Goal: Task Accomplishment & Management: Complete application form

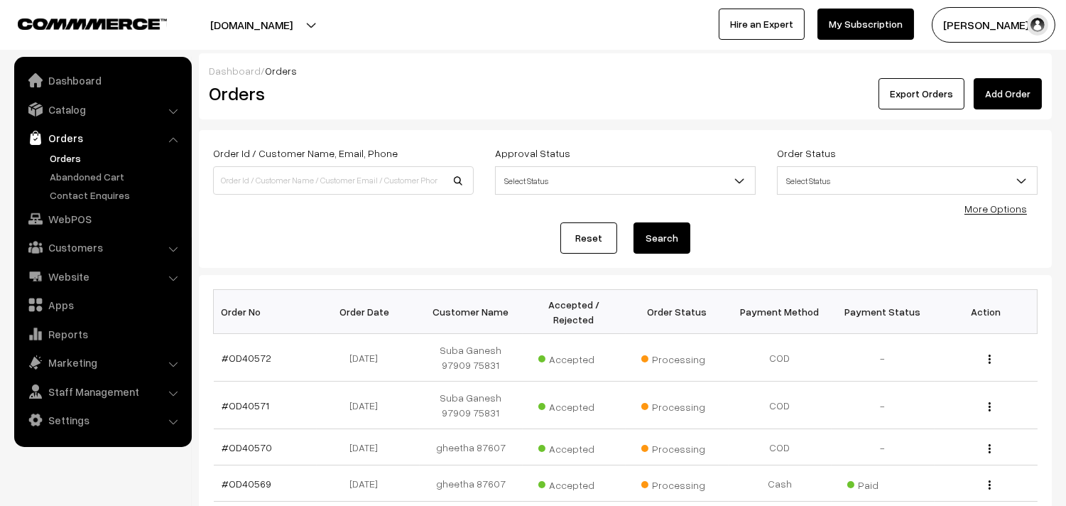
click at [41, 158] on ul "Orders" at bounding box center [103, 177] width 170 height 52
click at [55, 155] on link "Orders" at bounding box center [116, 158] width 141 height 15
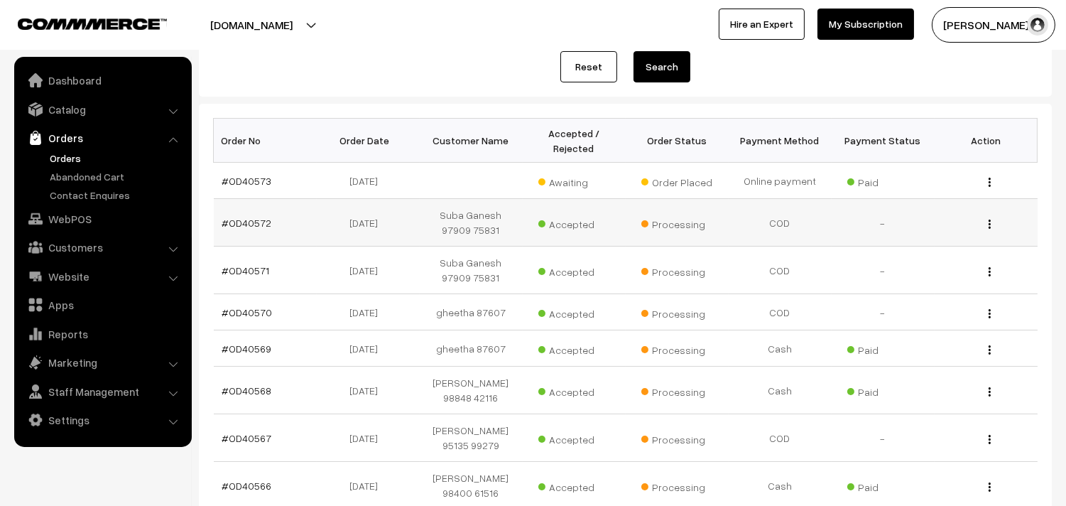
scroll to position [237, 0]
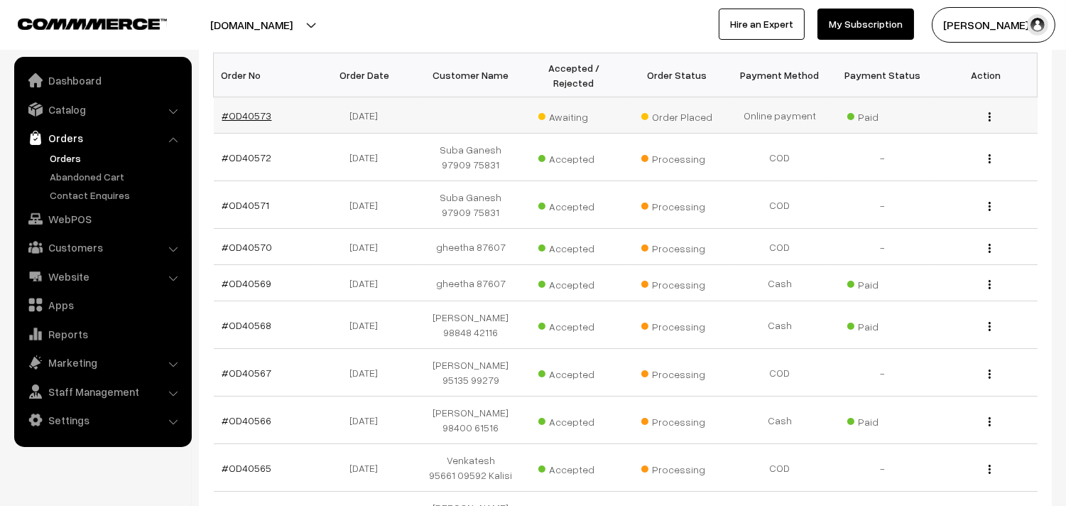
click at [251, 114] on link "#OD40573" at bounding box center [247, 115] width 50 height 12
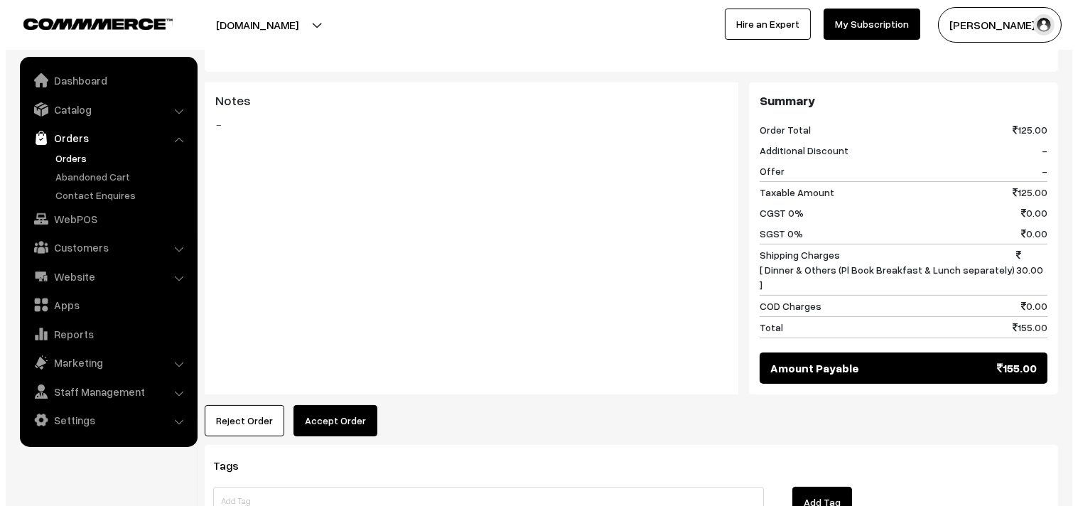
scroll to position [552, 0]
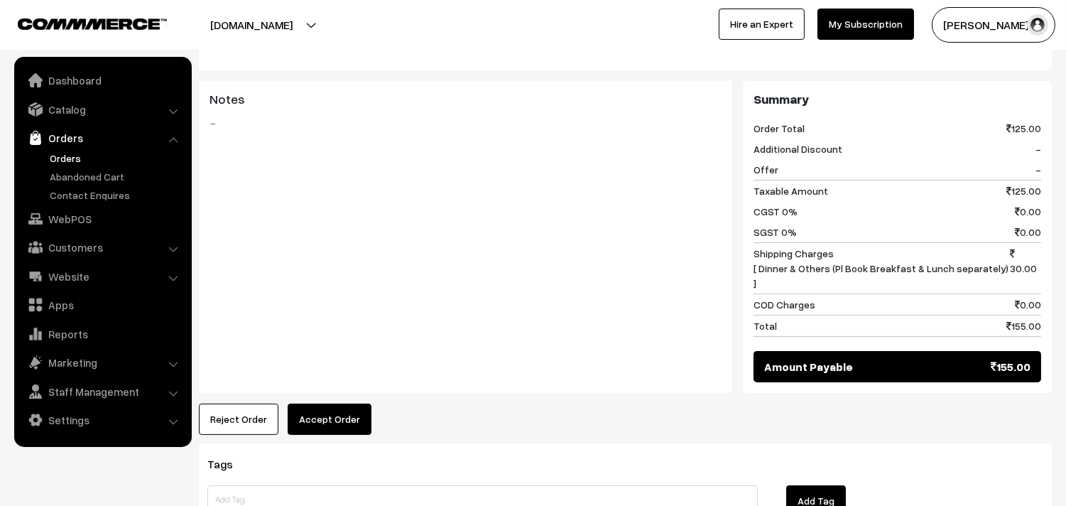
click at [328, 403] on button "Accept Order" at bounding box center [330, 418] width 84 height 31
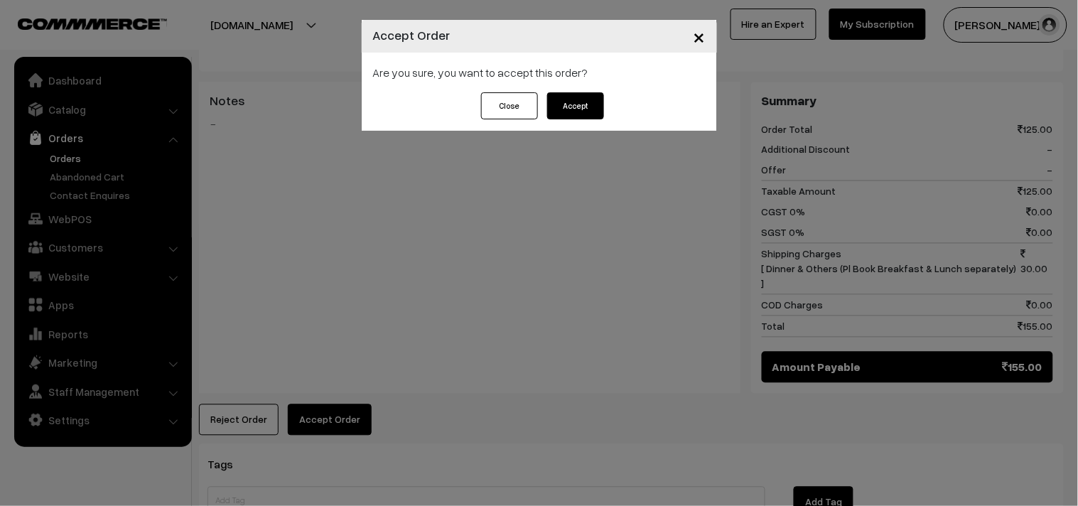
click at [570, 114] on button "Accept" at bounding box center [575, 105] width 57 height 27
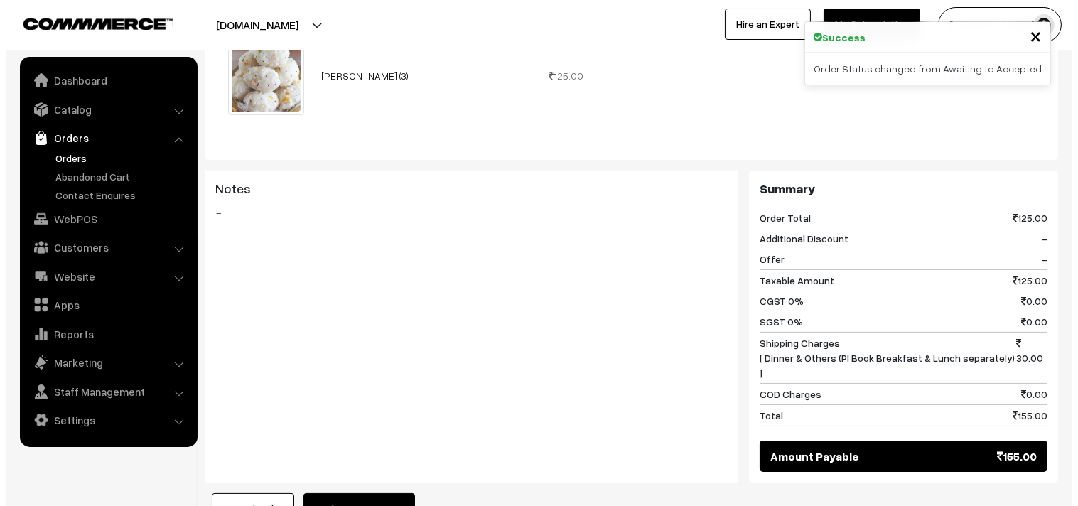
scroll to position [473, 0]
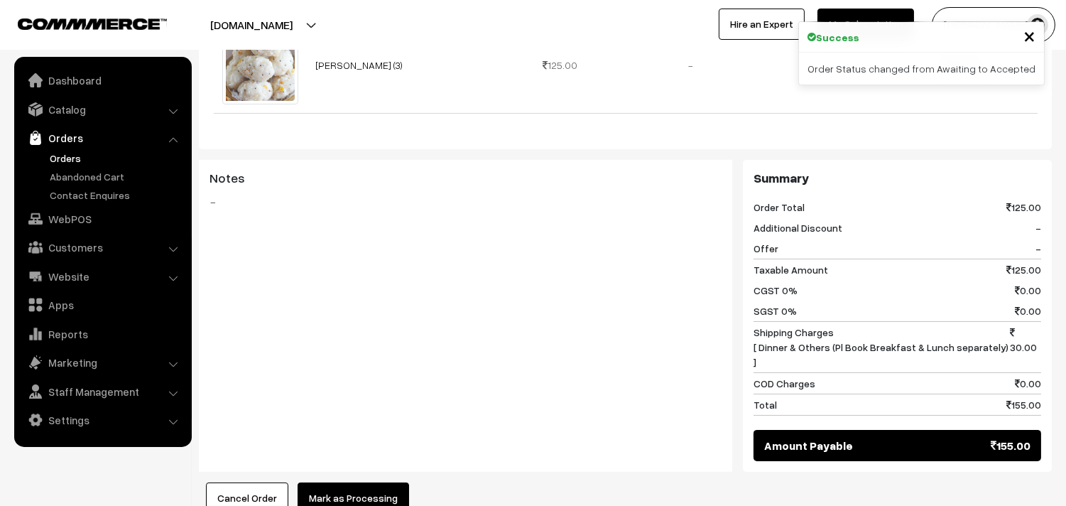
click at [359, 482] on button "Mark as Processing" at bounding box center [354, 497] width 112 height 31
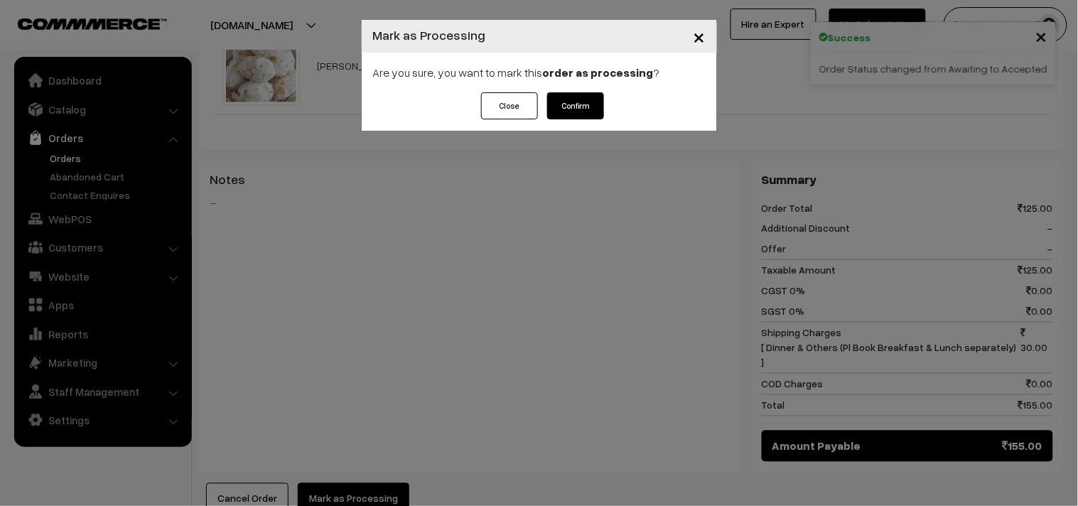
click at [585, 110] on button "Confirm" at bounding box center [575, 105] width 57 height 27
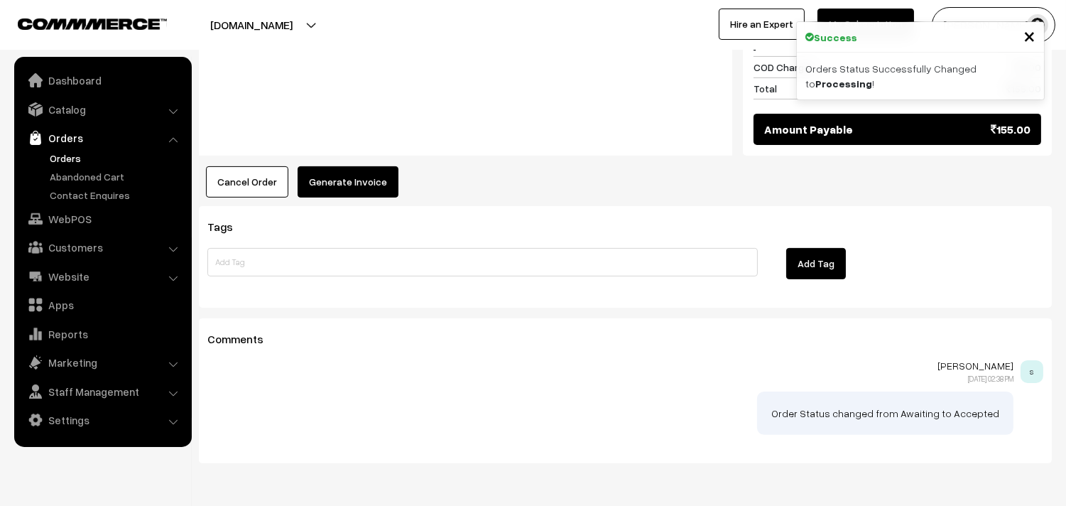
click at [349, 166] on button "Generate Invoice" at bounding box center [348, 181] width 101 height 31
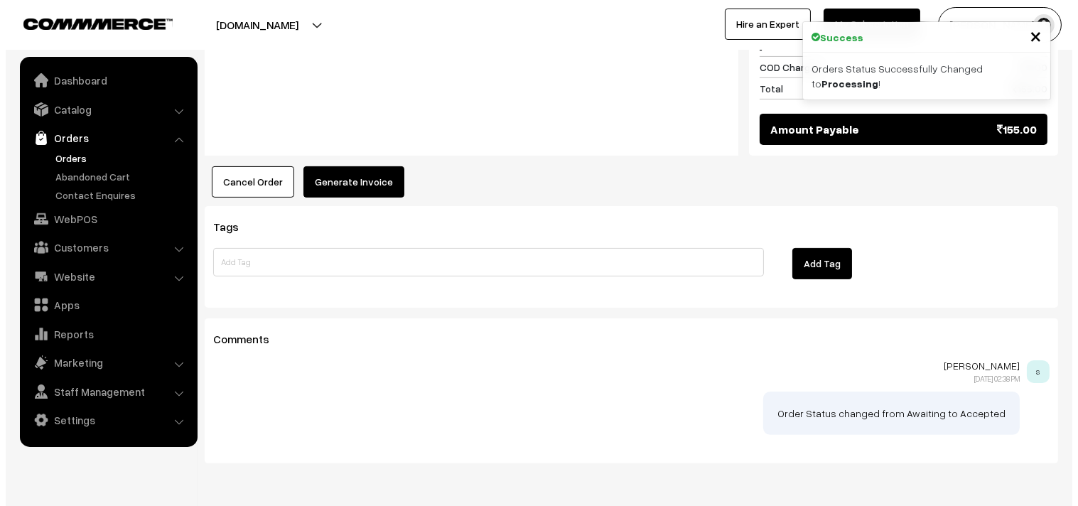
scroll to position [790, 0]
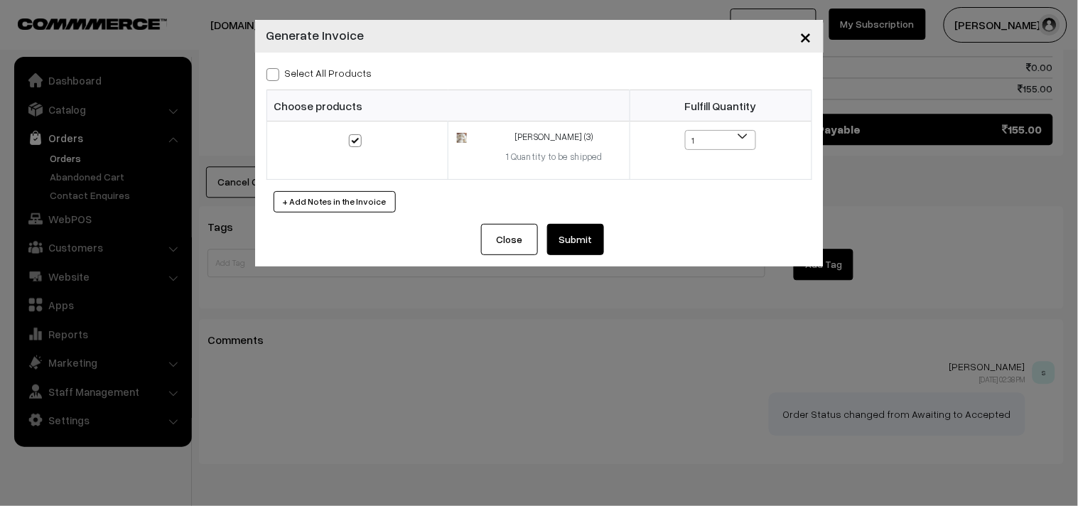
click at [558, 242] on button "Submit" at bounding box center [575, 239] width 57 height 31
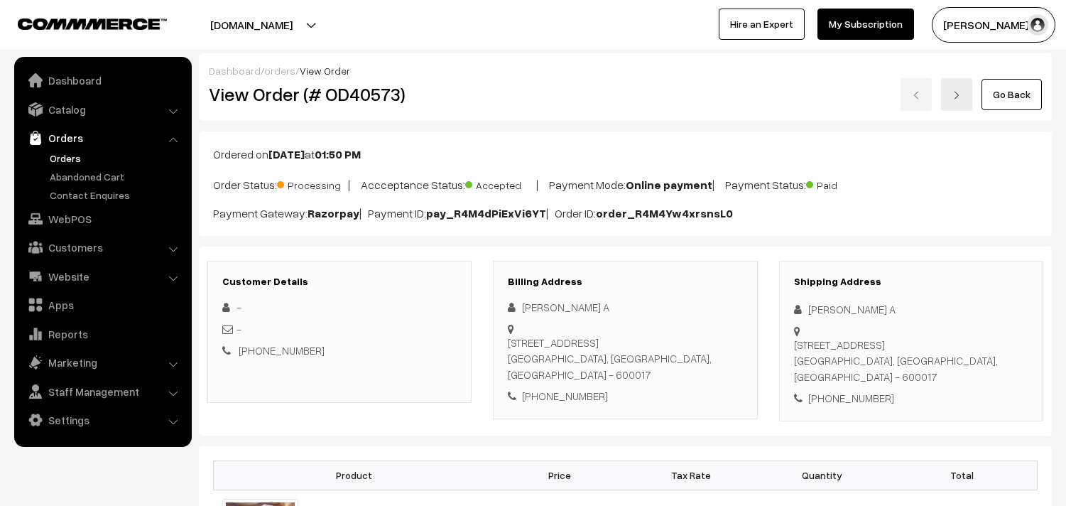
scroll to position [789, 0]
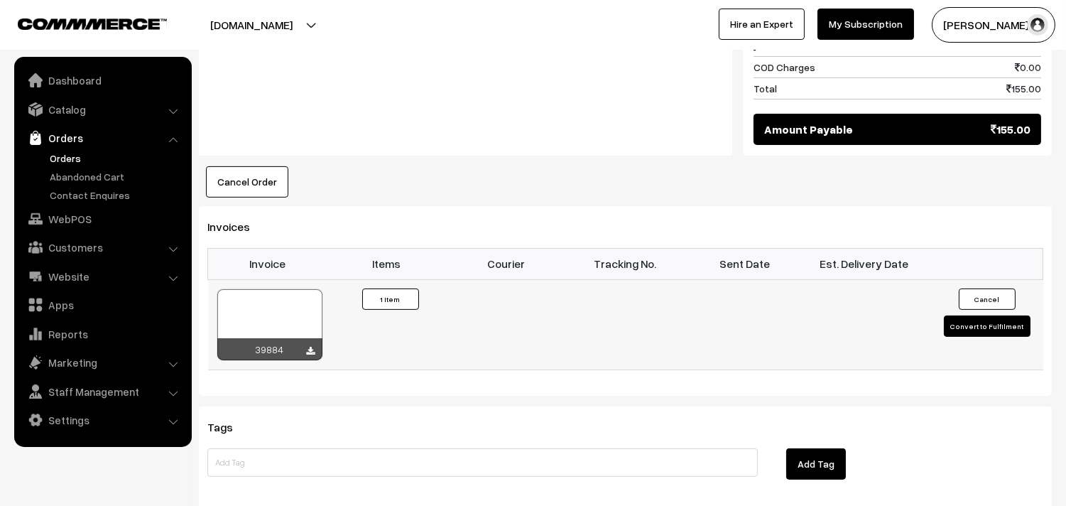
click at [279, 289] on div at bounding box center [269, 324] width 105 height 71
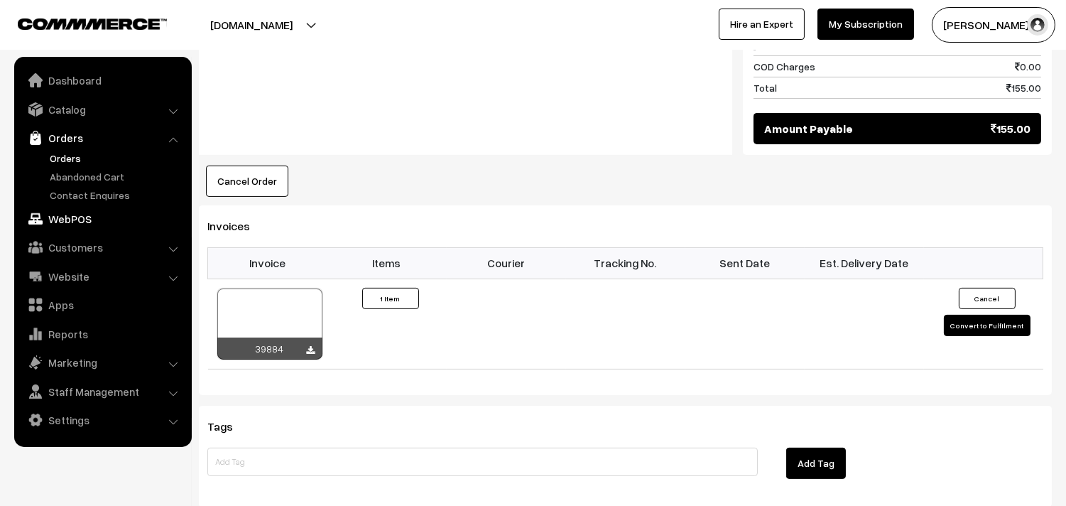
click at [55, 210] on link "WebPOS" at bounding box center [102, 219] width 169 height 26
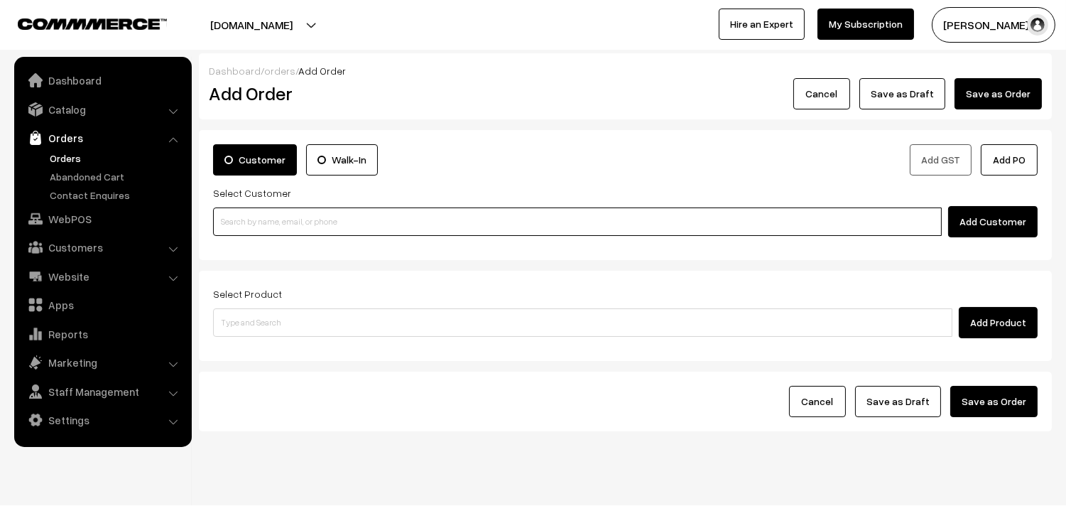
click at [277, 226] on input at bounding box center [577, 221] width 729 height 28
paste input "91760 29648"
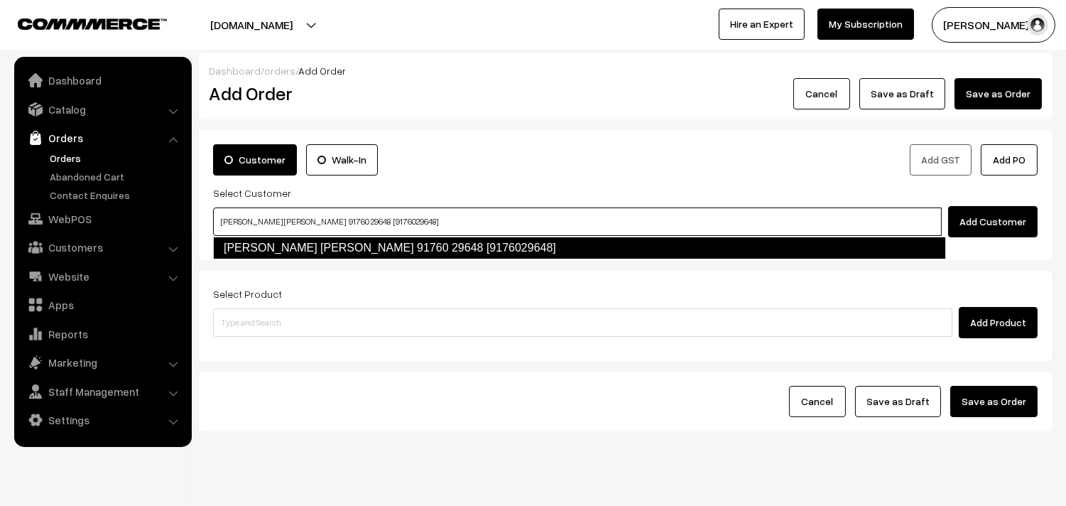
type input "Nirmala Ananth Kumar 91760 29648 [9176029648]"
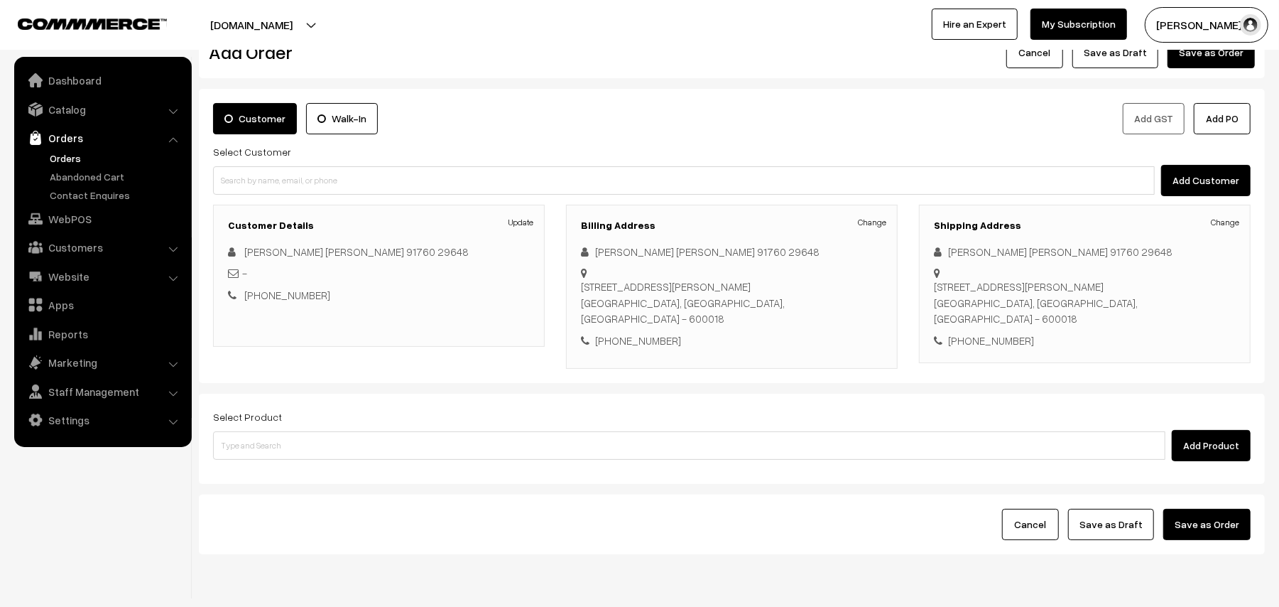
scroll to position [92, 0]
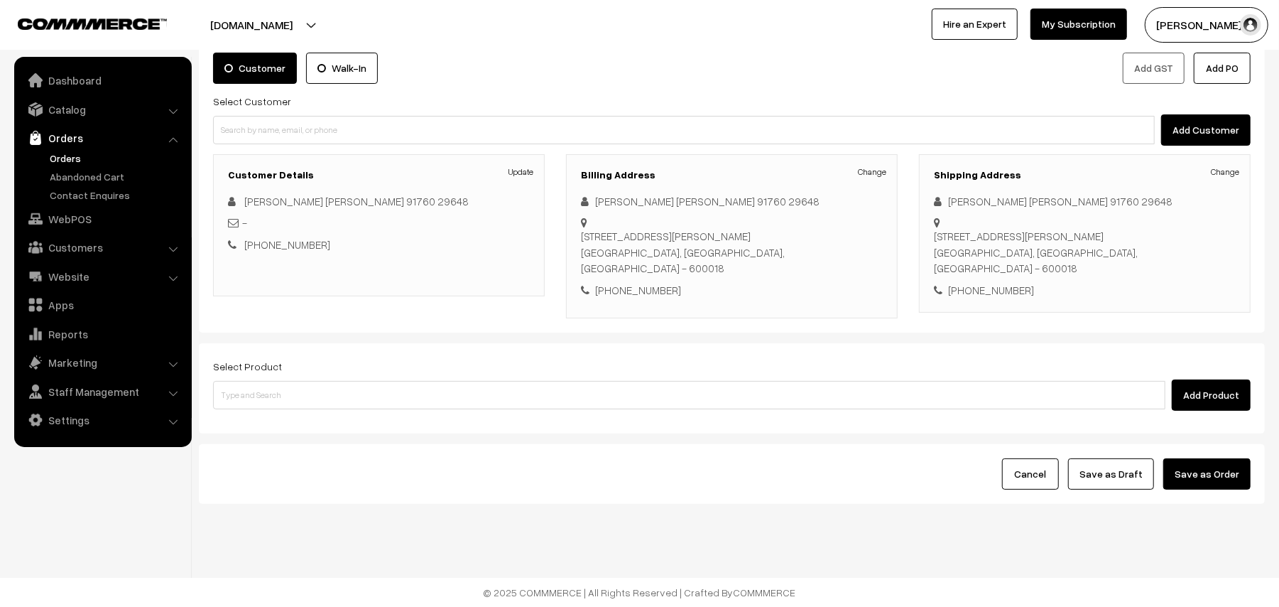
click at [381, 358] on div "Select Product Add Product" at bounding box center [732, 383] width 1038 height 53
drag, startPoint x: 381, startPoint y: 388, endPoint x: 374, endPoint y: 387, distance: 7.1
click at [379, 388] on input at bounding box center [689, 395] width 953 height 28
paste input "[PERSON_NAME] (3)"
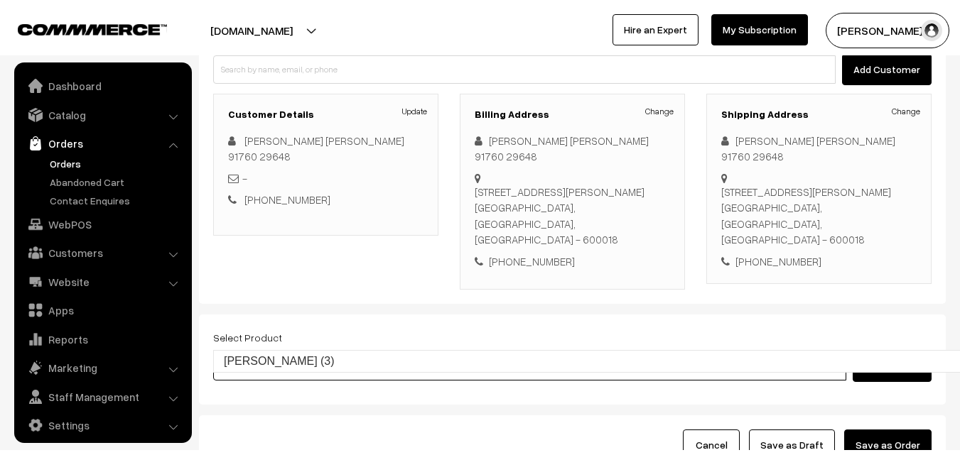
scroll to position [164, 0]
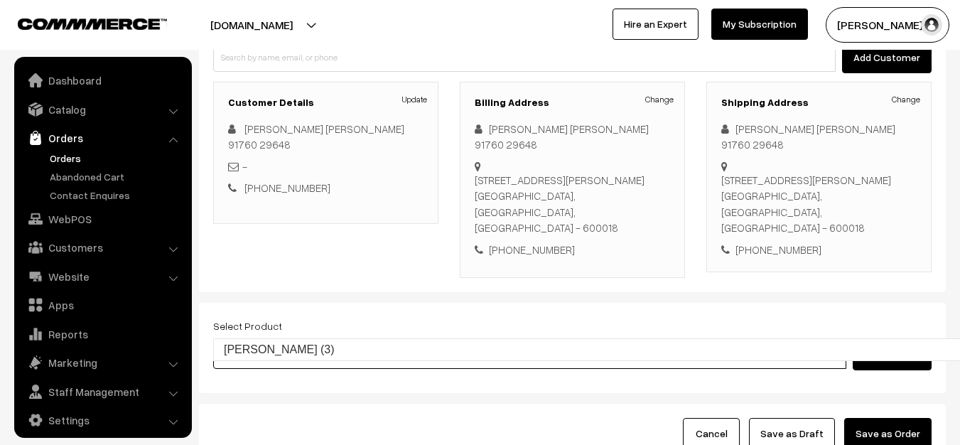
type input "[PERSON_NAME] (3)"
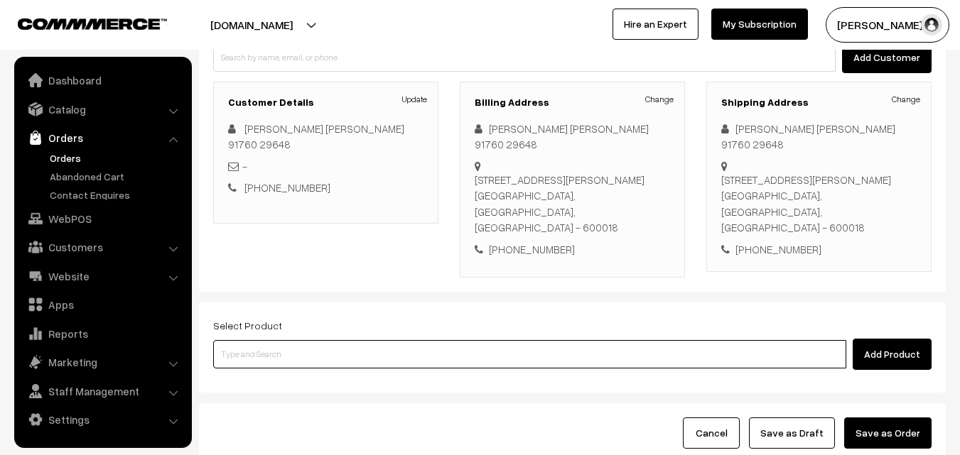
scroll to position [259, 0]
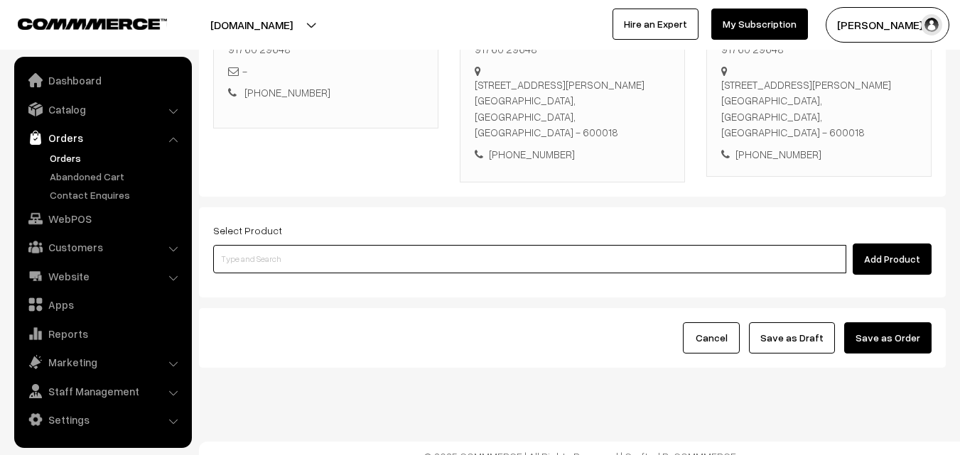
click at [612, 245] on input at bounding box center [529, 259] width 633 height 28
paste input "[PERSON_NAME] (3)"
type input "[PERSON_NAME] (3)"
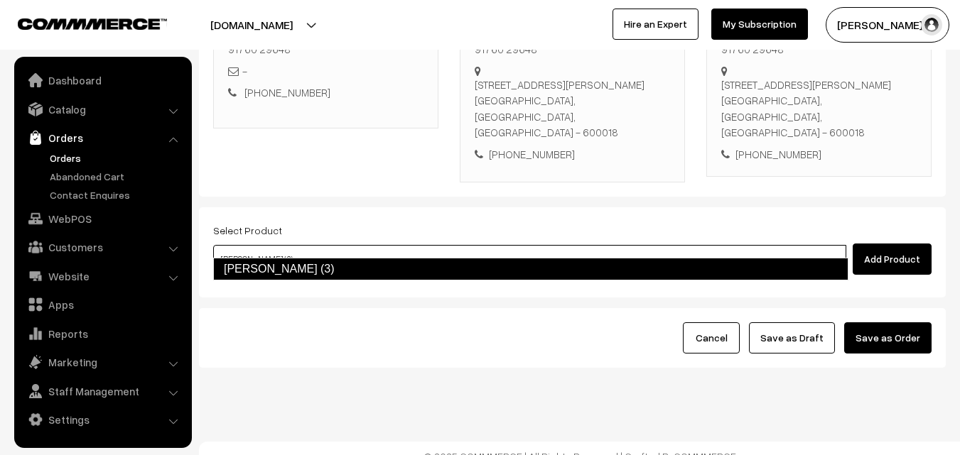
click at [344, 276] on link "[PERSON_NAME] (3)" at bounding box center [530, 269] width 635 height 23
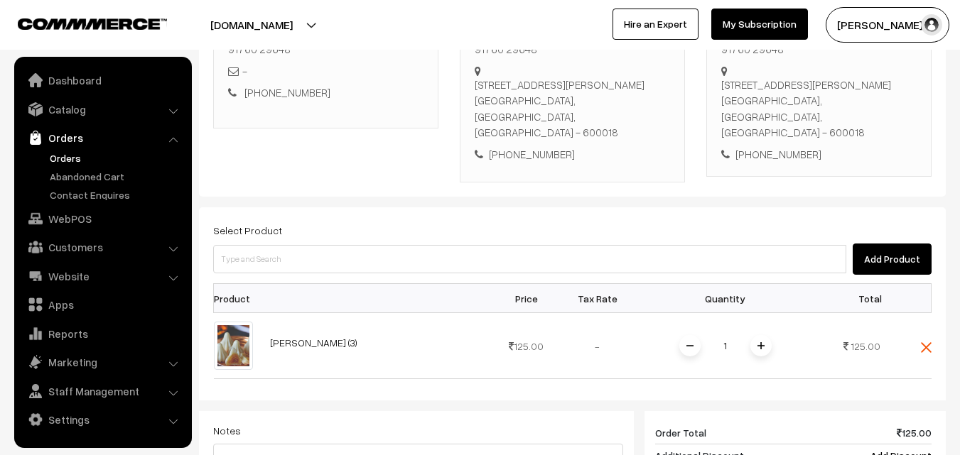
click at [762, 342] on img at bounding box center [760, 345] width 7 height 7
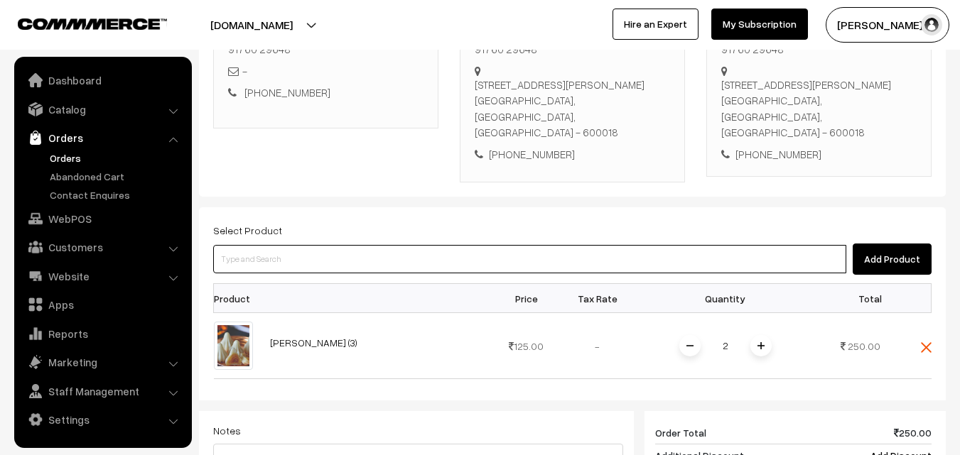
click at [671, 245] on input at bounding box center [529, 259] width 633 height 28
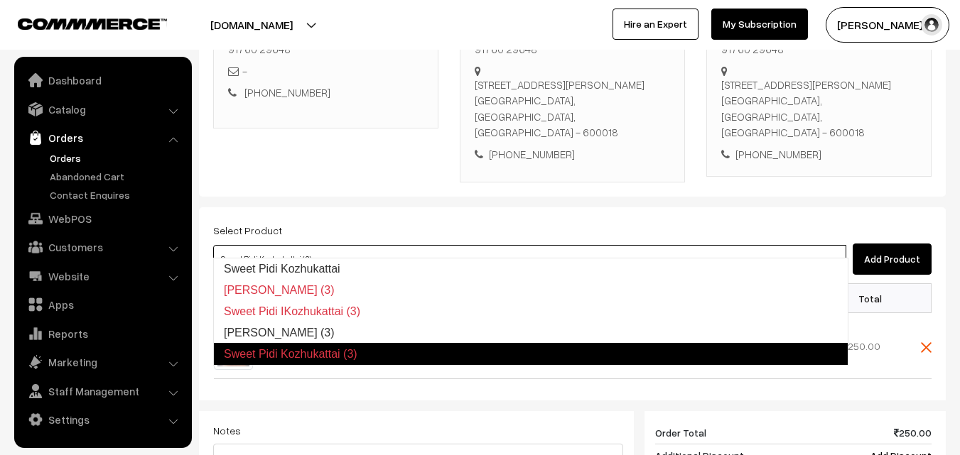
type input "[PERSON_NAME] (3)"
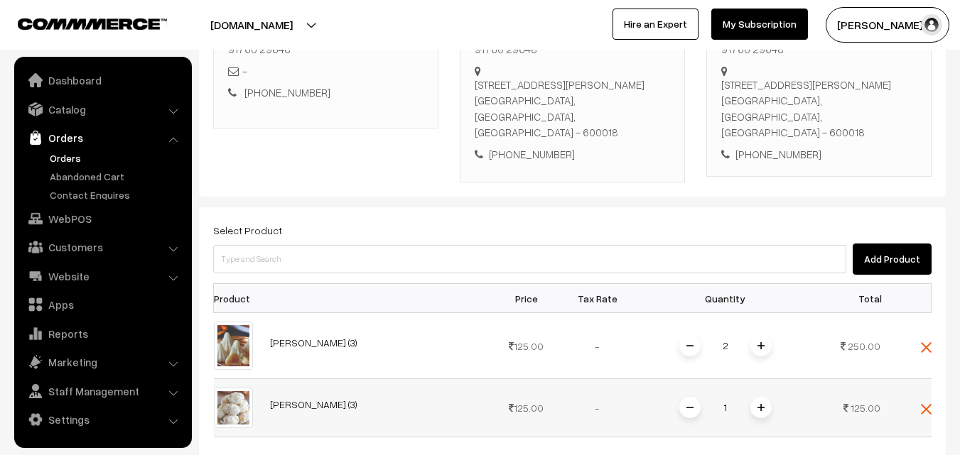
drag, startPoint x: 757, startPoint y: 403, endPoint x: 762, endPoint y: 389, distance: 15.7
click at [758, 403] on div "1" at bounding box center [725, 408] width 107 height 25
click at [762, 404] on img at bounding box center [760, 407] width 7 height 7
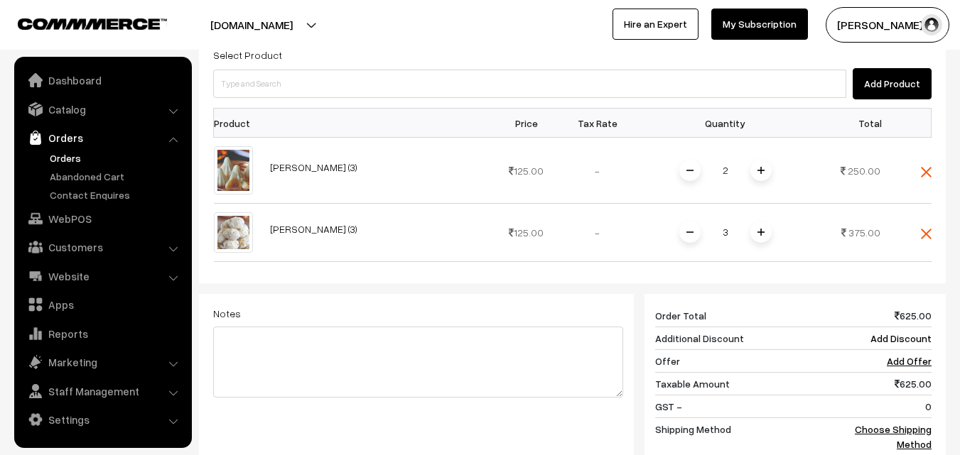
scroll to position [671, 0]
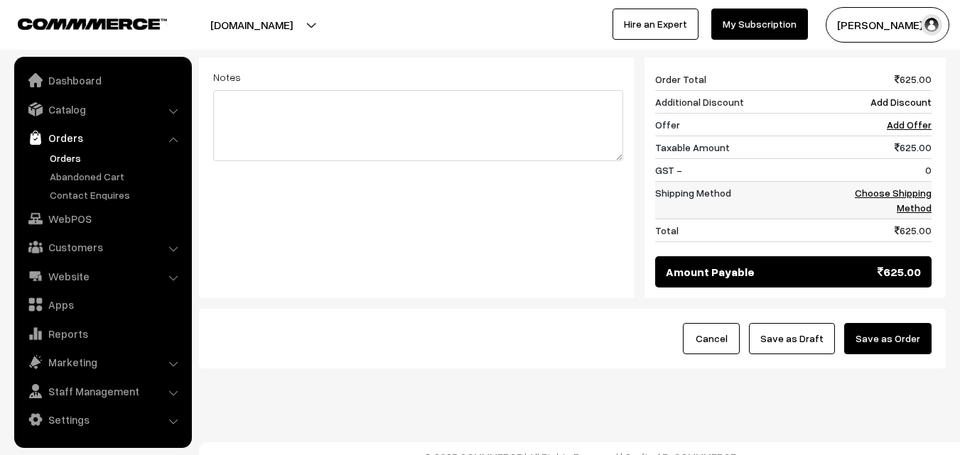
click at [914, 190] on link "Choose Shipping Method" at bounding box center [893, 200] width 77 height 27
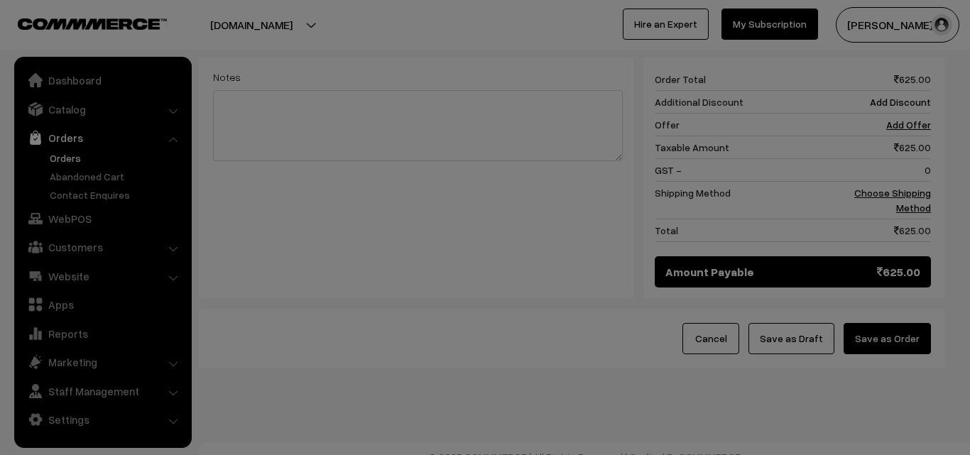
click at [0, 0] on link "Dinner & Others (Pl Book Breakfast & Lunch separately) ₹.30 3 - 8 Business Hour…" at bounding box center [0, 0] width 0 height 0
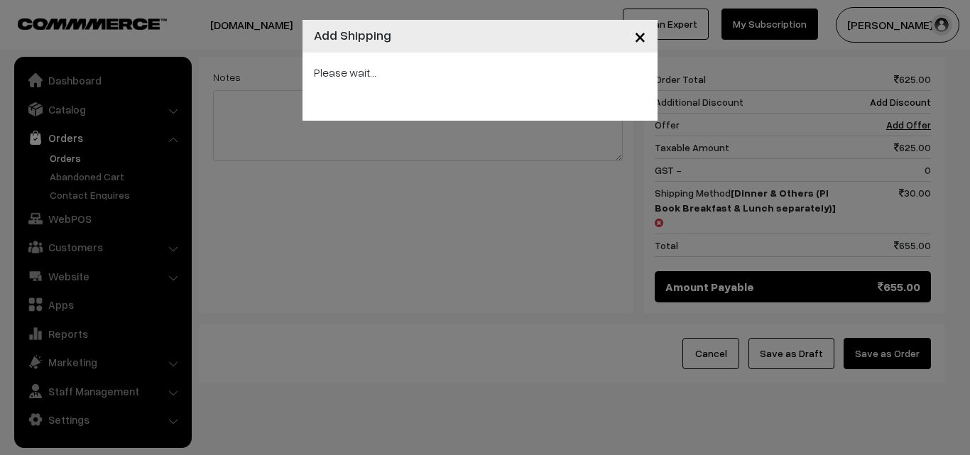
click at [824, 323] on div "× Add Shipping Please wait..." at bounding box center [485, 227] width 970 height 455
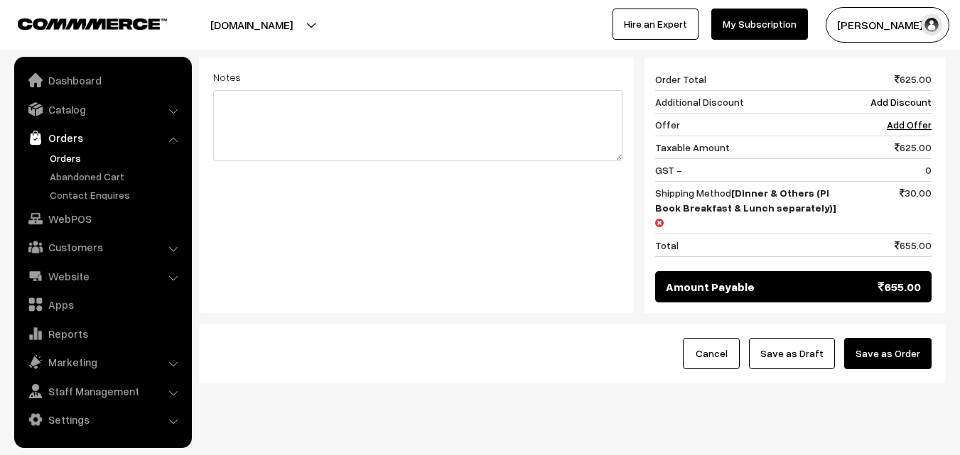
click at [813, 338] on button "Save as Draft" at bounding box center [792, 353] width 86 height 31
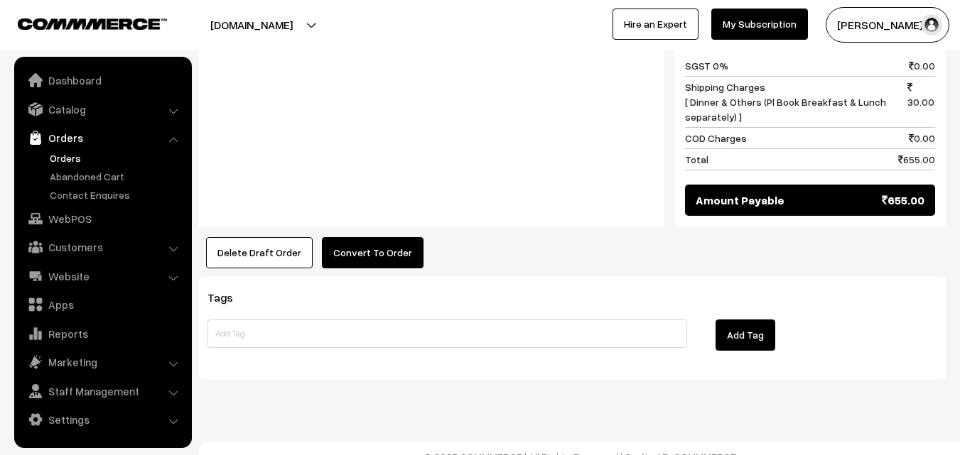
click at [381, 237] on button "Convert To Order" at bounding box center [373, 252] width 102 height 31
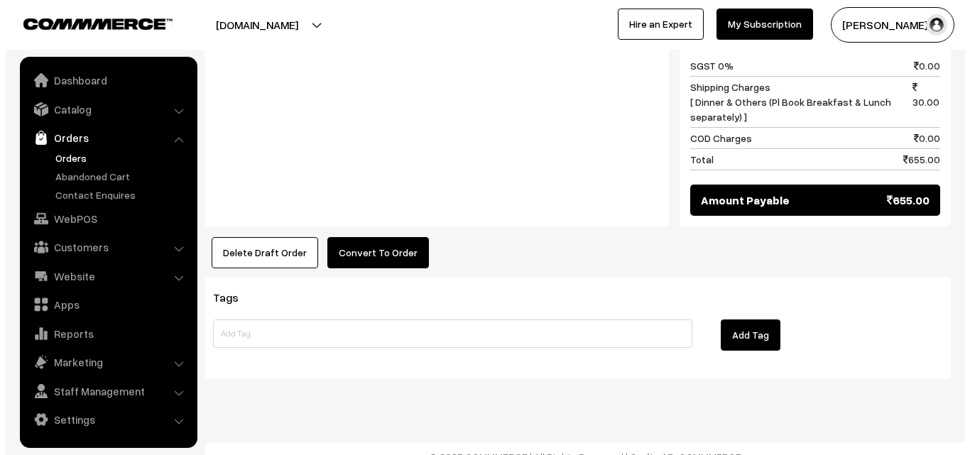
scroll to position [850, 0]
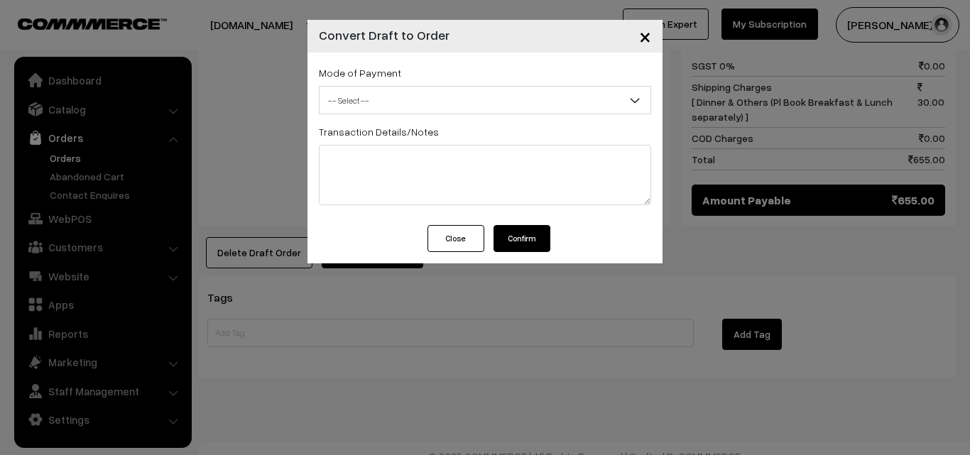
click at [386, 110] on span "-- Select --" at bounding box center [485, 100] width 331 height 25
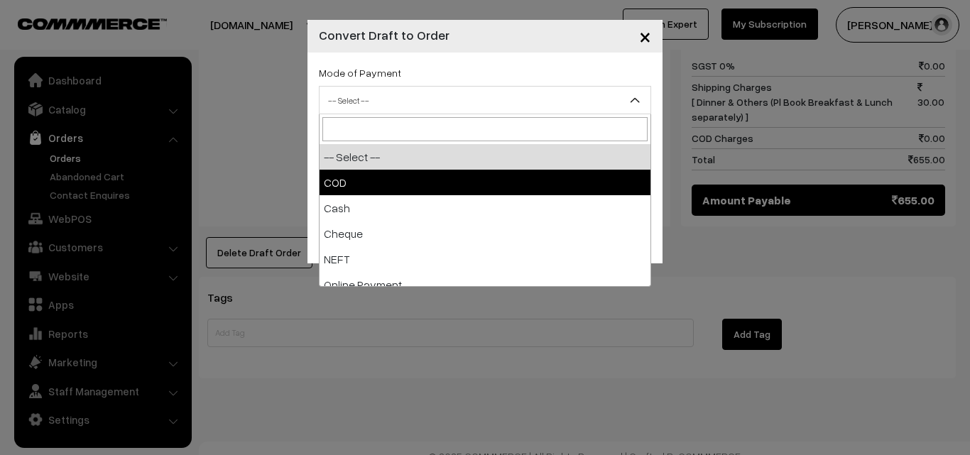
select select "1"
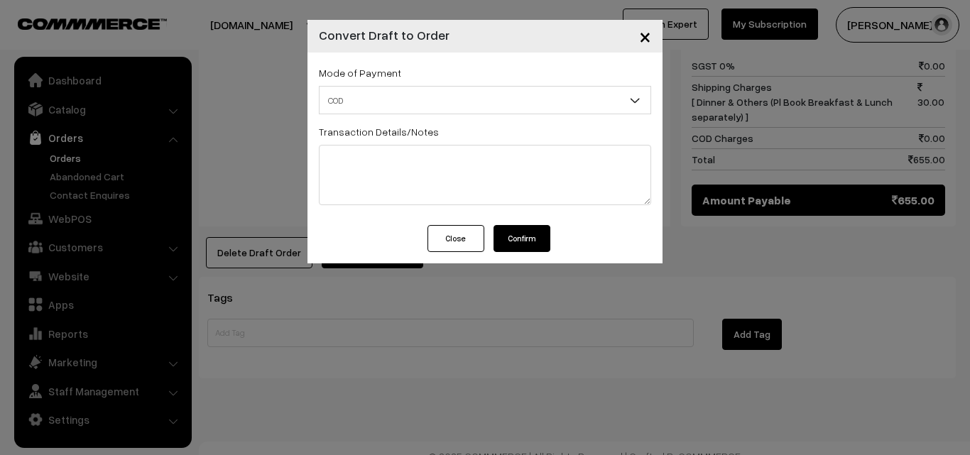
click at [538, 242] on button "Confirm" at bounding box center [522, 238] width 57 height 27
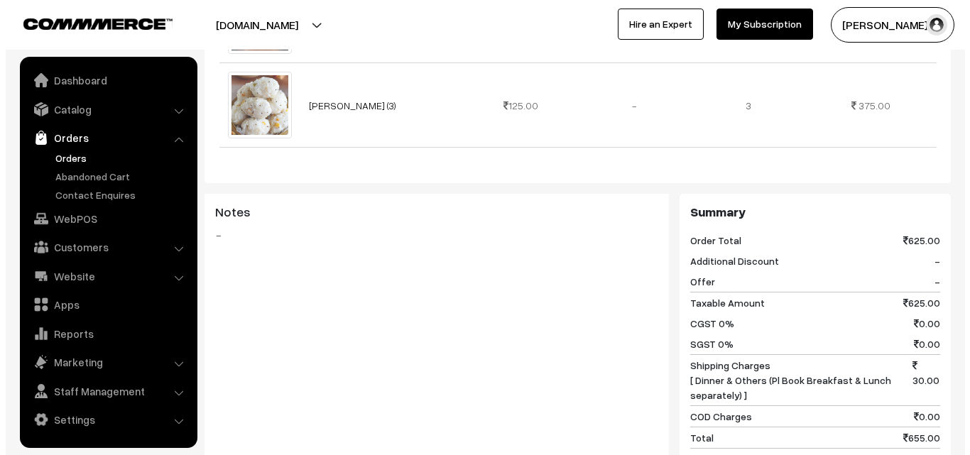
scroll to position [710, 0]
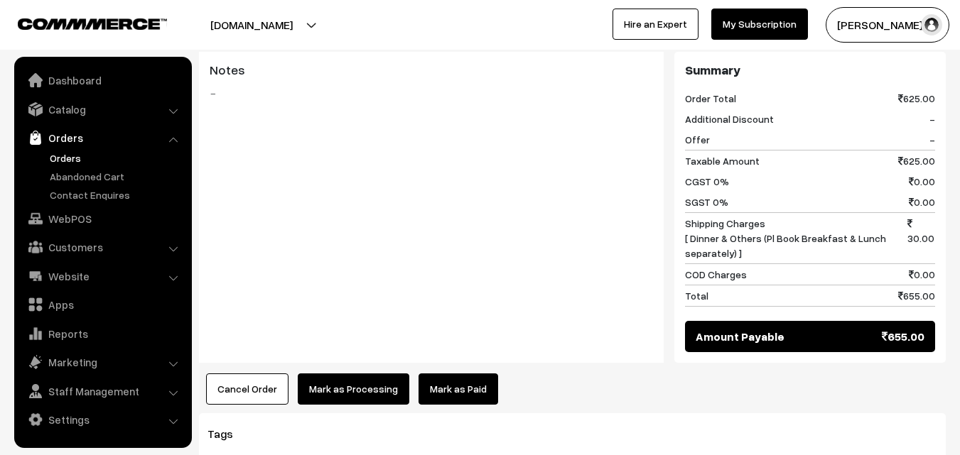
click at [345, 374] on button "Mark as Processing" at bounding box center [354, 389] width 112 height 31
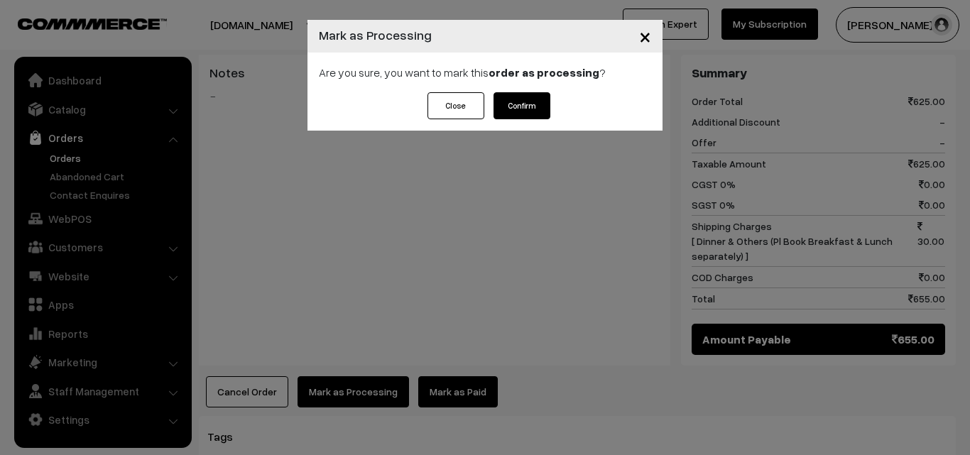
click at [515, 110] on button "Confirm" at bounding box center [522, 105] width 57 height 27
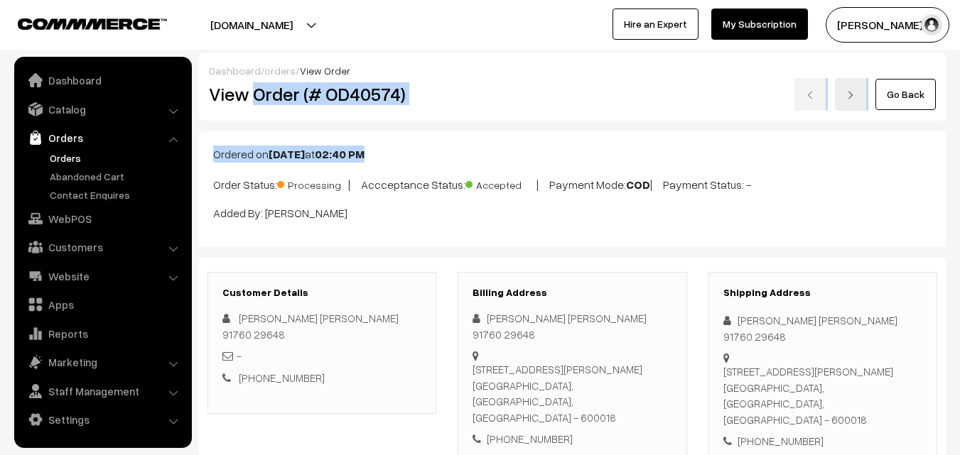
drag, startPoint x: 251, startPoint y: 99, endPoint x: 608, endPoint y: 129, distance: 357.8
copy div "Order (# OD40574) Go Back Ordered on [DATE] 02:40 PM"
click at [406, 102] on h2 "View Order (# OD40574)" at bounding box center [323, 94] width 228 height 22
copy h2 "Order (# OD40574)"
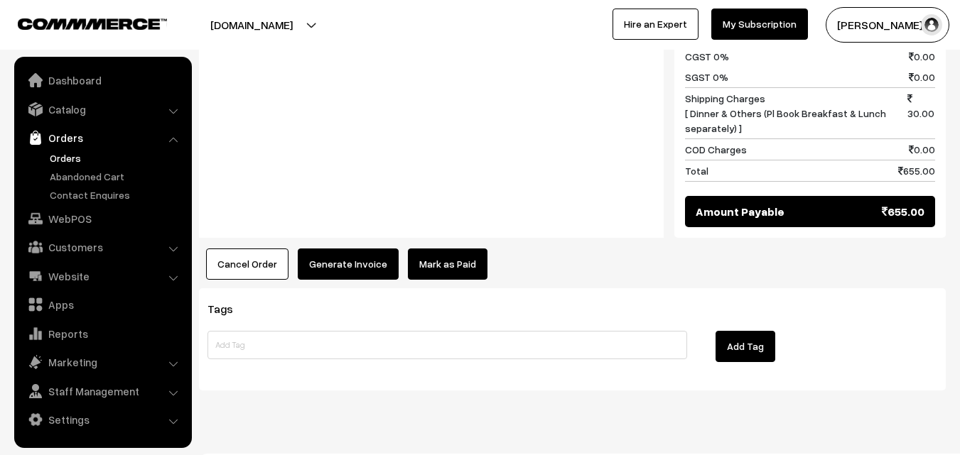
scroll to position [847, 0]
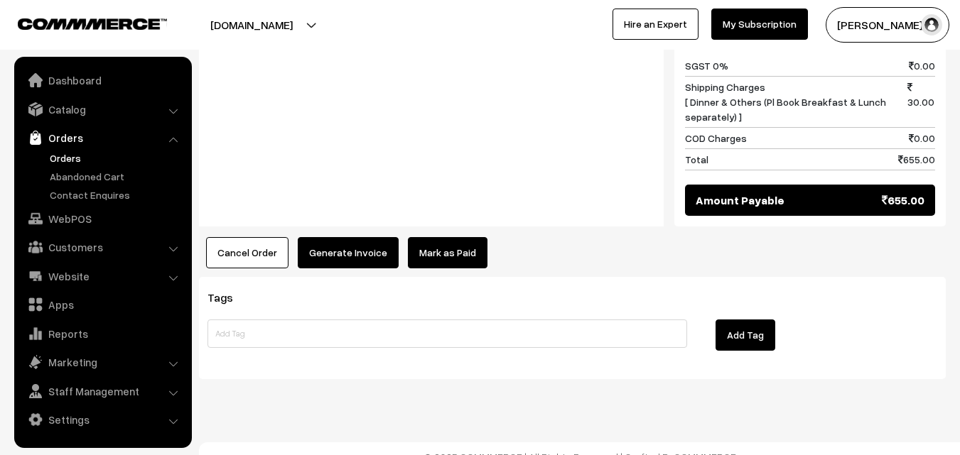
click at [332, 239] on button "Generate Invoice" at bounding box center [348, 252] width 101 height 31
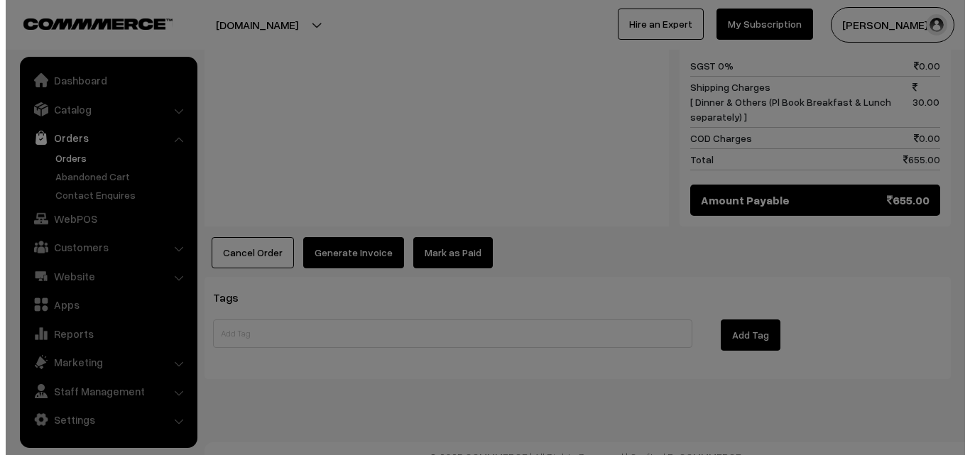
scroll to position [850, 0]
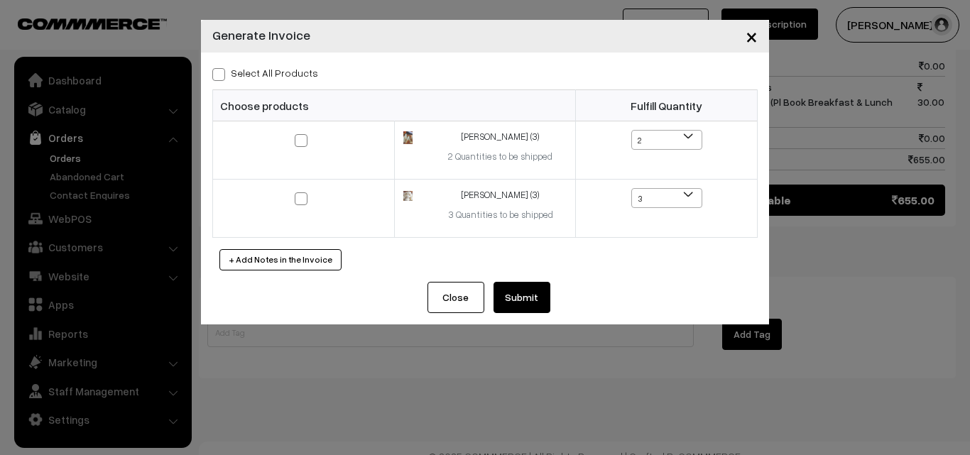
click at [282, 67] on label "Select All Products" at bounding box center [265, 72] width 106 height 15
click at [222, 67] on input "Select All Products" at bounding box center [216, 71] width 9 height 9
checkbox input "true"
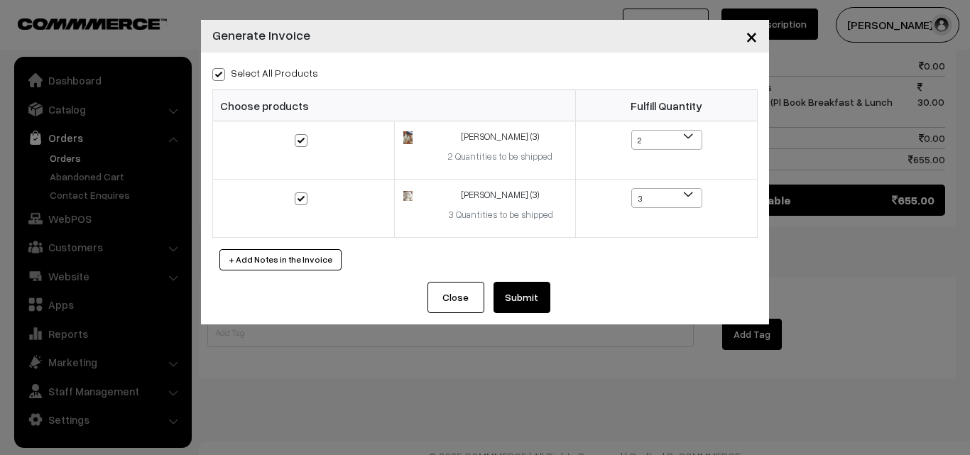
click at [520, 295] on button "Submit" at bounding box center [522, 297] width 57 height 31
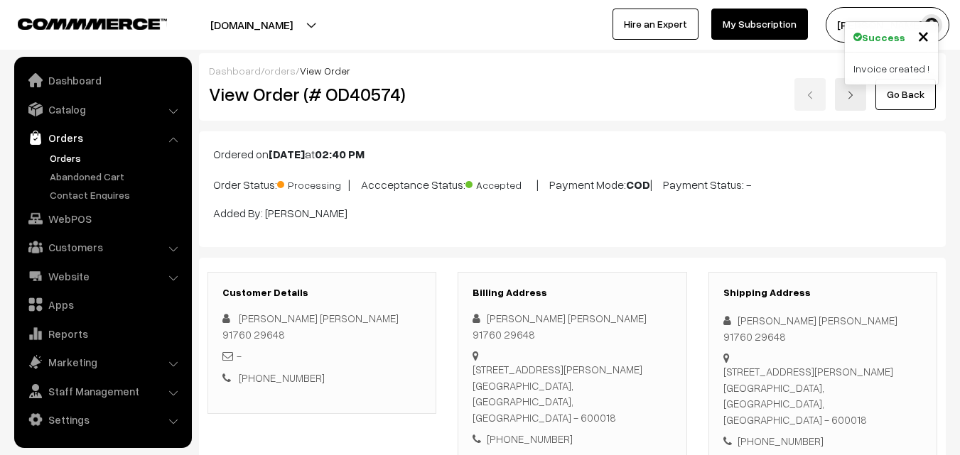
scroll to position [847, 0]
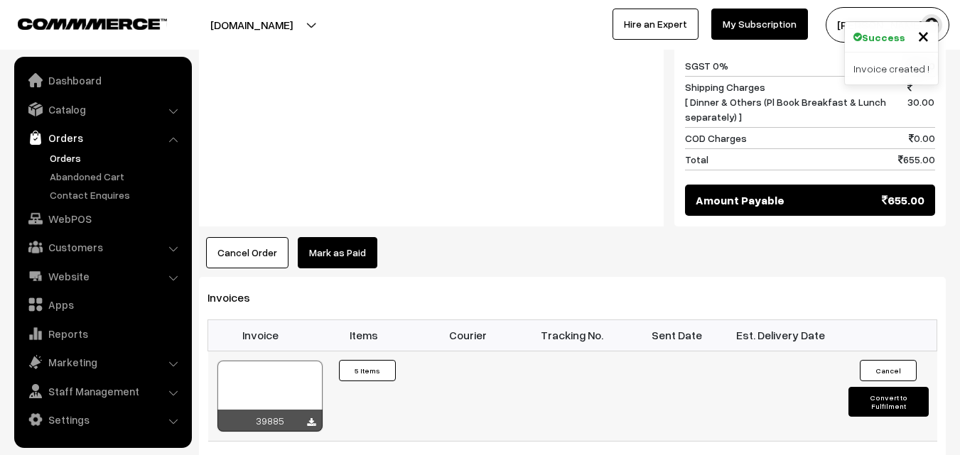
click at [267, 384] on div at bounding box center [269, 396] width 105 height 71
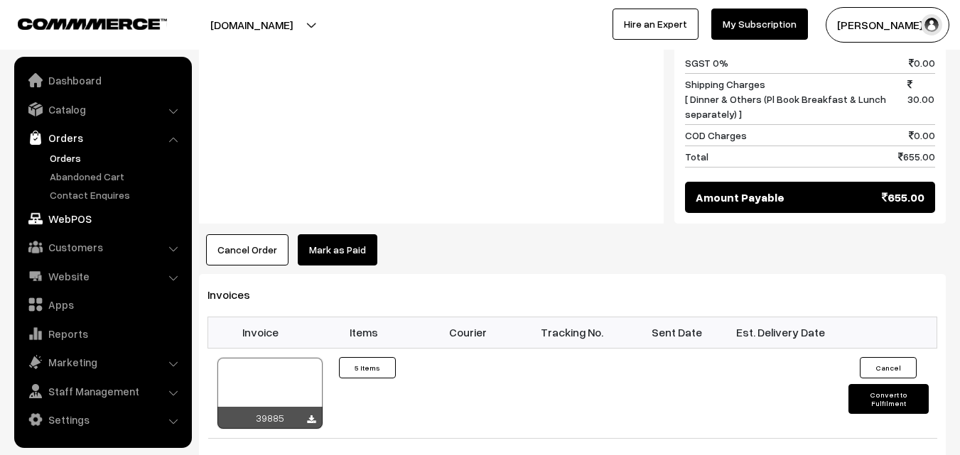
click at [80, 229] on link "WebPOS" at bounding box center [102, 219] width 169 height 26
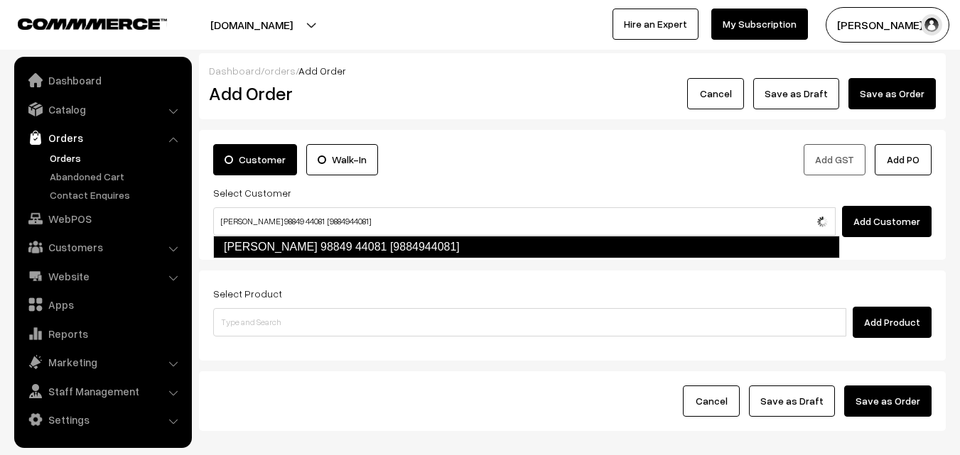
type input "Viji 98849 44081 [9884944081]"
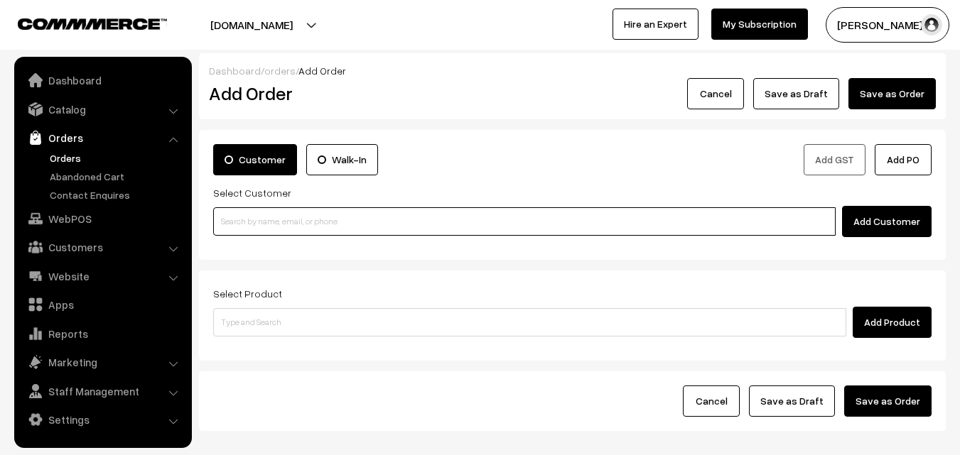
paste input "98849 44081"
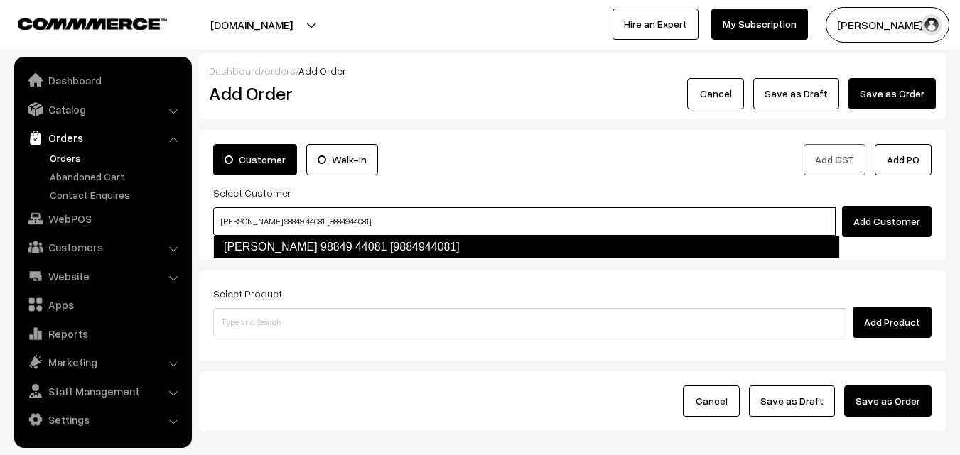
type input "Viji 98849 44081 [9884944081]"
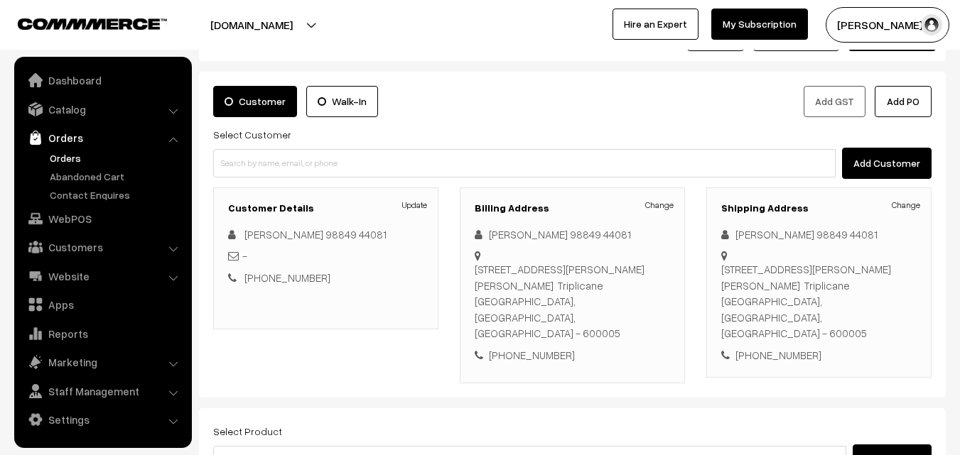
scroll to position [213, 0]
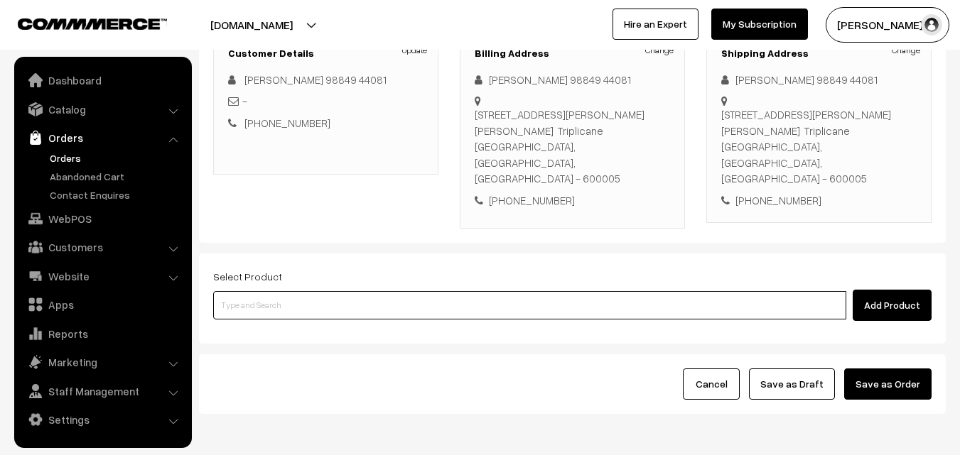
click at [370, 291] on input at bounding box center [529, 305] width 633 height 28
click at [358, 291] on input at bounding box center [529, 305] width 633 height 28
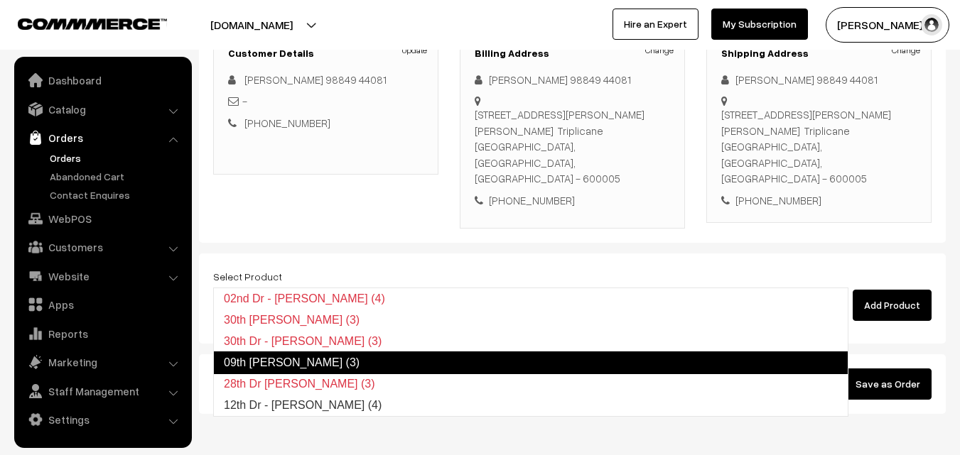
type input "12th Dr - [PERSON_NAME] (4)"
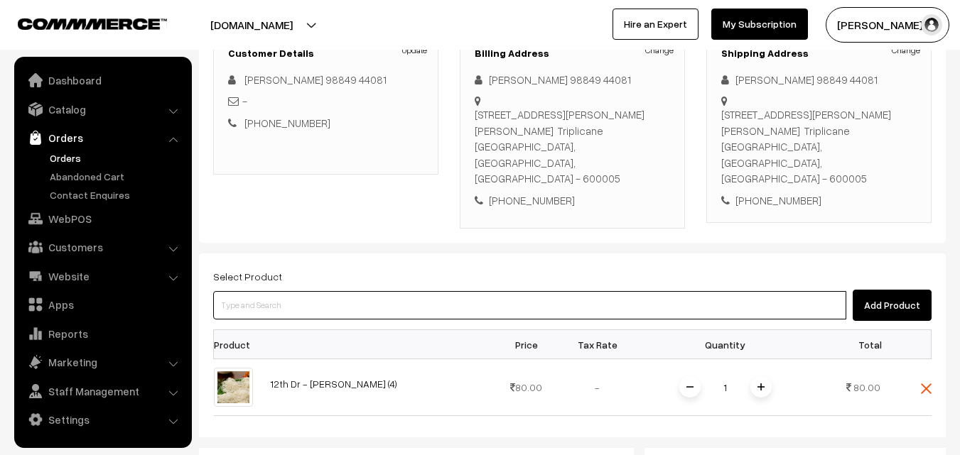
click at [358, 291] on input at bounding box center [529, 305] width 633 height 28
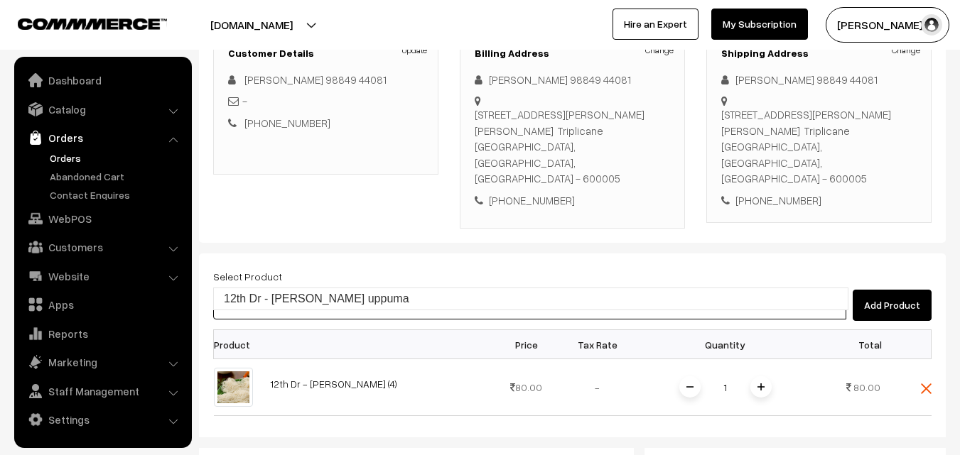
type input "12th Dr - [PERSON_NAME] uppuma"
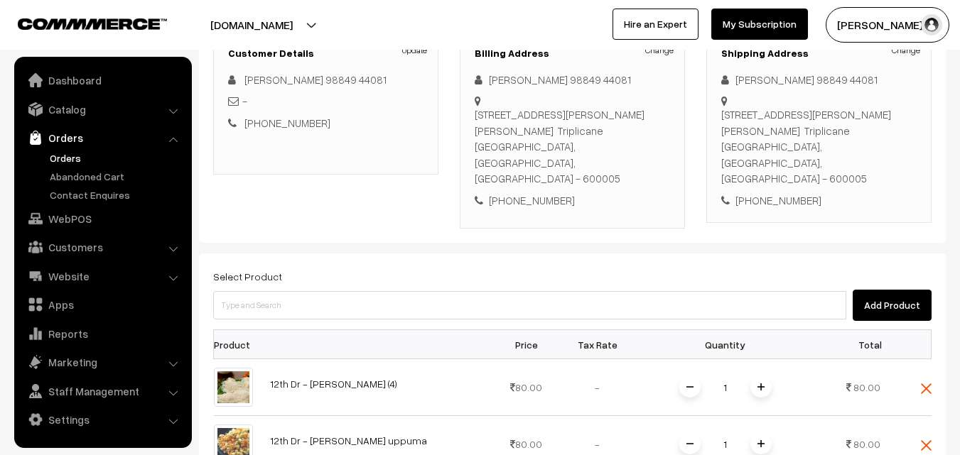
scroll to position [568, 0]
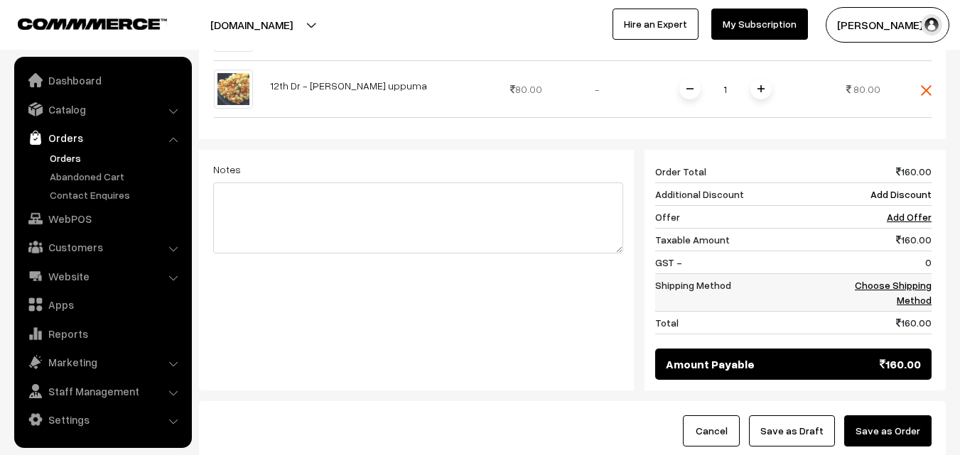
click at [919, 274] on td "Choose Shipping Method" at bounding box center [887, 293] width 88 height 38
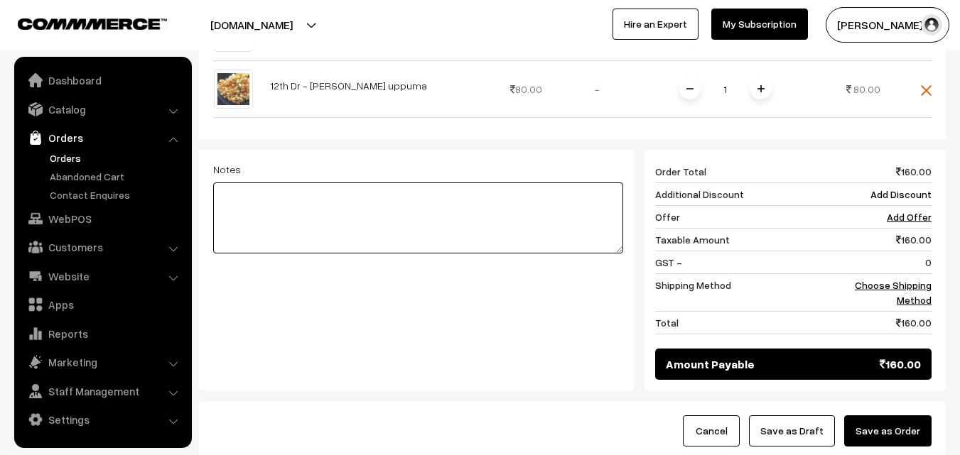
click at [600, 183] on textarea at bounding box center [418, 218] width 410 height 71
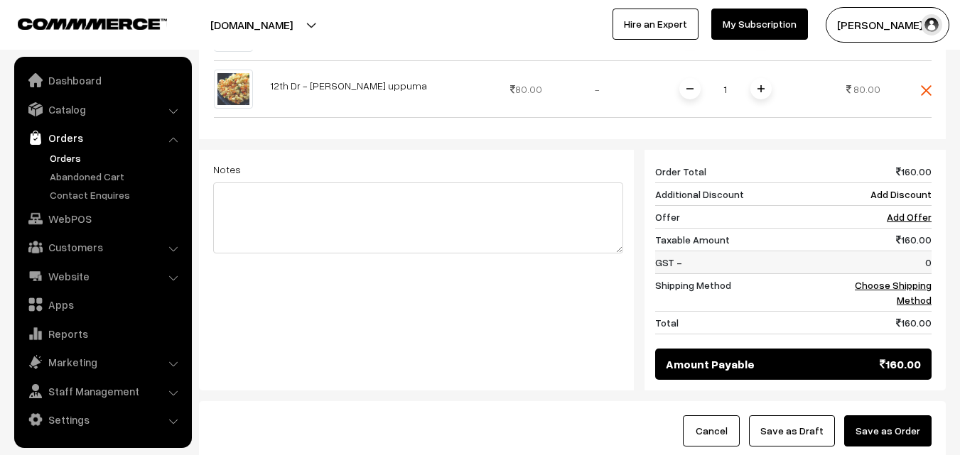
click at [889, 251] on td "0" at bounding box center [887, 262] width 88 height 23
click at [891, 279] on link "Choose Shipping Method" at bounding box center [893, 292] width 77 height 27
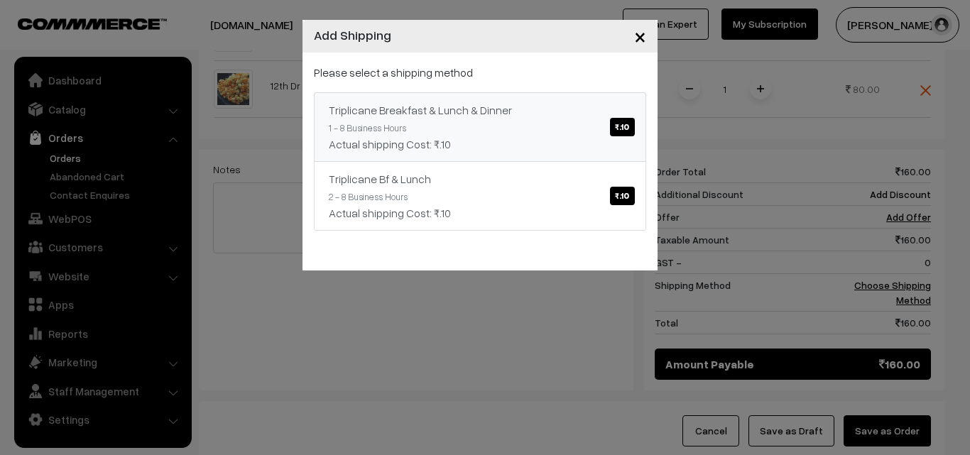
click at [563, 124] on link "Triplicane Breakfast & Lunch & Dinner ₹.10 1 - 8 Business Hours Actual shipping…" at bounding box center [480, 127] width 332 height 70
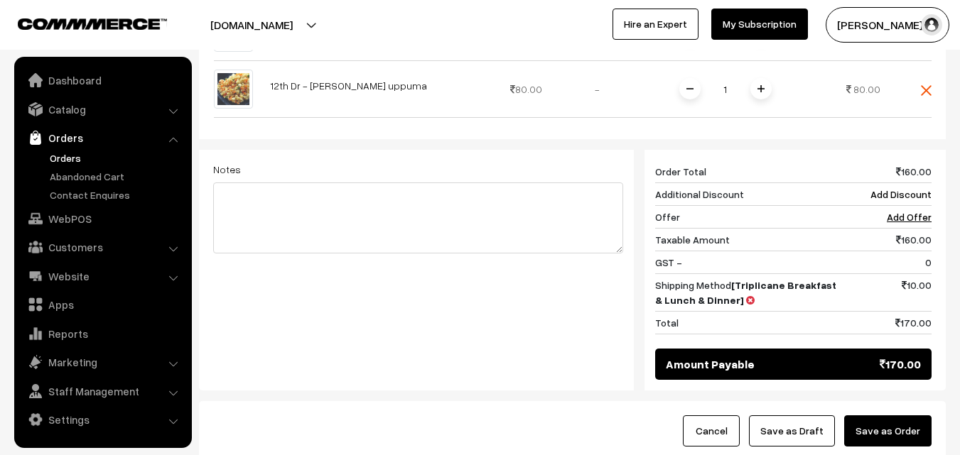
click at [781, 416] on button "Save as Draft" at bounding box center [792, 431] width 86 height 31
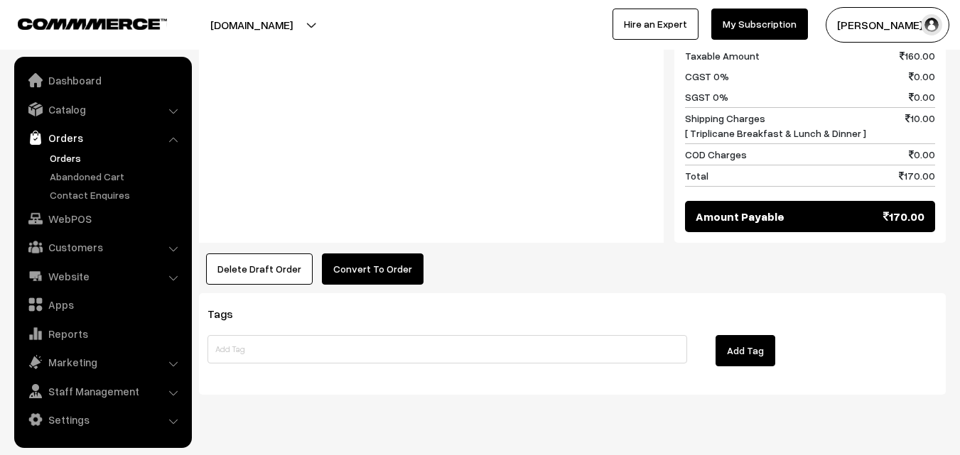
click at [353, 254] on button "Convert To Order" at bounding box center [373, 269] width 102 height 31
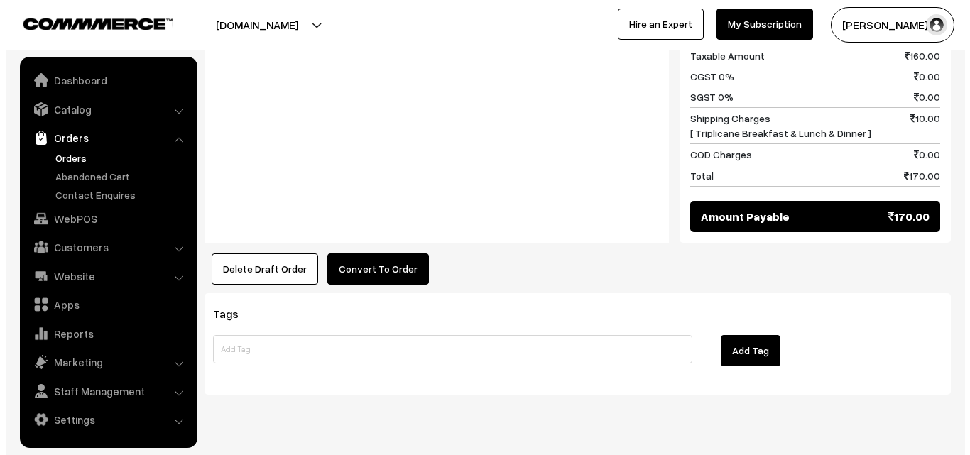
scroll to position [800, 0]
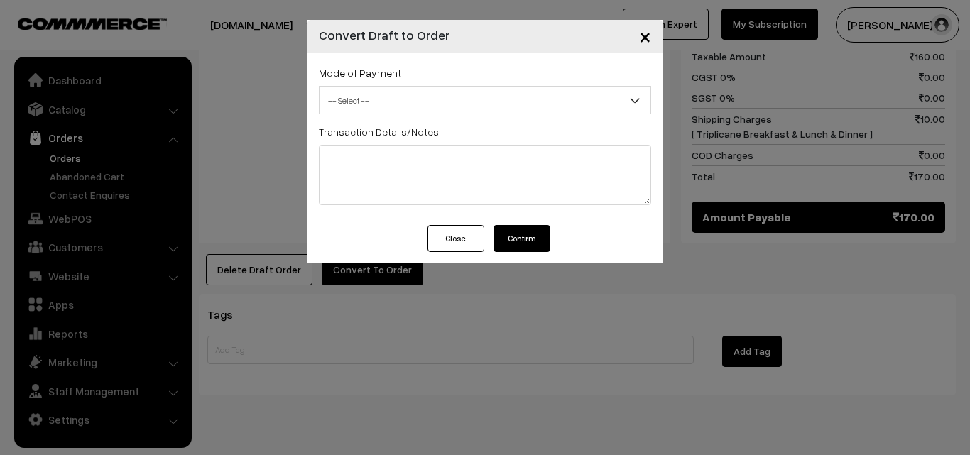
click at [455, 99] on span "-- Select --" at bounding box center [485, 100] width 331 height 25
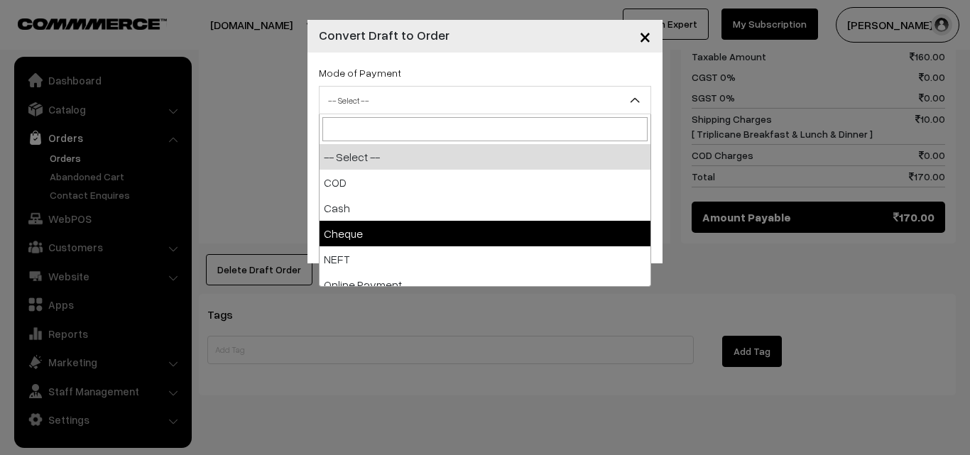
select select "3"
checkbox input "true"
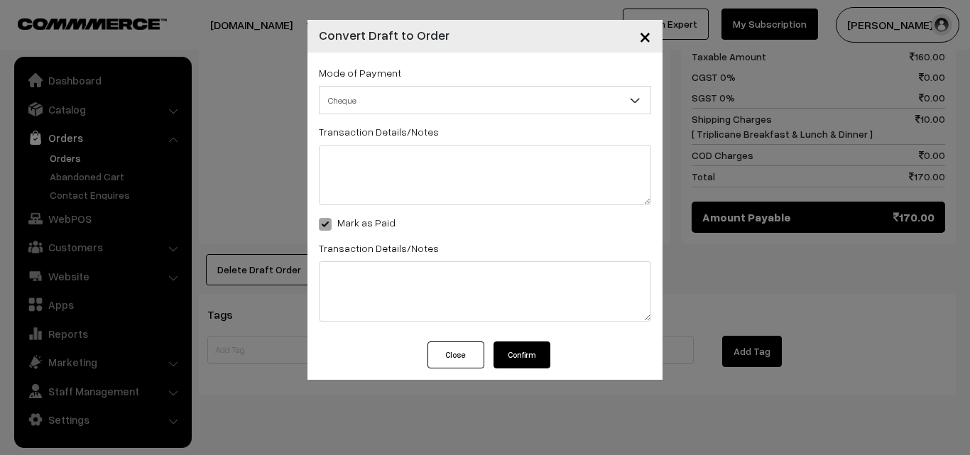
click at [423, 98] on span "Cheque" at bounding box center [485, 100] width 331 height 25
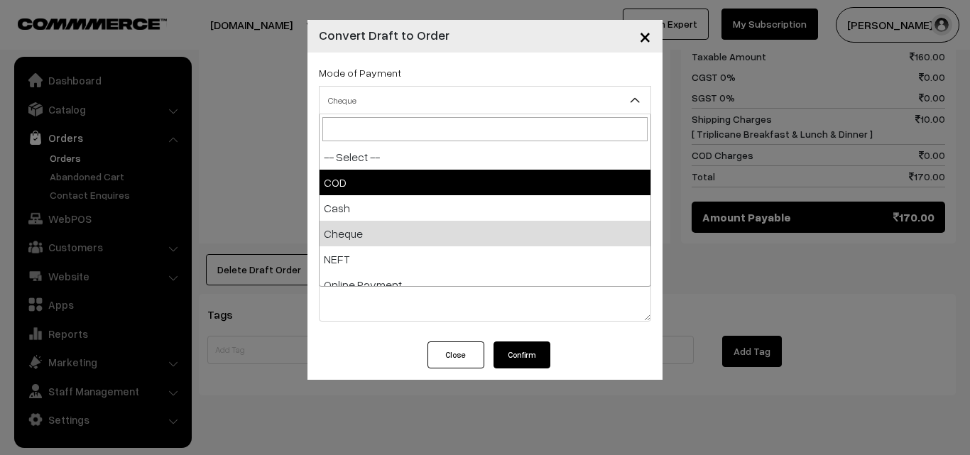
select select "1"
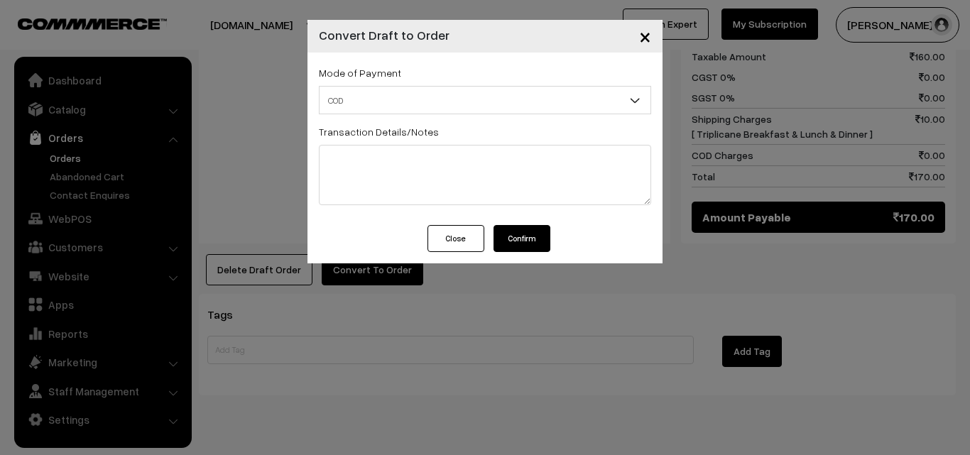
click at [514, 242] on button "Confirm" at bounding box center [522, 238] width 57 height 27
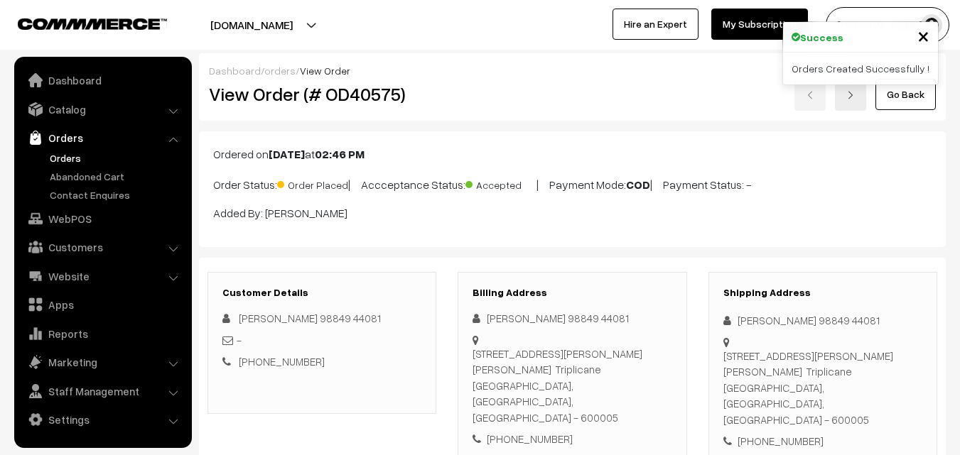
scroll to position [798, 0]
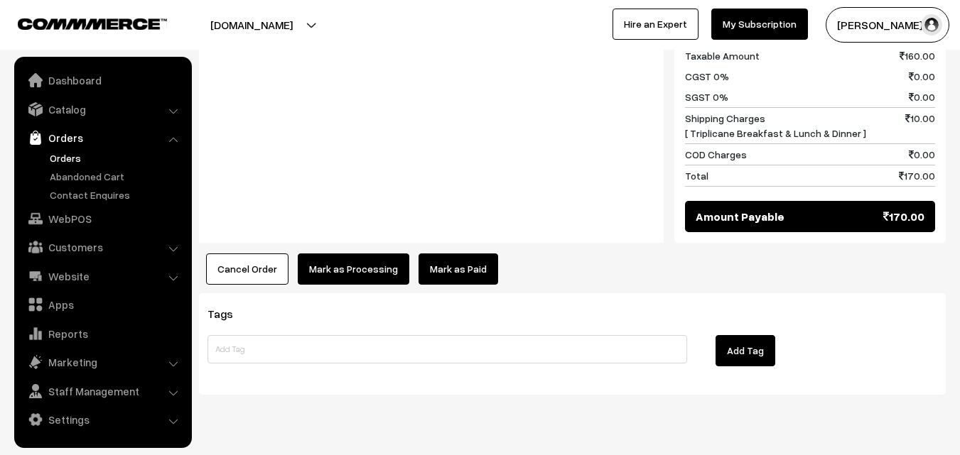
click at [342, 254] on button "Mark as Processing" at bounding box center [354, 269] width 112 height 31
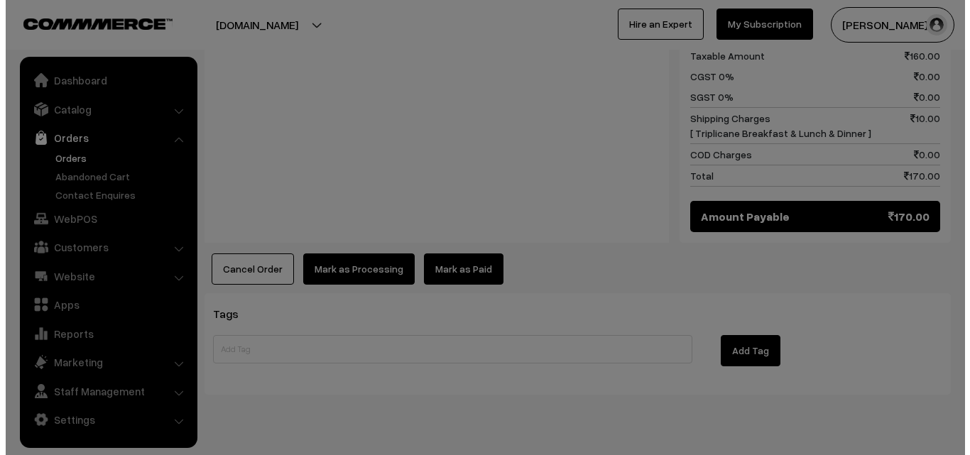
scroll to position [800, 0]
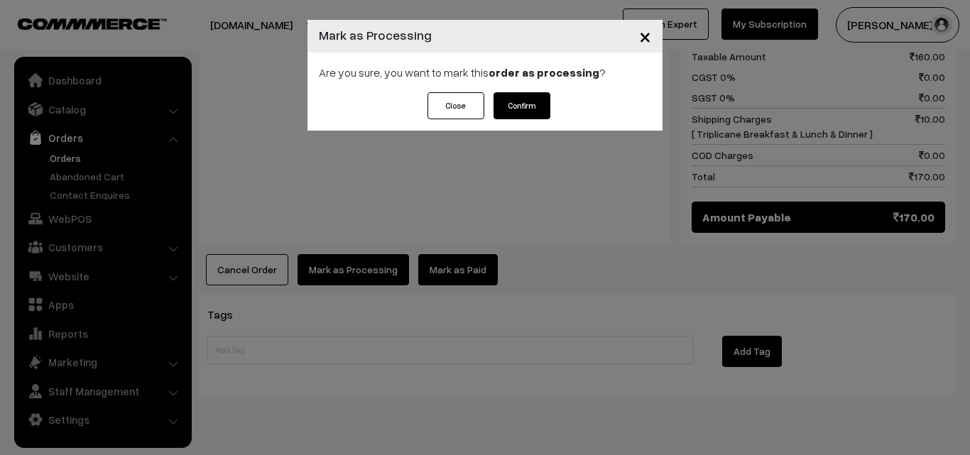
click at [536, 113] on button "Confirm" at bounding box center [522, 105] width 57 height 27
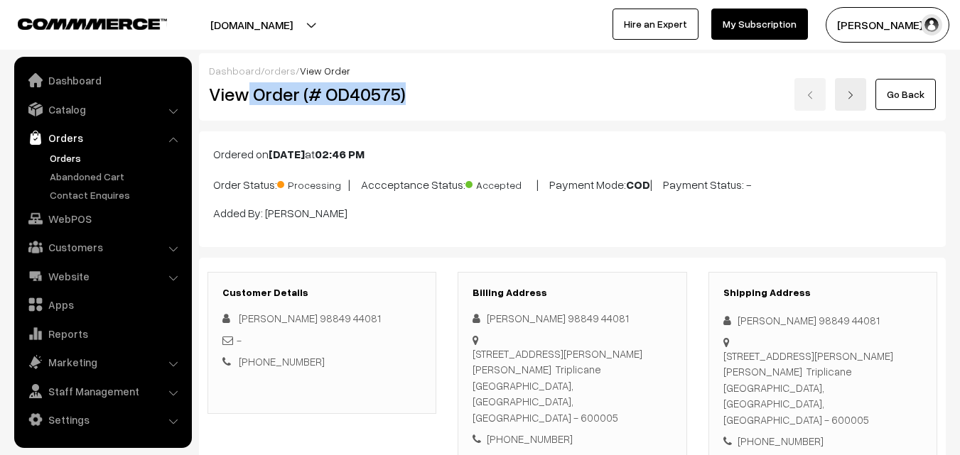
drag, startPoint x: 249, startPoint y: 94, endPoint x: 425, endPoint y: 107, distance: 177.3
click at [446, 93] on div "View Order (# OD40575)" at bounding box center [322, 94] width 249 height 33
copy h2 "Order (# OD40575)"
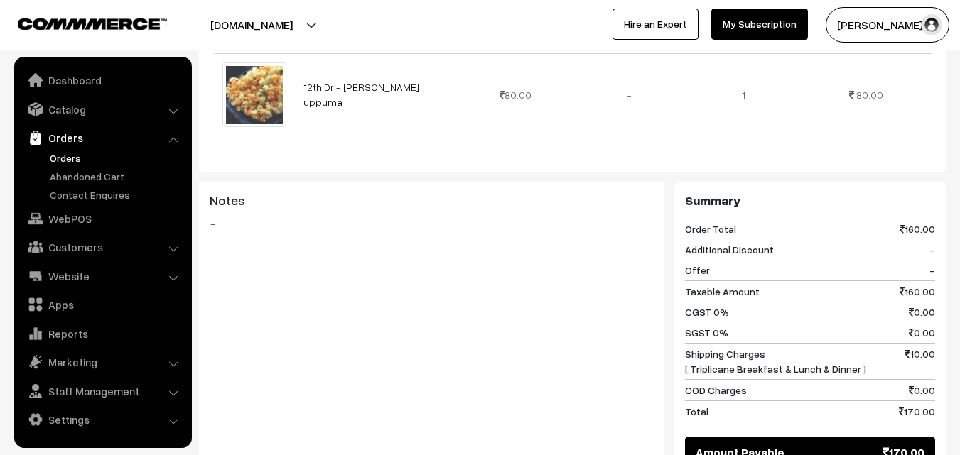
scroll to position [710, 0]
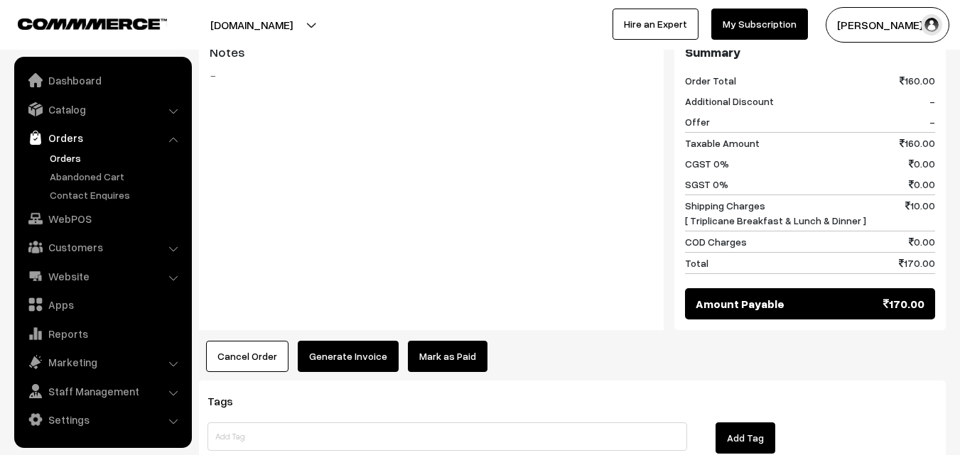
drag, startPoint x: 320, startPoint y: 305, endPoint x: 329, endPoint y: 328, distance: 24.5
click at [323, 314] on div "Product Price Tax Rate Quantity Total 12th Dr - Idiyappam (4) 80.00 80.00" at bounding box center [572, 75] width 747 height 593
click at [329, 341] on button "Generate Invoice" at bounding box center [348, 356] width 101 height 31
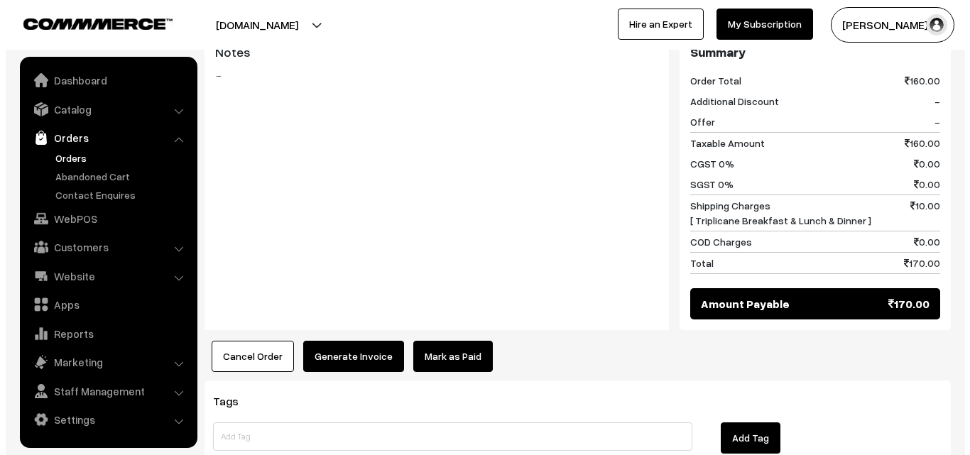
scroll to position [712, 0]
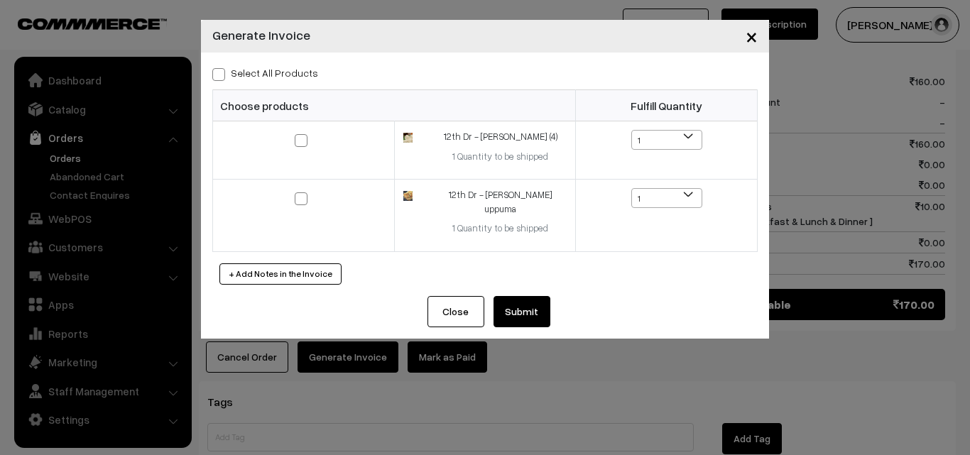
click at [281, 67] on label "Select All Products" at bounding box center [265, 72] width 106 height 15
click at [222, 67] on input "Select All Products" at bounding box center [216, 71] width 9 height 9
checkbox input "true"
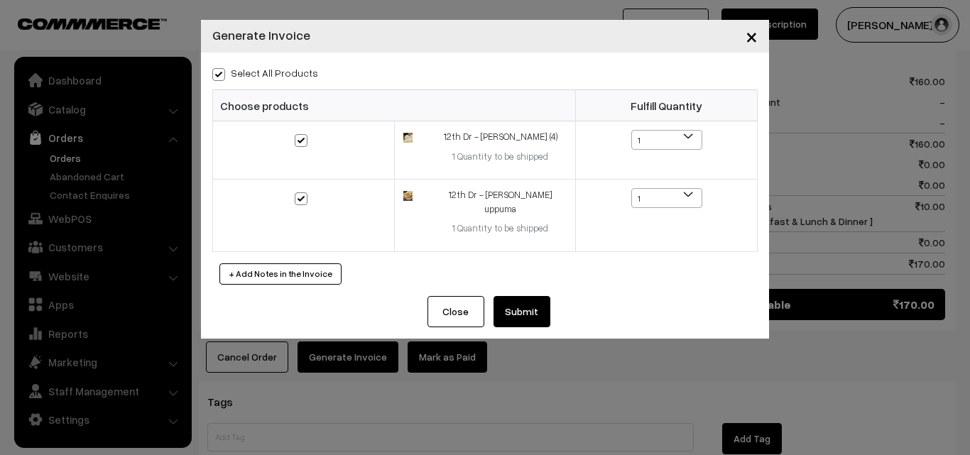
click at [525, 297] on button "Submit" at bounding box center [522, 311] width 57 height 31
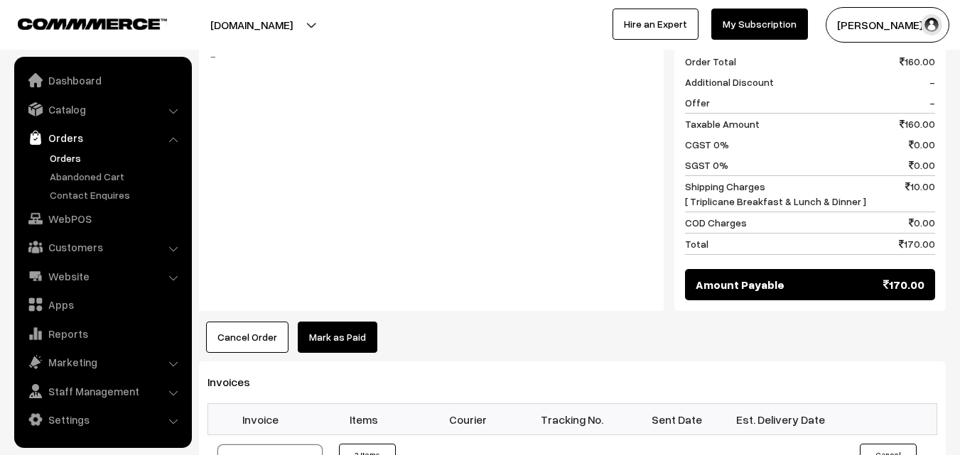
scroll to position [923, 0]
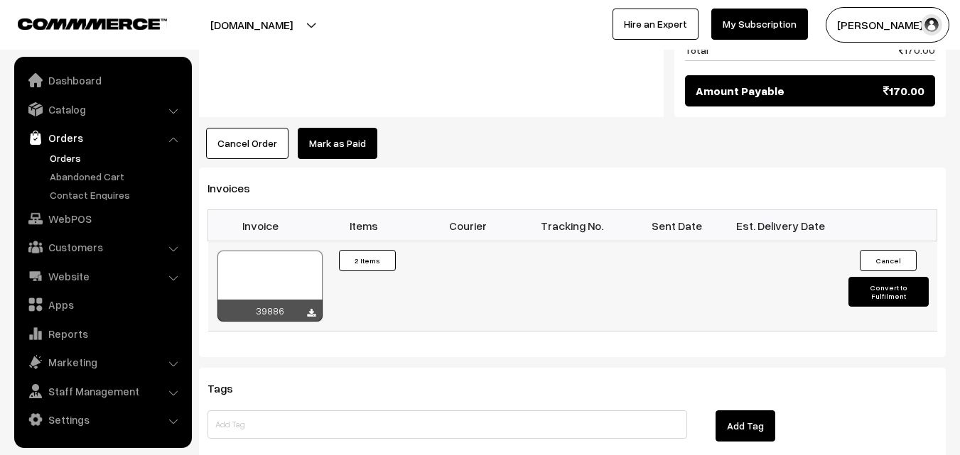
click at [264, 251] on div at bounding box center [269, 286] width 105 height 71
click at [85, 217] on link "WebPOS" at bounding box center [102, 219] width 169 height 26
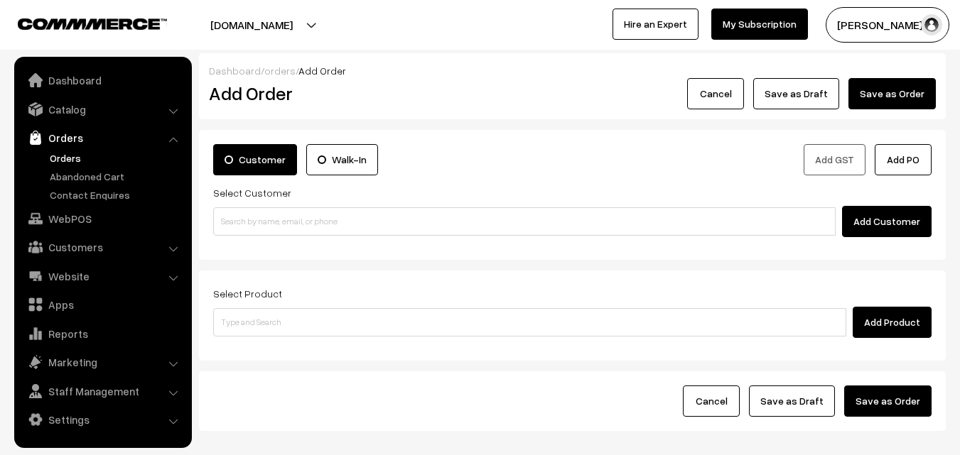
click at [281, 219] on input at bounding box center [524, 221] width 622 height 28
click at [237, 221] on input "94449 44483" at bounding box center [524, 221] width 622 height 28
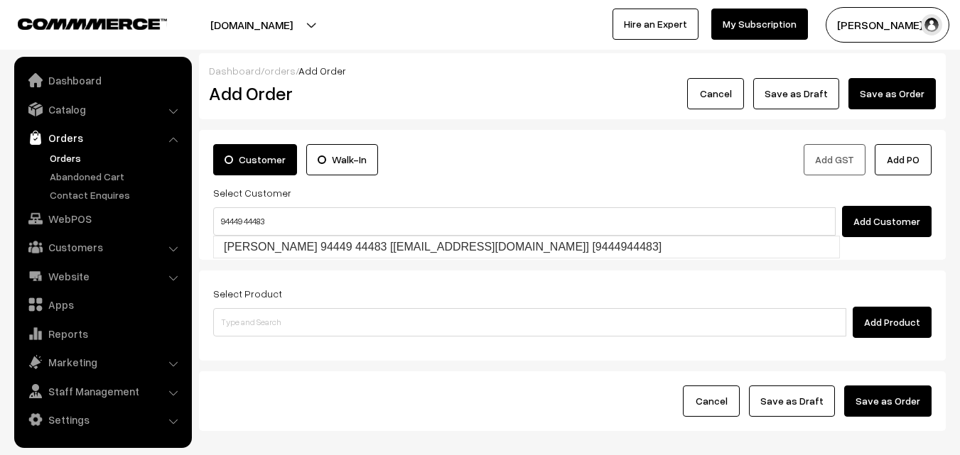
click at [265, 251] on link "Ranganathan 94449 44483 [Anna30@gmail.com] [9444944483]" at bounding box center [526, 247] width 625 height 21
type input "94449 44483"
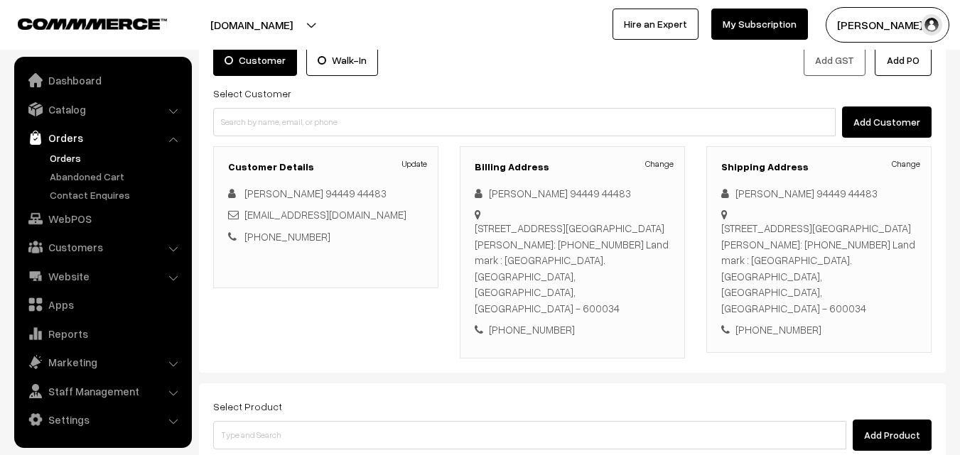
scroll to position [259, 0]
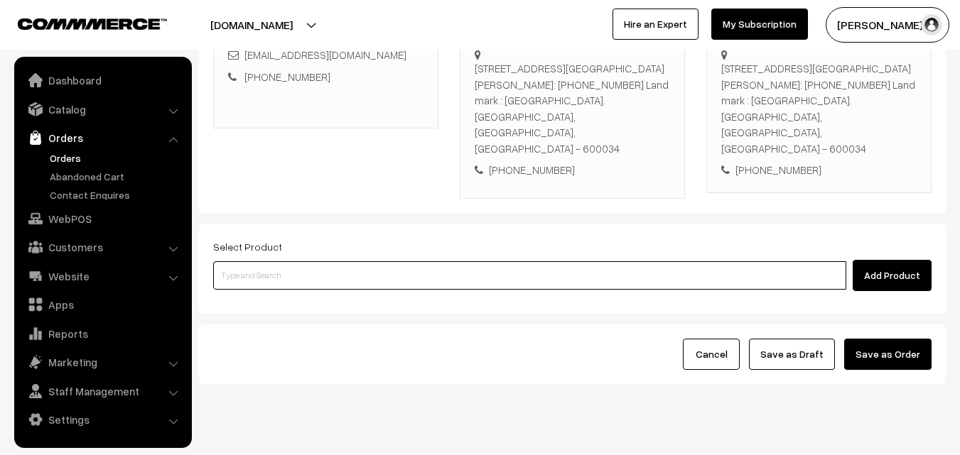
click at [401, 261] on input at bounding box center [529, 275] width 633 height 28
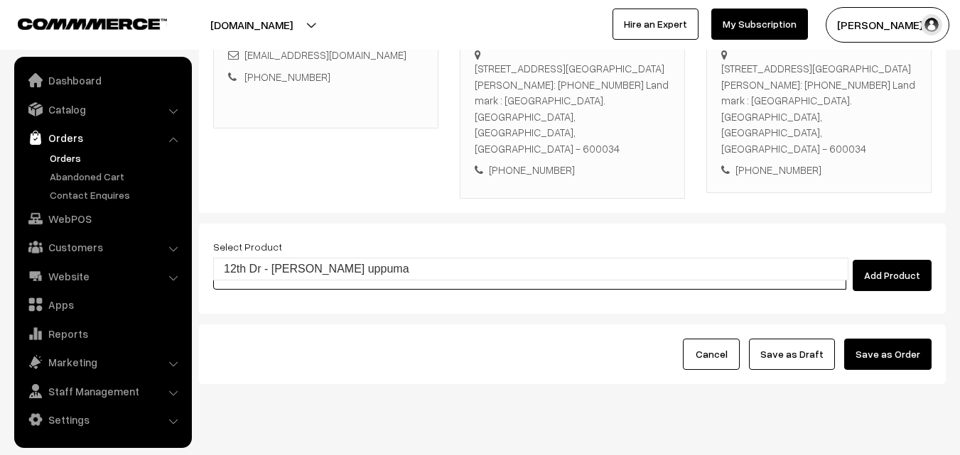
type input "12th Dr - [PERSON_NAME] uppuma"
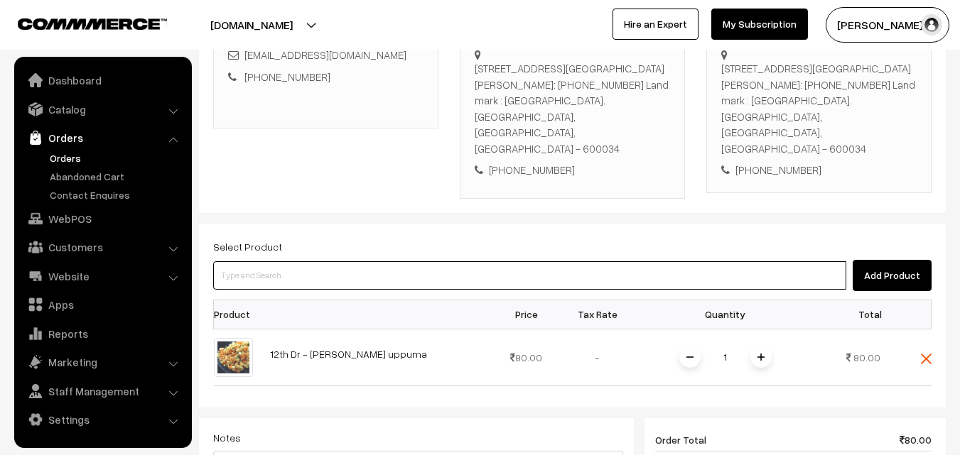
click at [398, 261] on input at bounding box center [529, 275] width 633 height 28
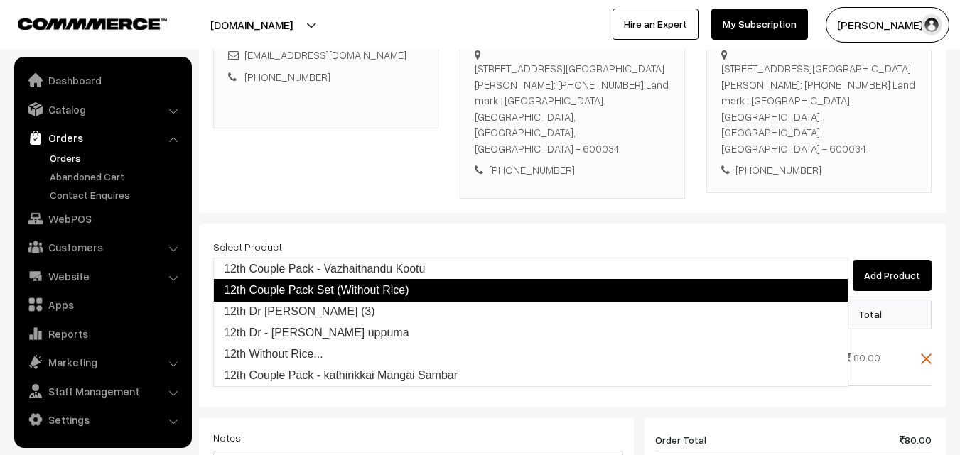
type input "12th Dr [PERSON_NAME] (3)"
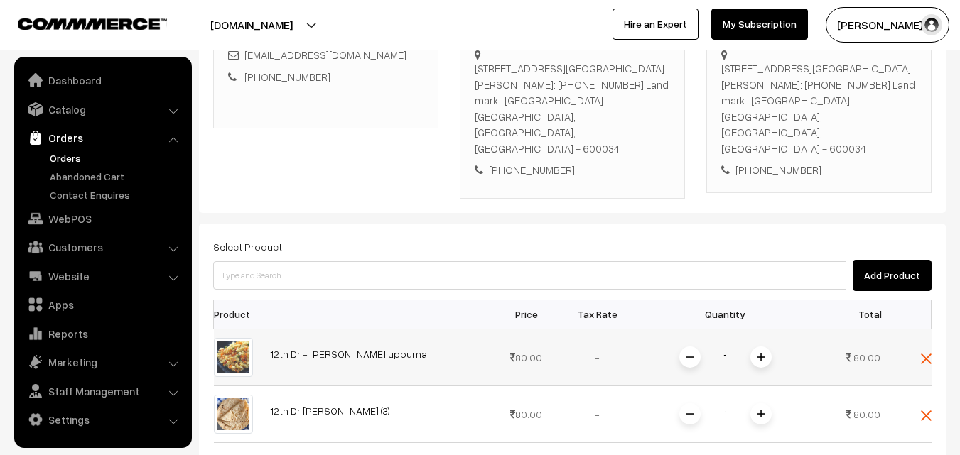
click at [761, 347] on span at bounding box center [760, 357] width 21 height 21
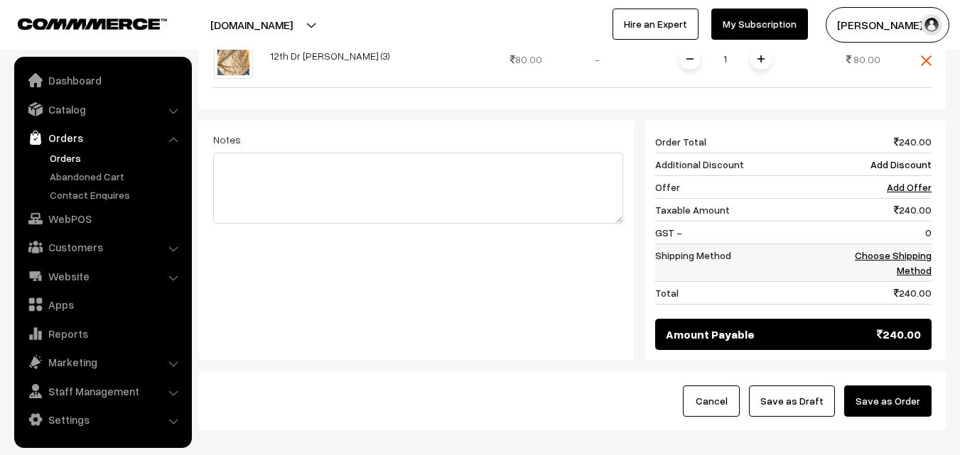
click at [926, 244] on td "Choose Shipping Method" at bounding box center [887, 263] width 88 height 38
click at [919, 249] on link "Choose Shipping Method" at bounding box center [893, 262] width 77 height 27
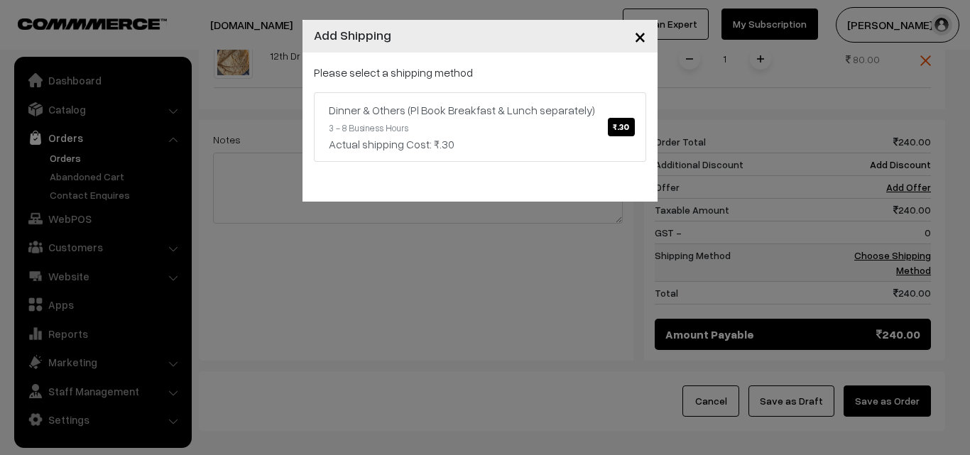
click at [493, 102] on div "Dinner & Others (Pl Book Breakfast & Lunch separately) ₹.30" at bounding box center [480, 110] width 303 height 17
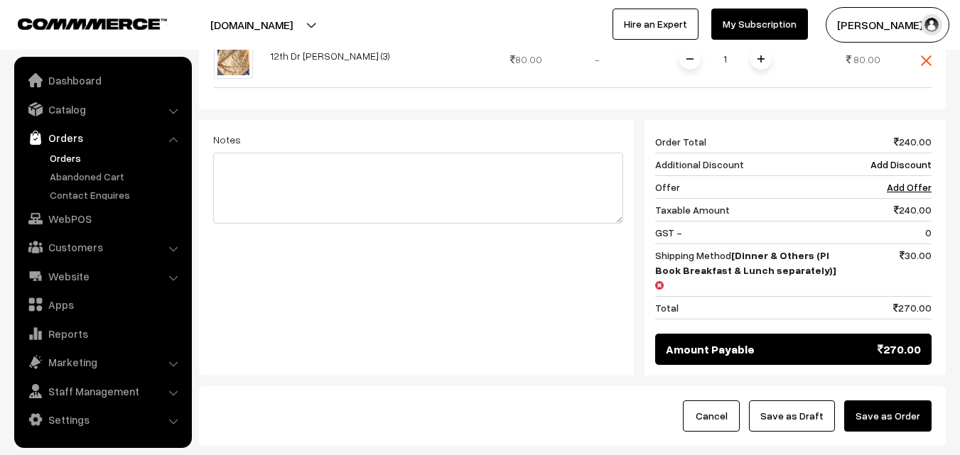
click at [807, 401] on button "Save as Draft" at bounding box center [792, 416] width 86 height 31
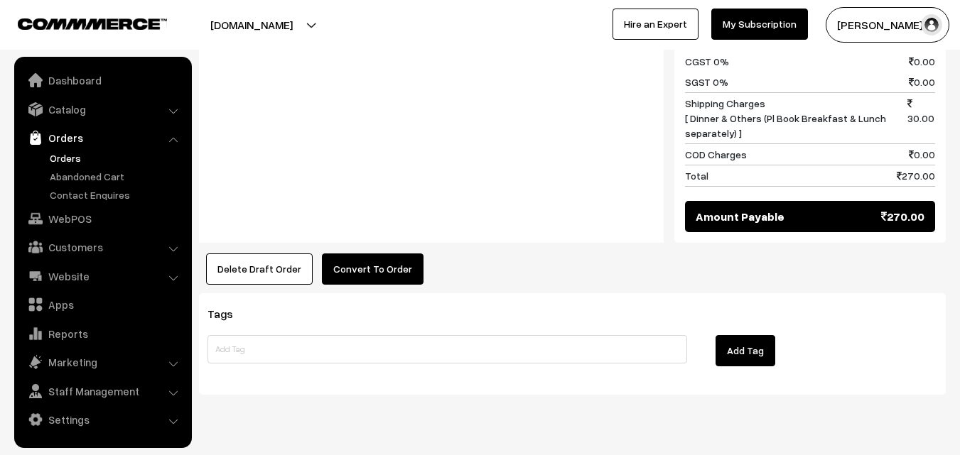
click at [383, 254] on button "Convert To Order" at bounding box center [373, 269] width 102 height 31
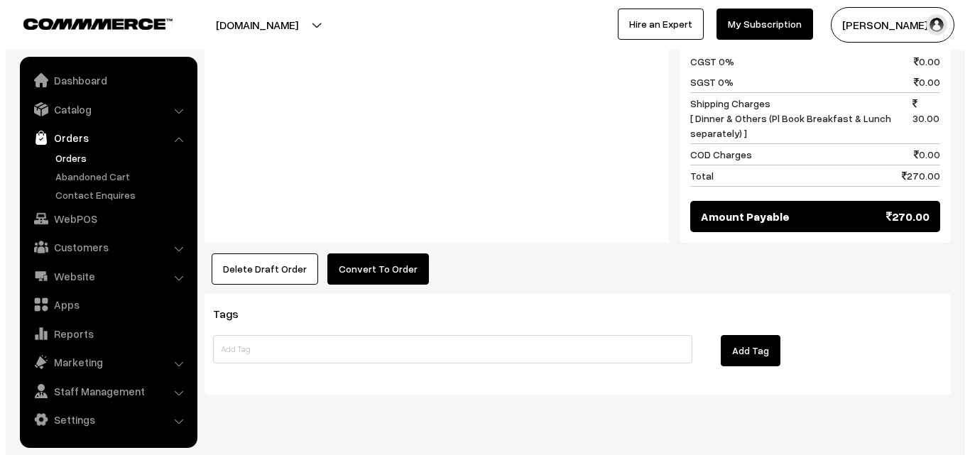
scroll to position [831, 0]
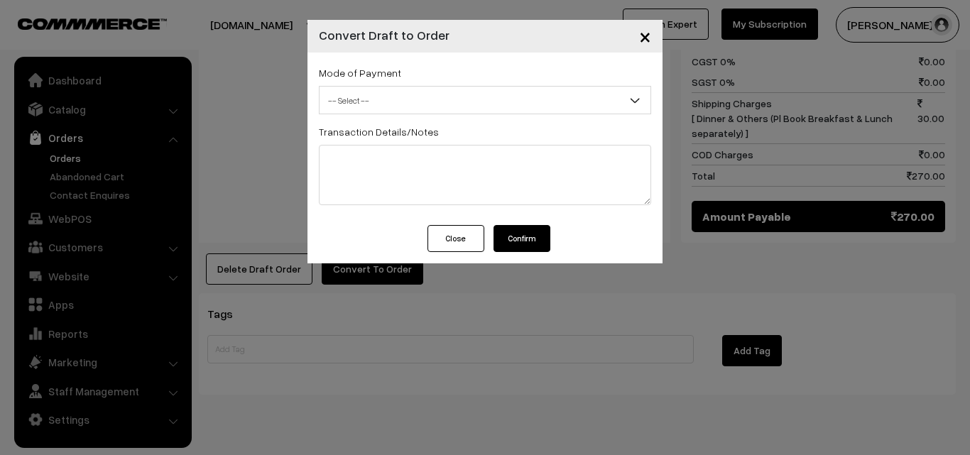
click at [509, 92] on span "-- Select --" at bounding box center [485, 100] width 331 height 25
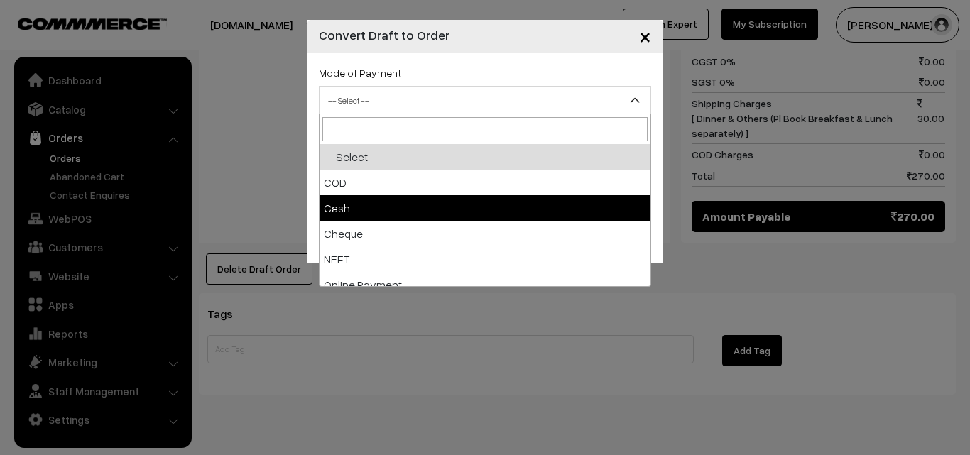
select select "1"
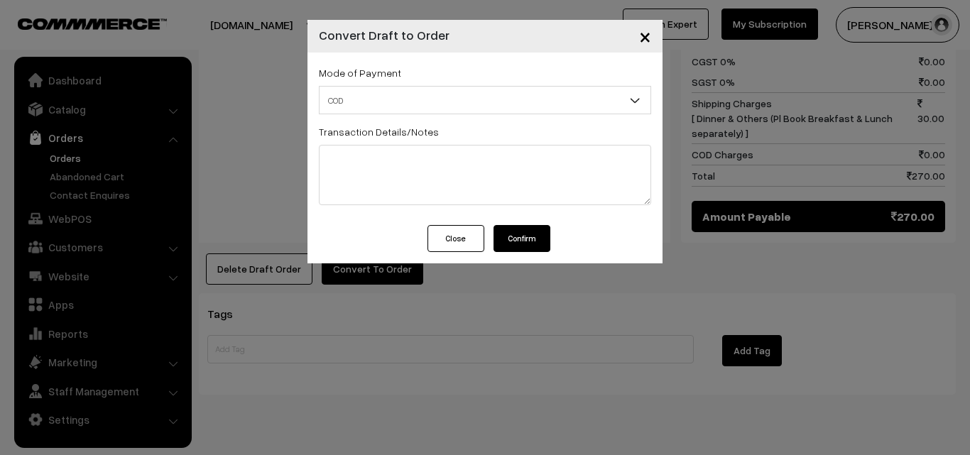
click at [524, 234] on button "Confirm" at bounding box center [522, 238] width 57 height 27
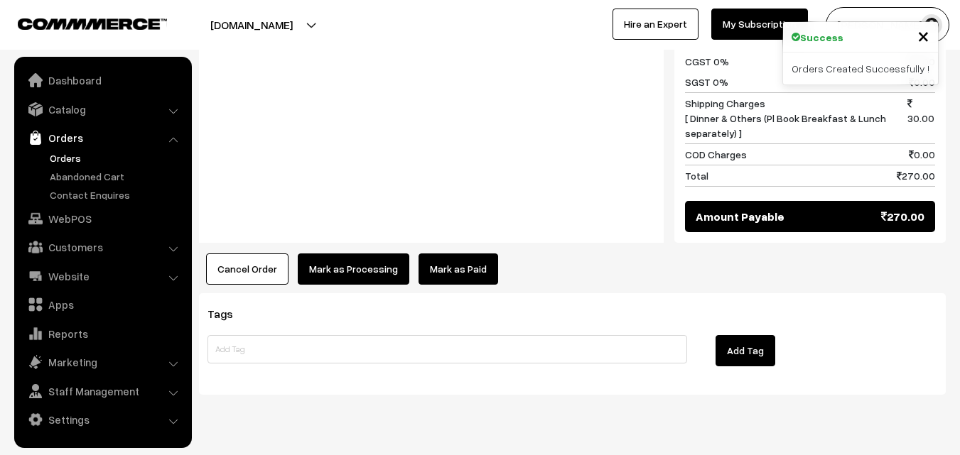
click at [367, 254] on button "Mark as Processing" at bounding box center [354, 269] width 112 height 31
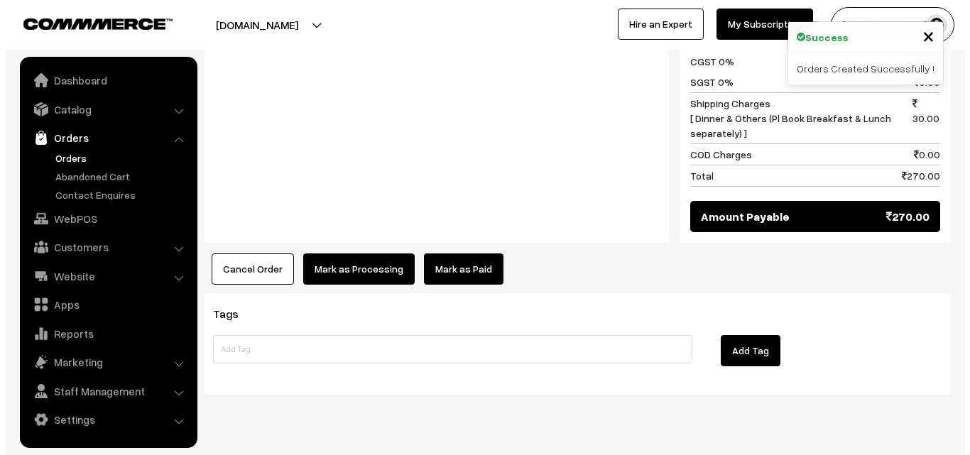
scroll to position [831, 0]
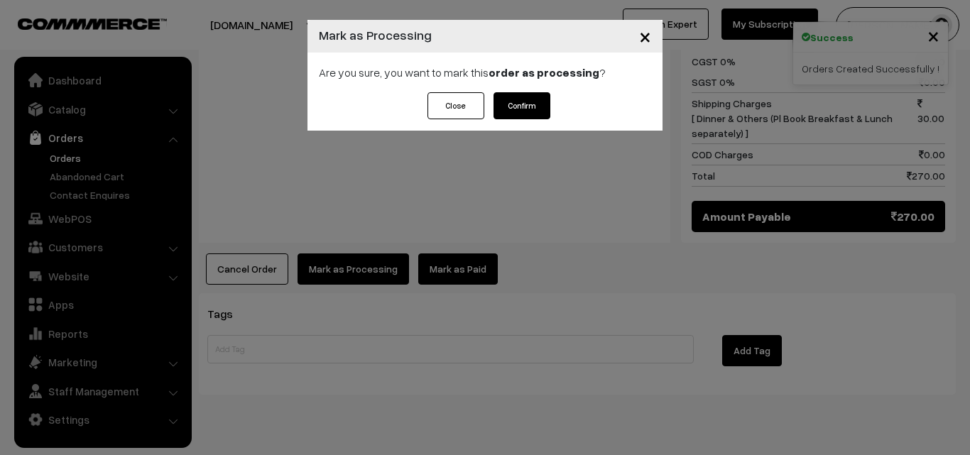
click at [533, 97] on button "Confirm" at bounding box center [522, 105] width 57 height 27
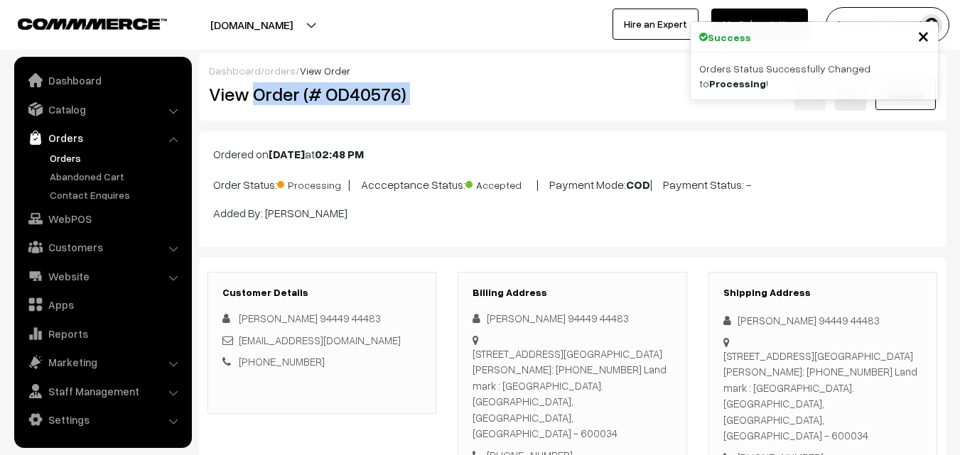
drag, startPoint x: 256, startPoint y: 109, endPoint x: 449, endPoint y: 115, distance: 193.3
click at [449, 115] on div "Dashboard / orders / View Order View Order (# OD40576) Go Back" at bounding box center [572, 86] width 747 height 67
copy div "Order (# OD40576)"
click at [563, 438] on div "Billing Address Ranganathan 94449 44483 No.5, 5th street Dr. Thirumurthy nagar …" at bounding box center [571, 375] width 229 height 207
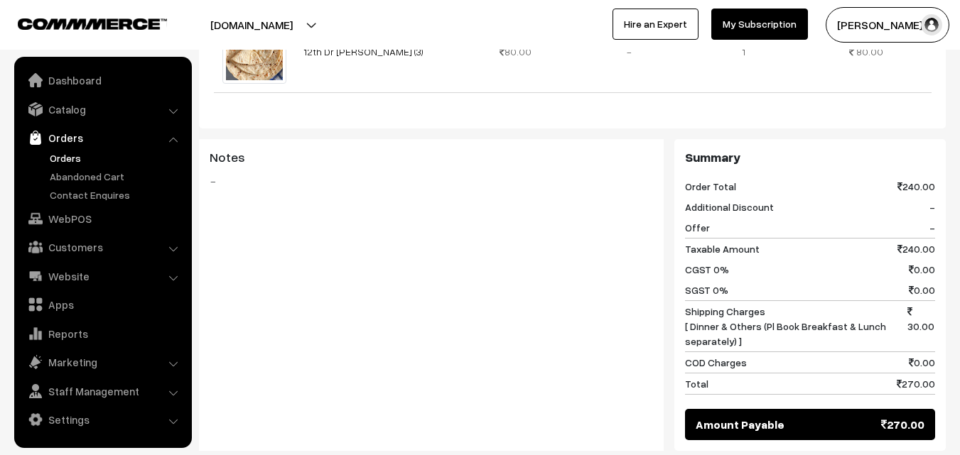
scroll to position [639, 0]
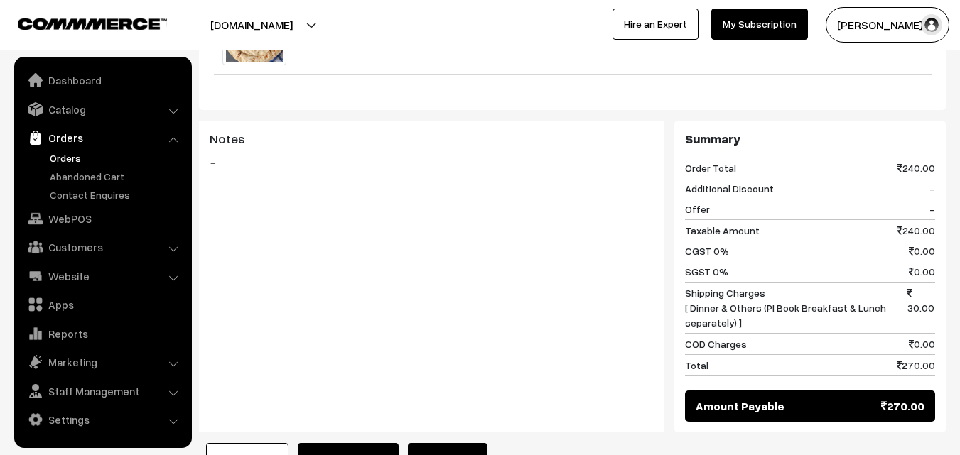
click at [342, 443] on button "Generate Invoice" at bounding box center [348, 458] width 101 height 31
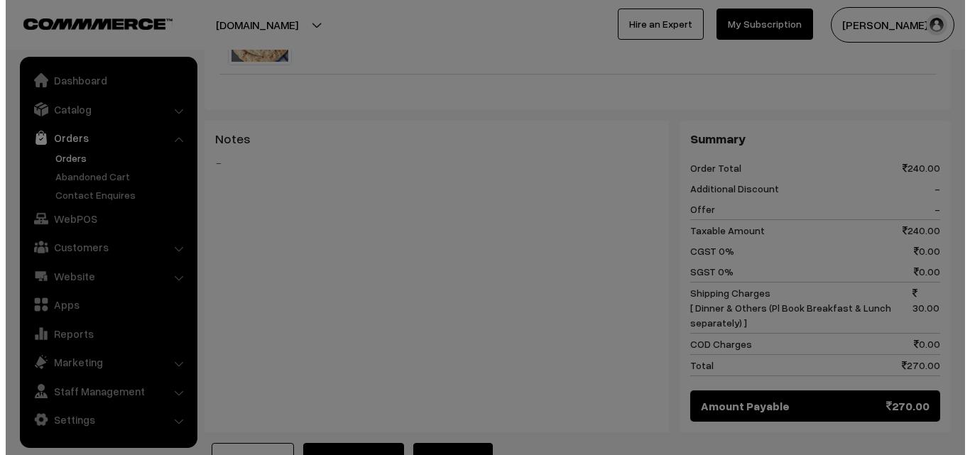
scroll to position [641, 0]
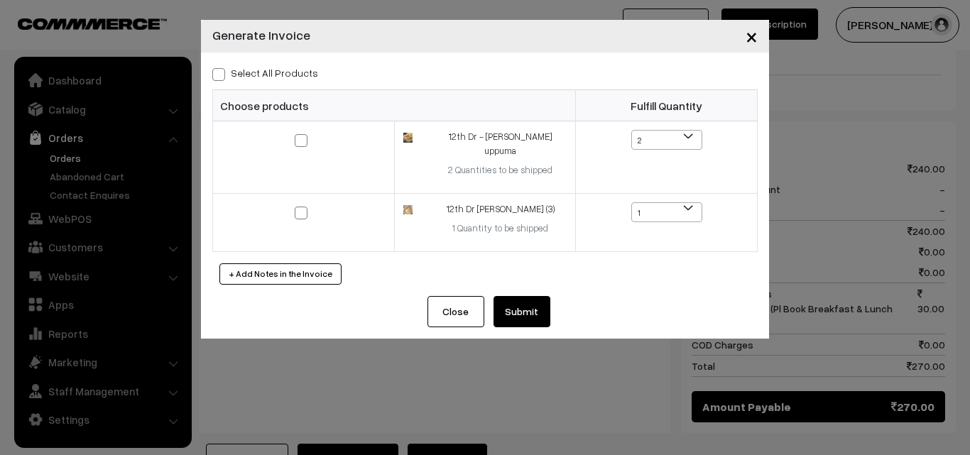
click at [510, 296] on button "Submit" at bounding box center [522, 311] width 57 height 31
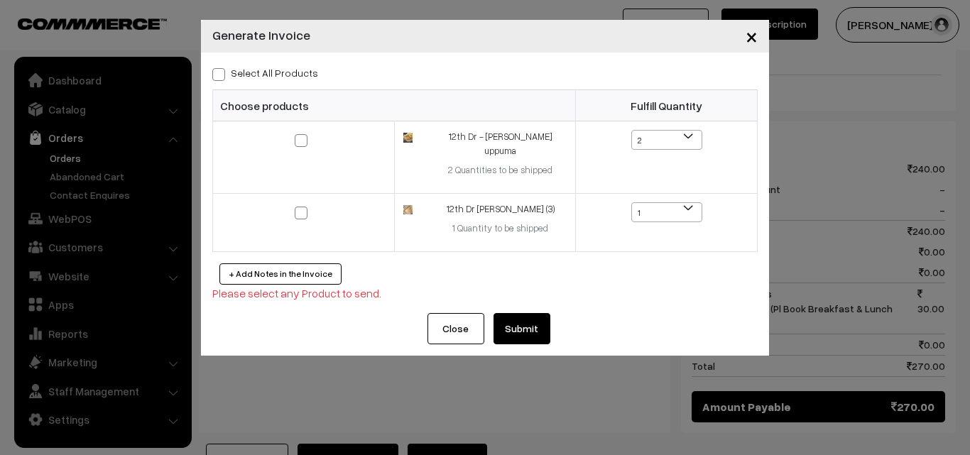
click at [292, 75] on label "Select All Products" at bounding box center [265, 72] width 106 height 15
click at [222, 75] on input "Select All Products" at bounding box center [216, 71] width 9 height 9
checkbox input "true"
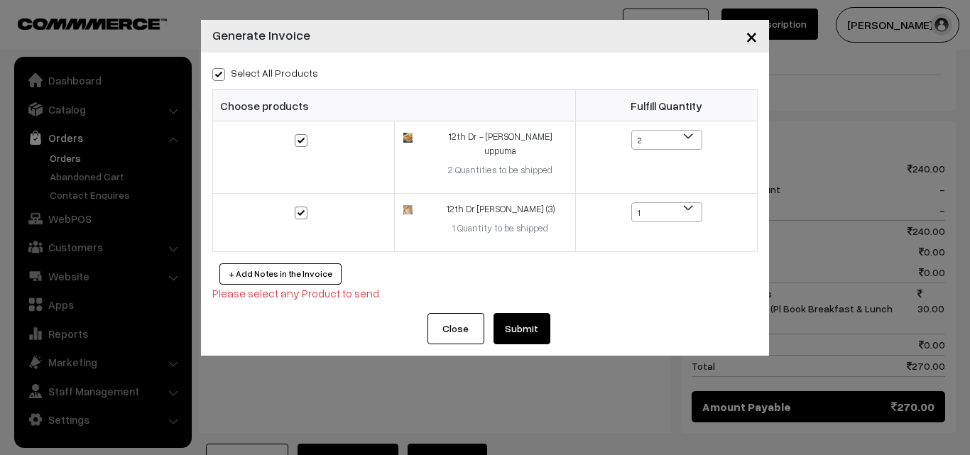
click at [502, 313] on button "Submit" at bounding box center [522, 328] width 57 height 31
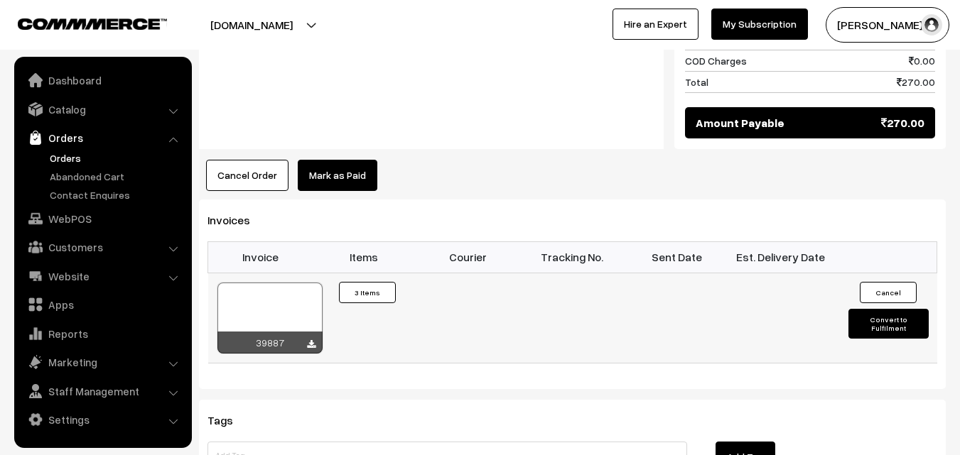
scroll to position [923, 0]
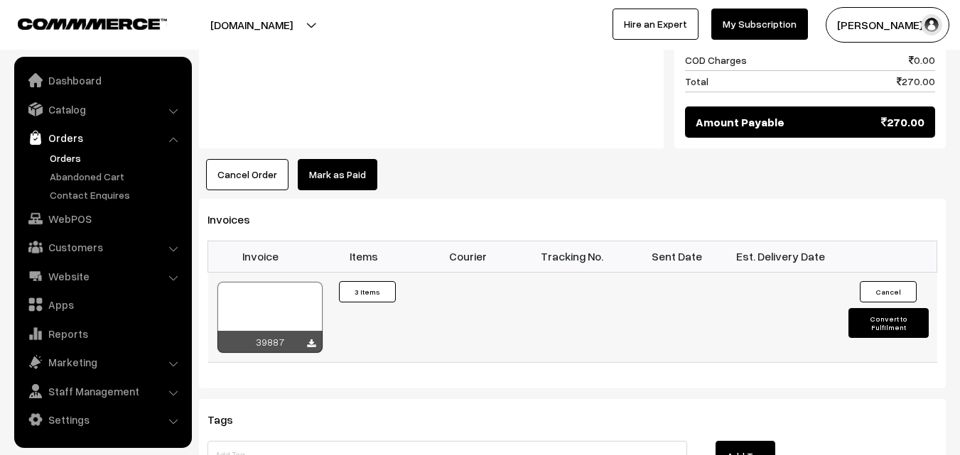
click at [273, 272] on td "39887" at bounding box center [260, 317] width 104 height 90
click at [273, 283] on div at bounding box center [269, 317] width 105 height 71
drag, startPoint x: 60, startPoint y: 221, endPoint x: 92, endPoint y: 209, distance: 34.2
click at [60, 221] on link "WebPOS" at bounding box center [102, 219] width 169 height 26
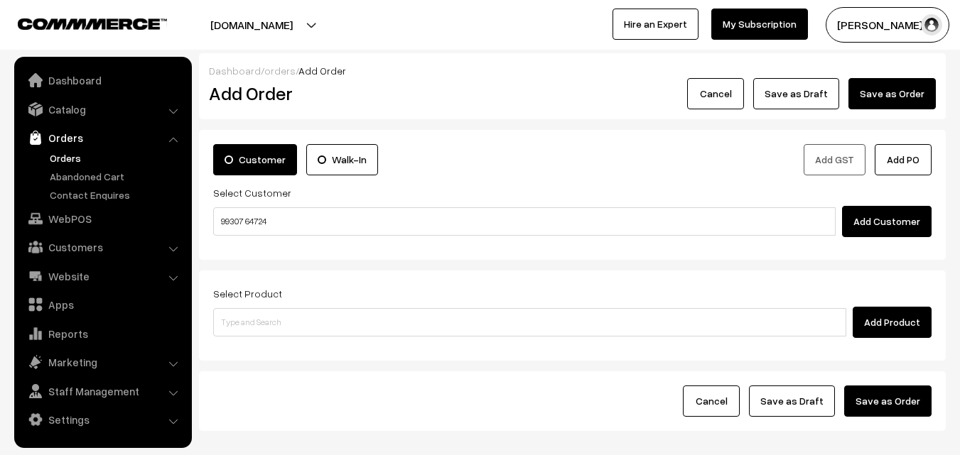
click at [254, 224] on input "99307 64724" at bounding box center [524, 221] width 622 height 28
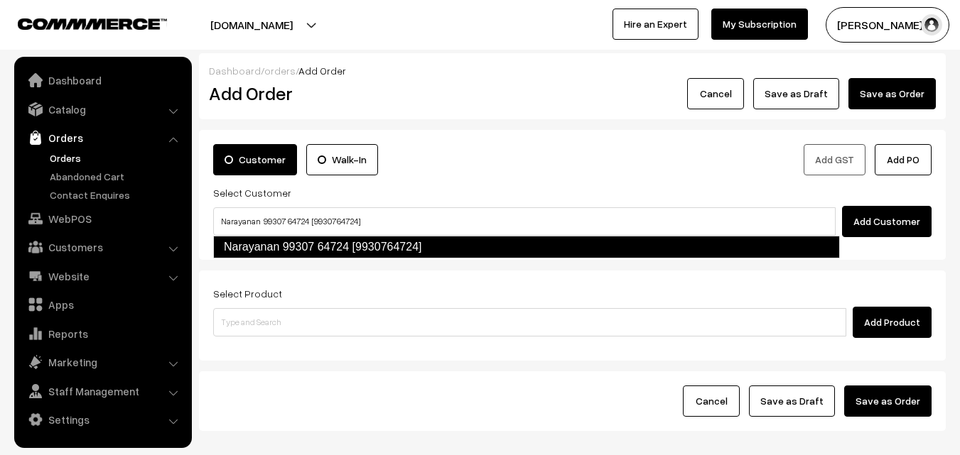
type input "Narayanan 99307 64724 [9930764724]"
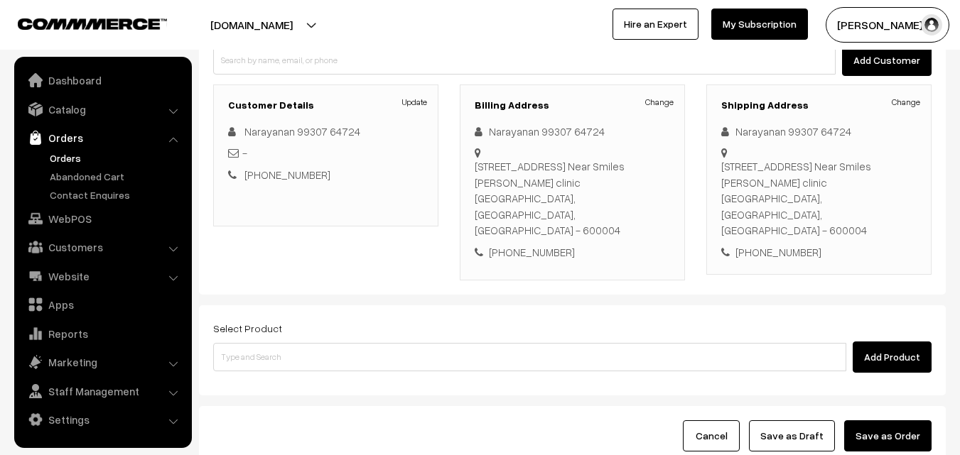
scroll to position [213, 0]
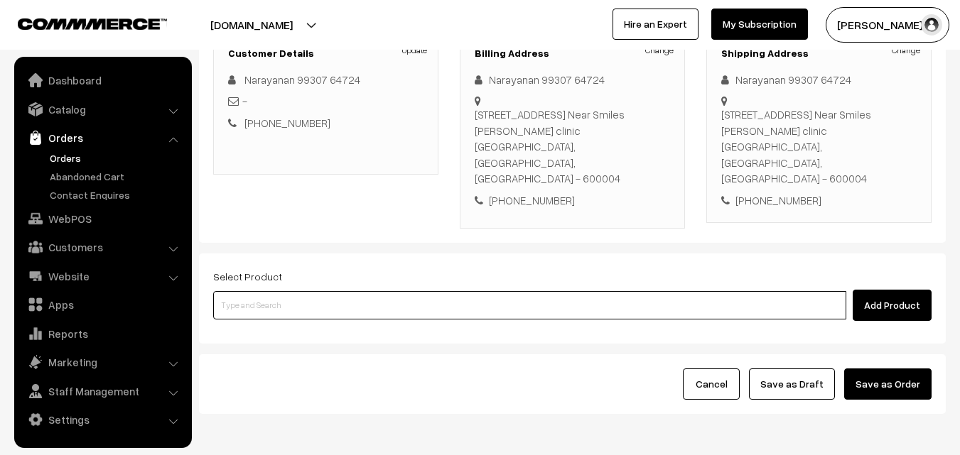
click at [295, 291] on input at bounding box center [529, 305] width 633 height 28
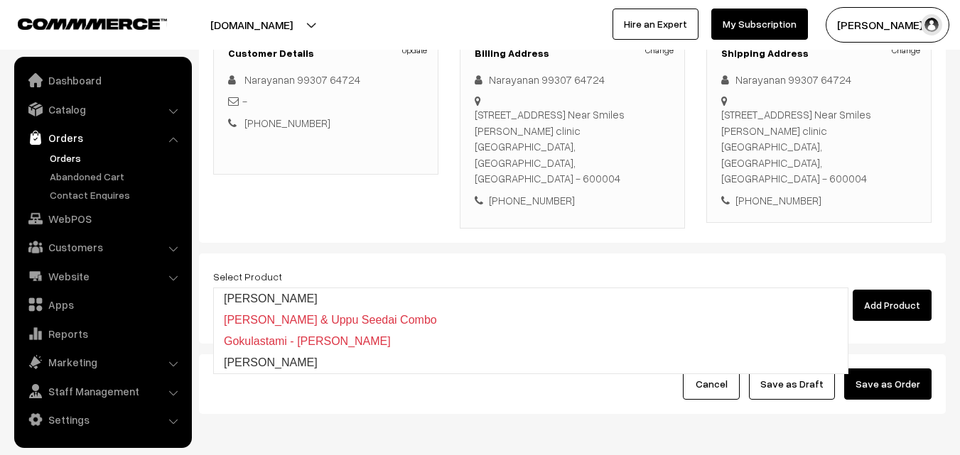
type input "Vella Seedai"
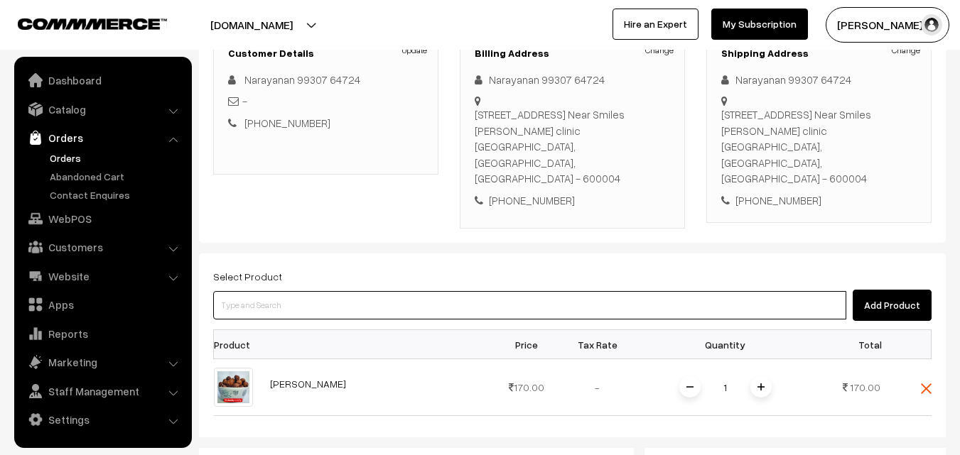
click at [294, 291] on input at bounding box center [529, 305] width 633 height 28
click at [455, 291] on input at bounding box center [529, 305] width 633 height 28
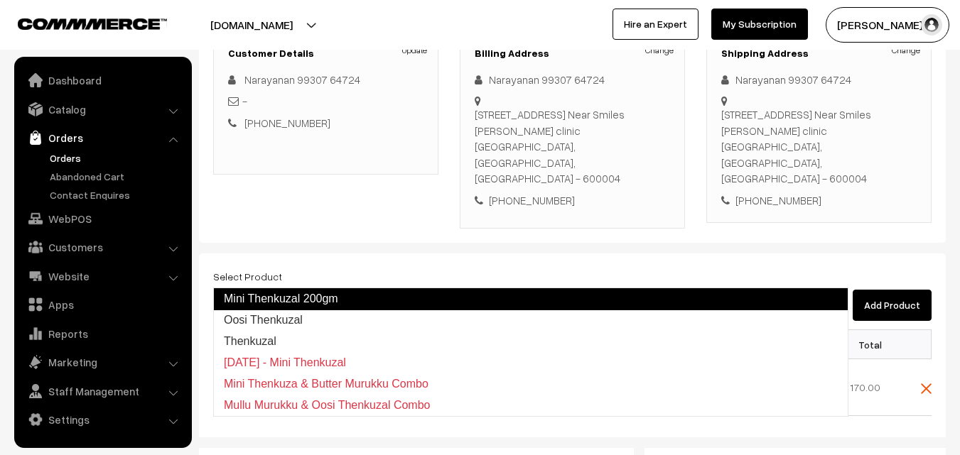
type input "Thenkuzal"
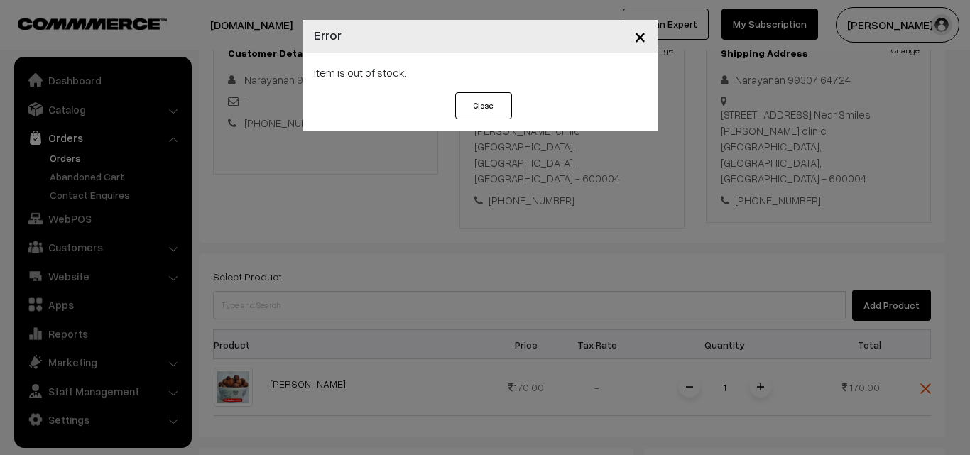
click at [594, 111] on div "Close" at bounding box center [480, 111] width 355 height 38
click at [499, 269] on div "× Error Item is out of stock. Close" at bounding box center [485, 227] width 970 height 455
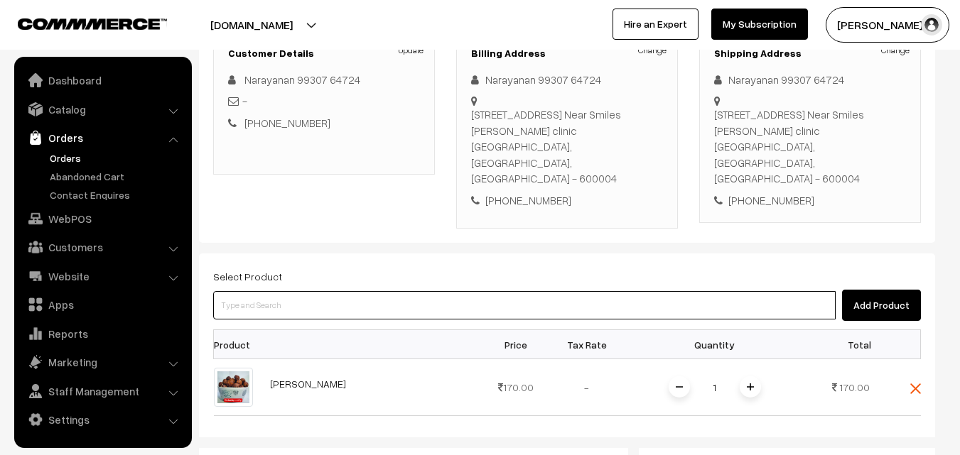
click at [499, 291] on input at bounding box center [524, 305] width 622 height 28
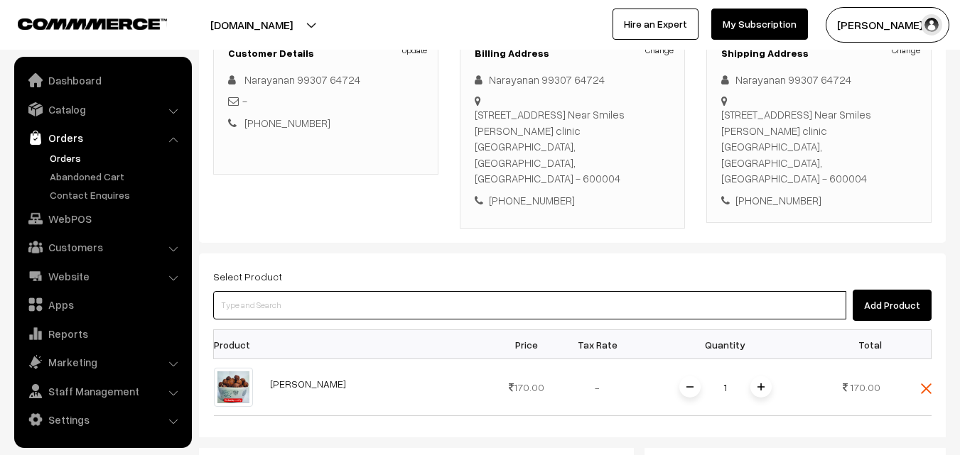
click at [499, 291] on input at bounding box center [529, 305] width 633 height 28
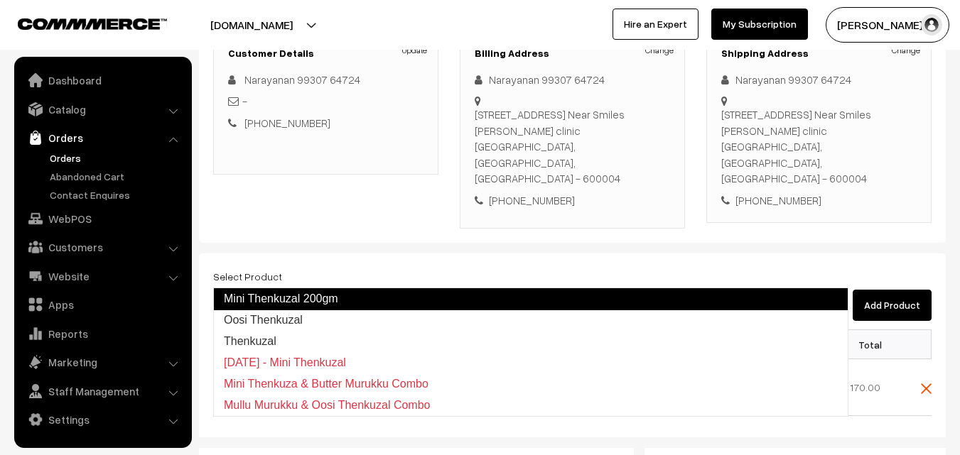
type input "Thenkuzal"
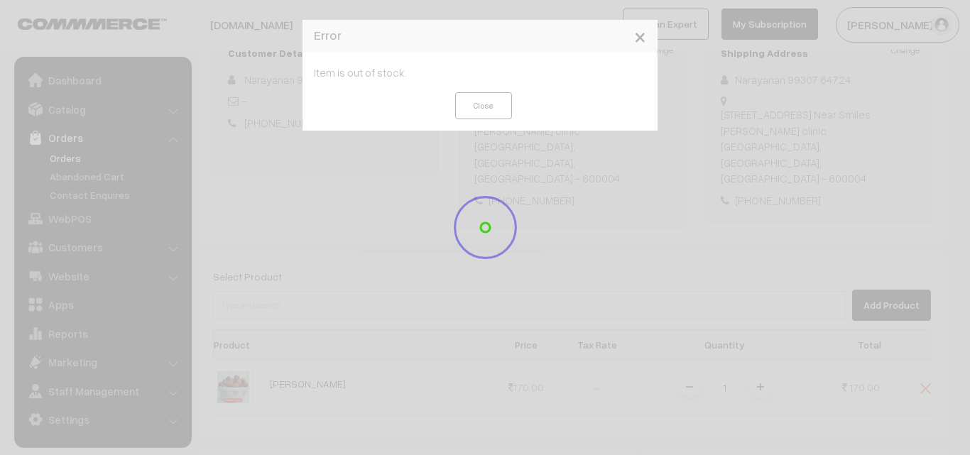
click at [499, 266] on img at bounding box center [486, 228] width 112 height 112
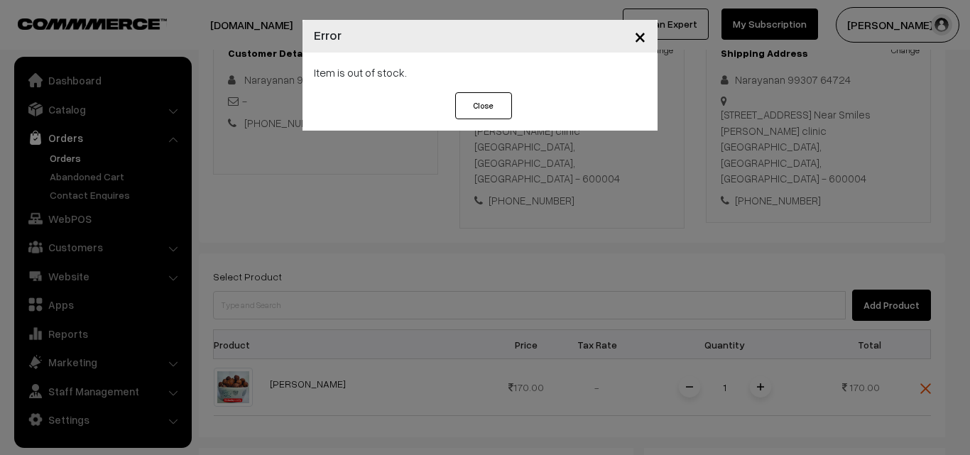
click at [251, 268] on div "× Error Item is out of stock. Close" at bounding box center [485, 227] width 970 height 455
click at [271, 283] on body "Thank you for showing interest. Our team will call you shortly. Close annamfood…" at bounding box center [485, 324] width 970 height 1075
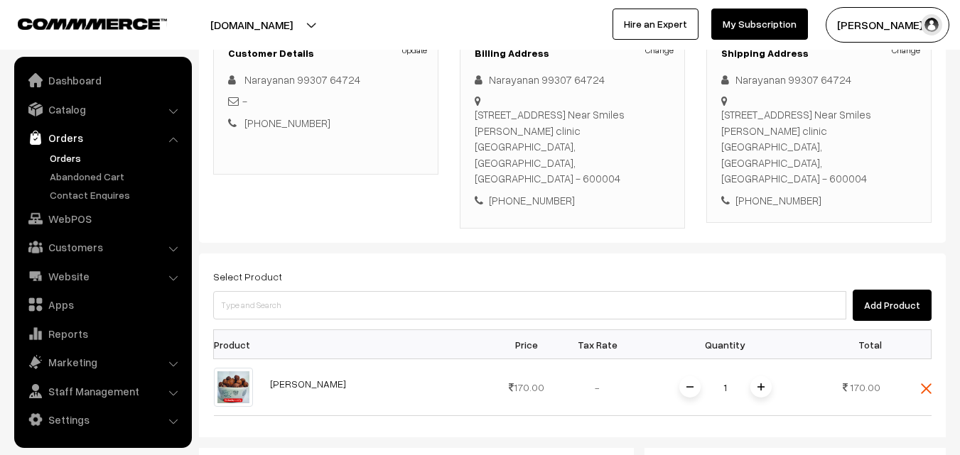
drag, startPoint x: 353, startPoint y: 235, endPoint x: 347, endPoint y: 271, distance: 36.8
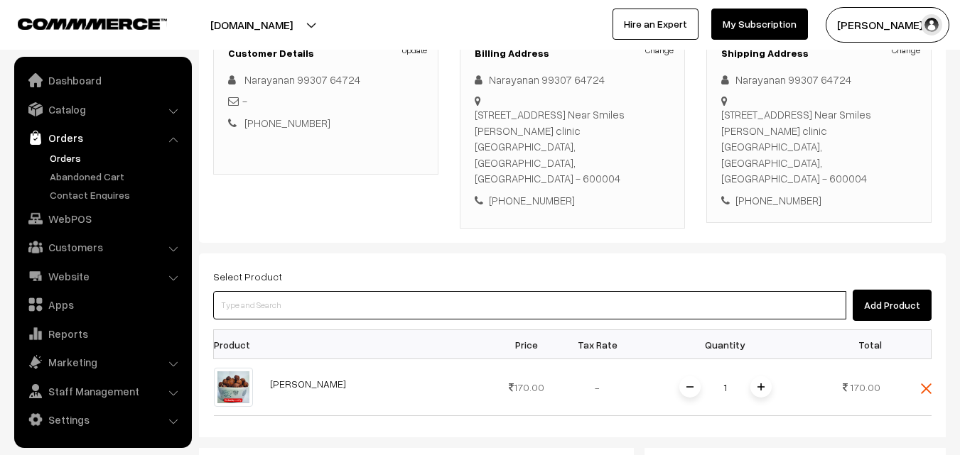
drag, startPoint x: 347, startPoint y: 271, endPoint x: 335, endPoint y: 268, distance: 12.6
click at [346, 291] on input at bounding box center [529, 305] width 633 height 28
paste input "Thenkuzal"
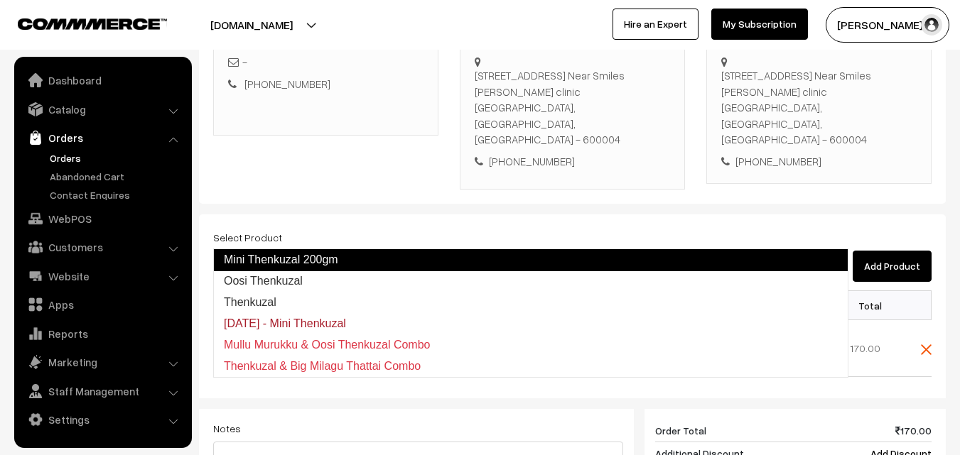
scroll to position [284, 0]
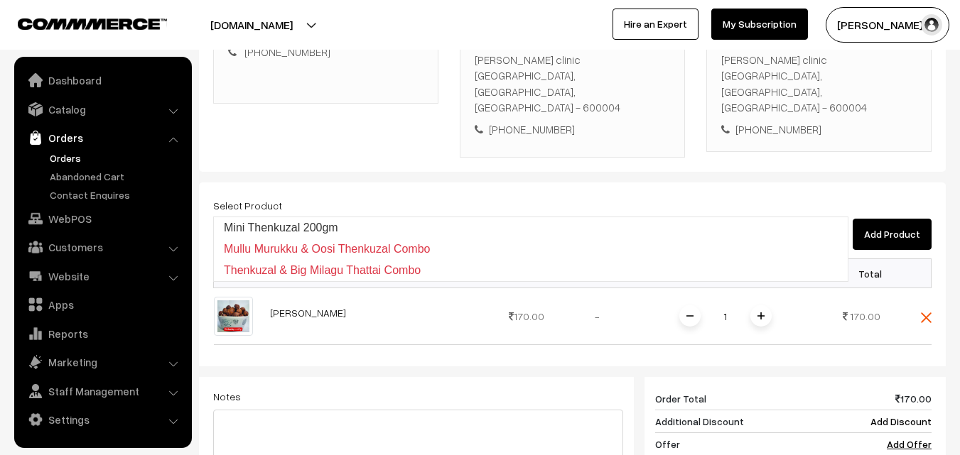
type input "Thenkuzal"
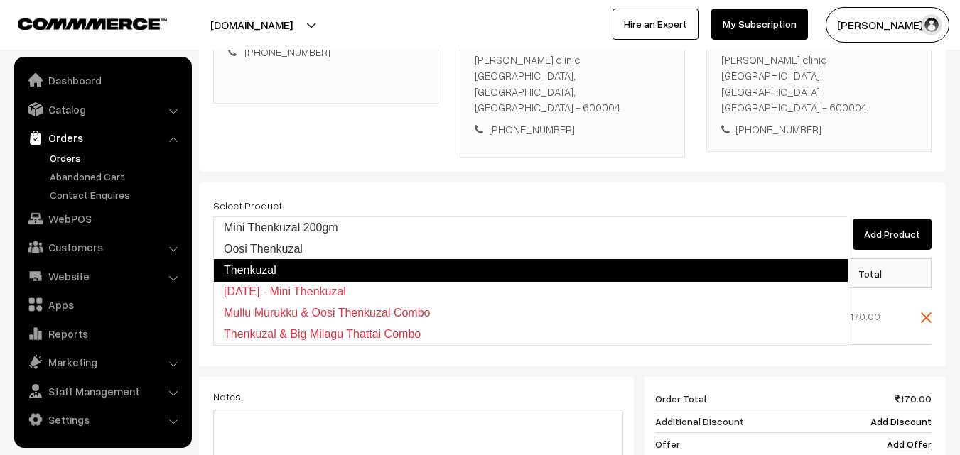
click at [286, 261] on link "Thenkuzal" at bounding box center [530, 270] width 635 height 23
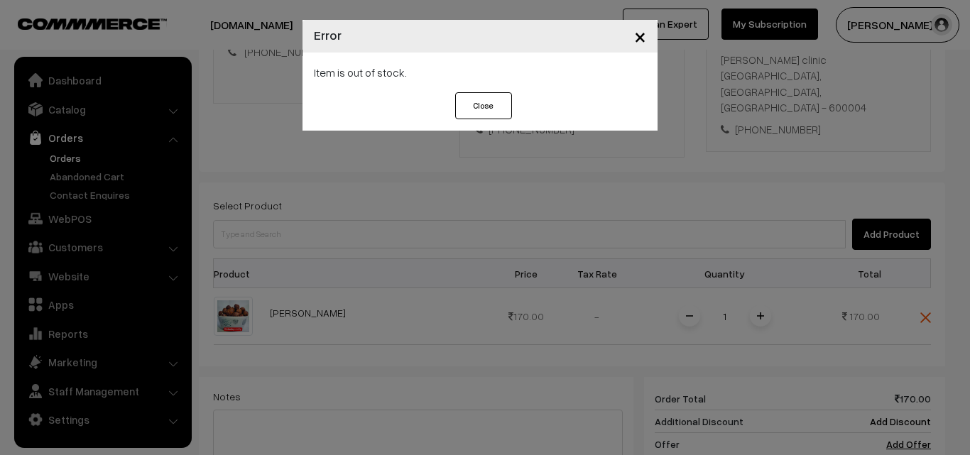
click at [318, 277] on div "× Error Item is out of stock. Close" at bounding box center [485, 227] width 970 height 455
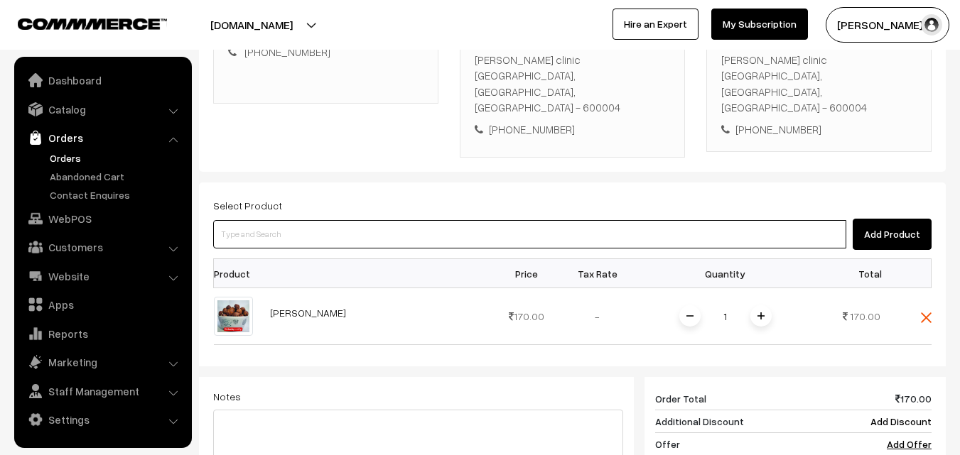
click at [273, 220] on input at bounding box center [529, 234] width 633 height 28
paste input "Thenkuzal"
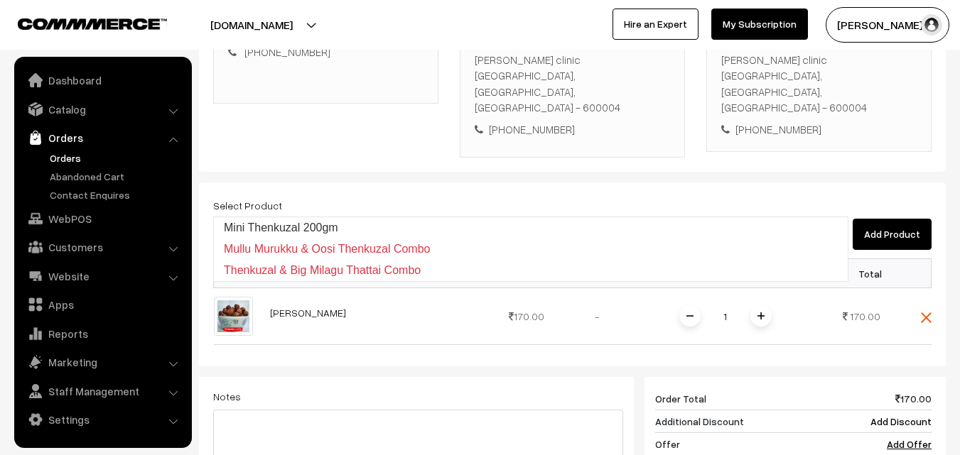
click at [222, 220] on input "Thenkuzal" at bounding box center [529, 234] width 633 height 28
type input "Thenkuzal"
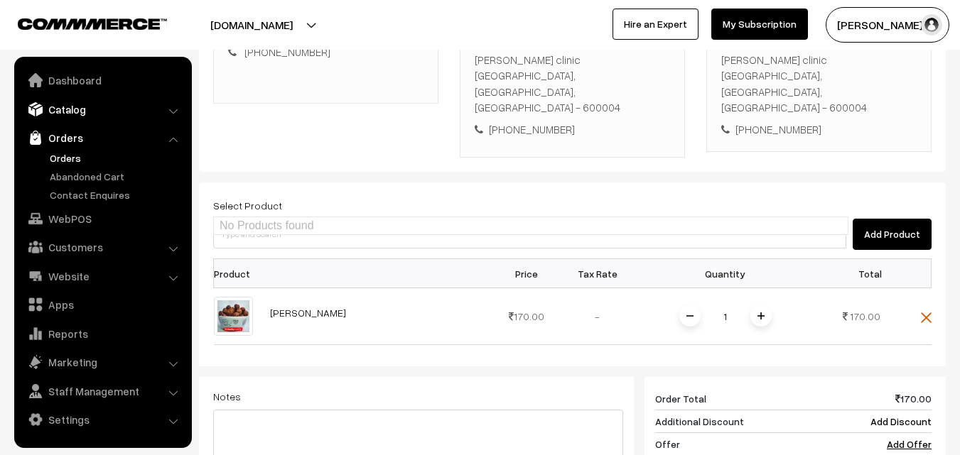
click at [100, 103] on link "Catalog" at bounding box center [102, 110] width 169 height 26
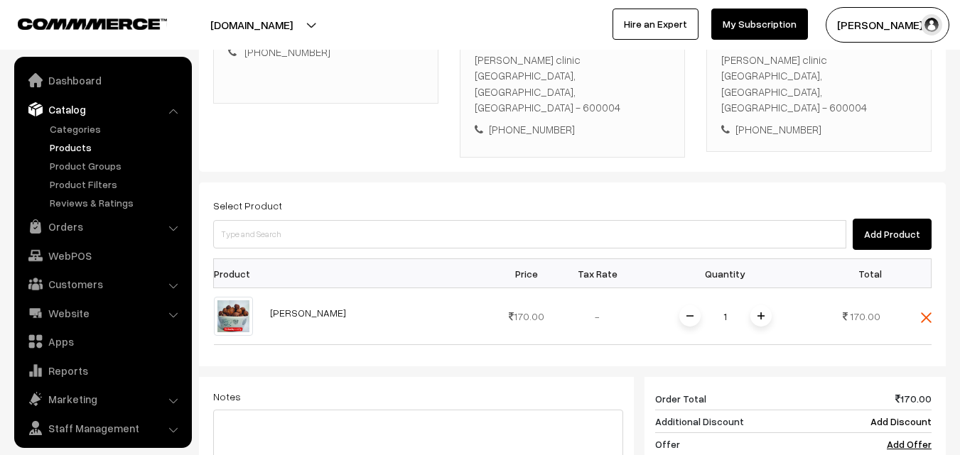
click at [85, 147] on link "Products" at bounding box center [116, 147] width 141 height 15
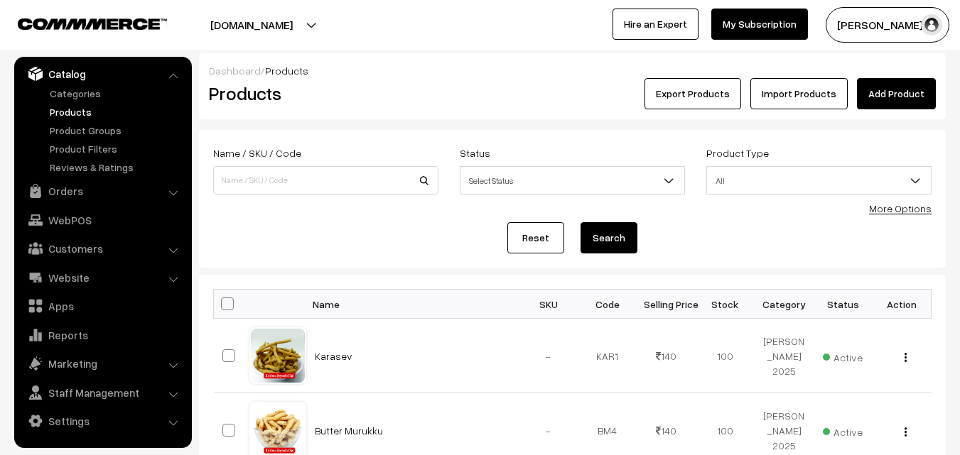
click at [886, 210] on link "More Options" at bounding box center [900, 208] width 63 height 12
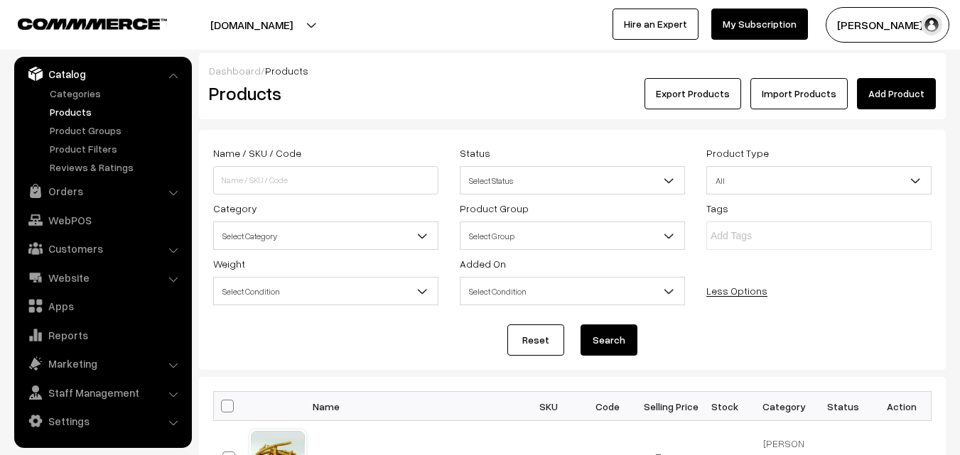
click at [316, 239] on span "Select Category" at bounding box center [326, 236] width 224 height 25
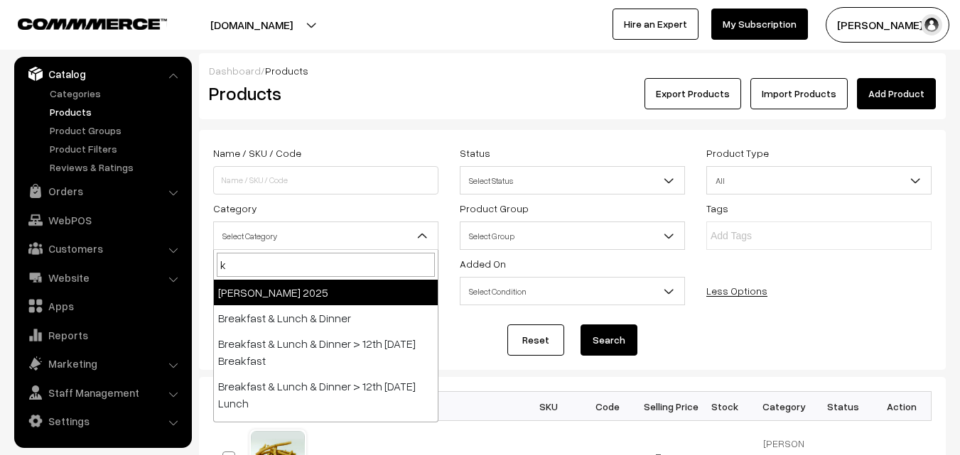
type input "k"
select select "70"
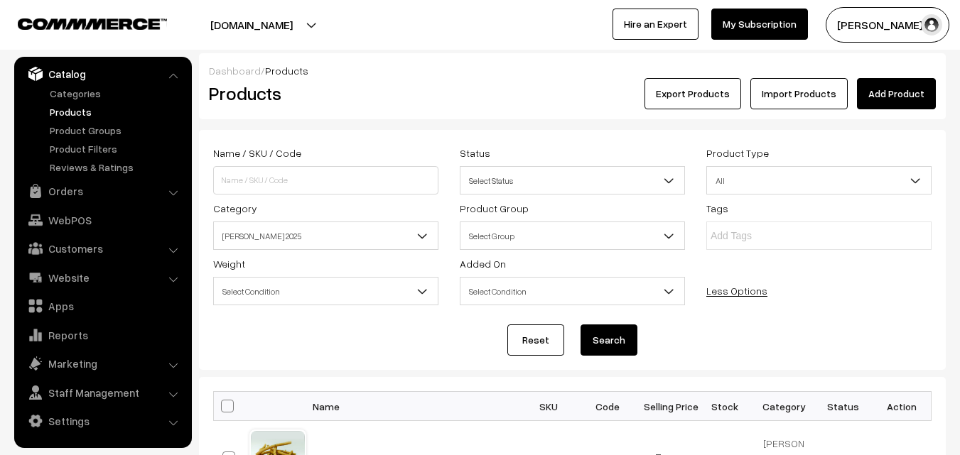
click at [590, 336] on button "Search" at bounding box center [608, 340] width 57 height 31
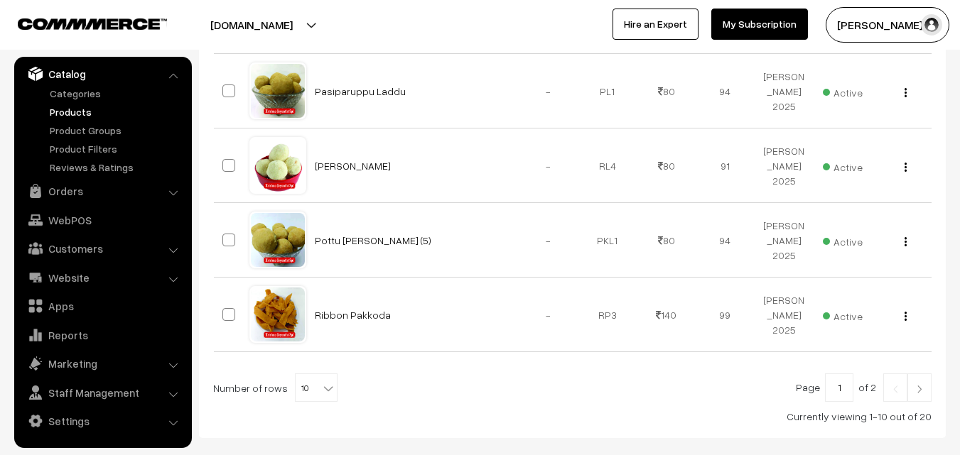
scroll to position [890, 0]
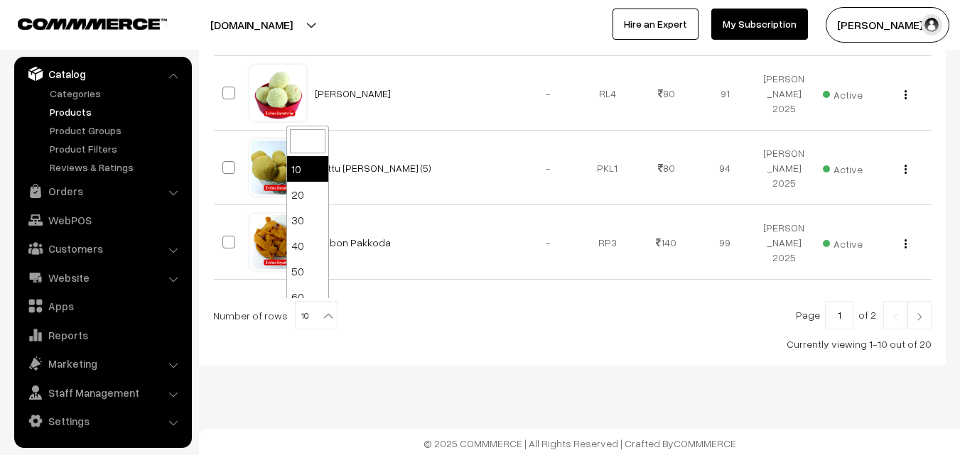
click at [295, 315] on span "10" at bounding box center [315, 316] width 41 height 28
select select "100"
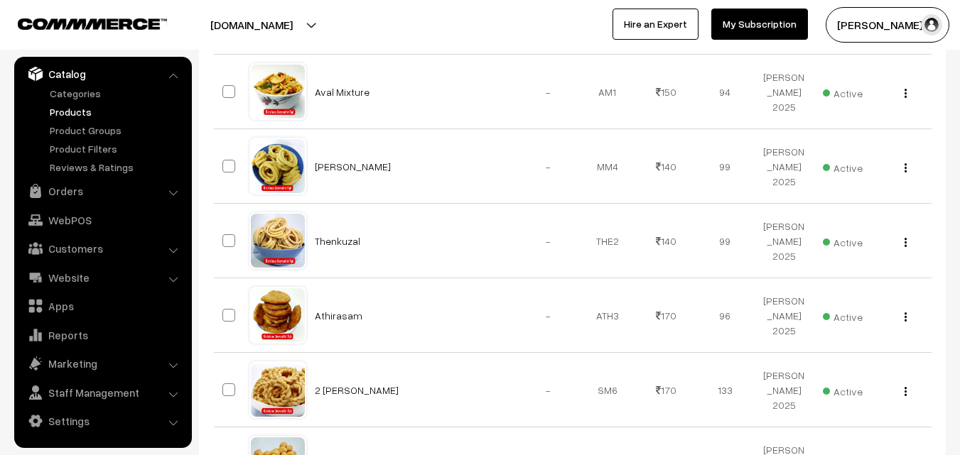
scroll to position [1350, 0]
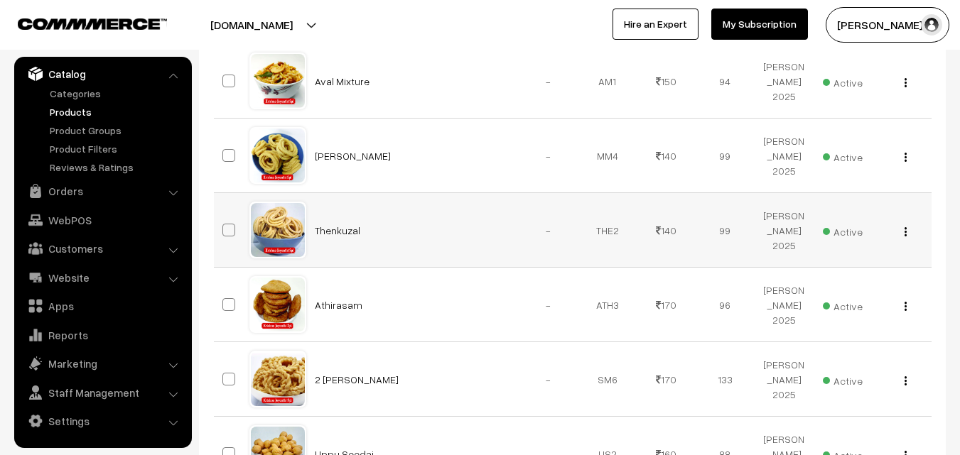
click at [907, 227] on div "View Edit Delete" at bounding box center [902, 230] width 42 height 15
click at [904, 226] on button "button" at bounding box center [906, 231] width 4 height 11
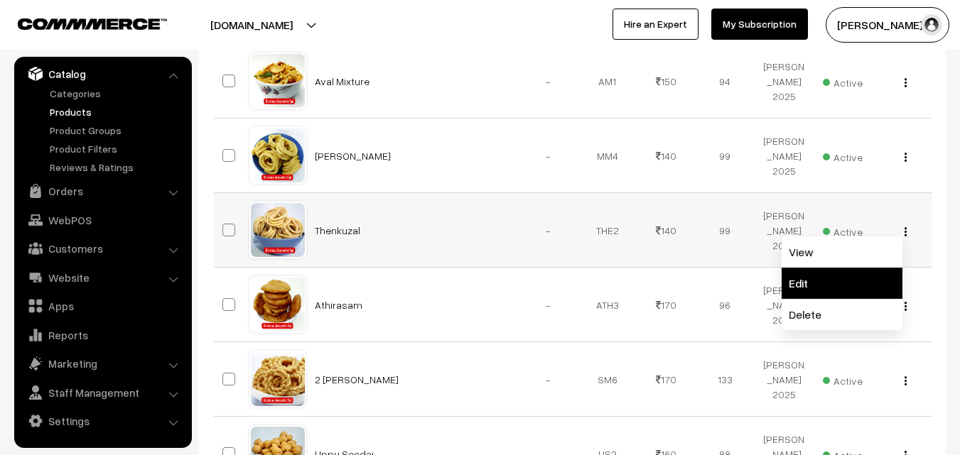
click at [831, 281] on link "Edit" at bounding box center [841, 283] width 121 height 31
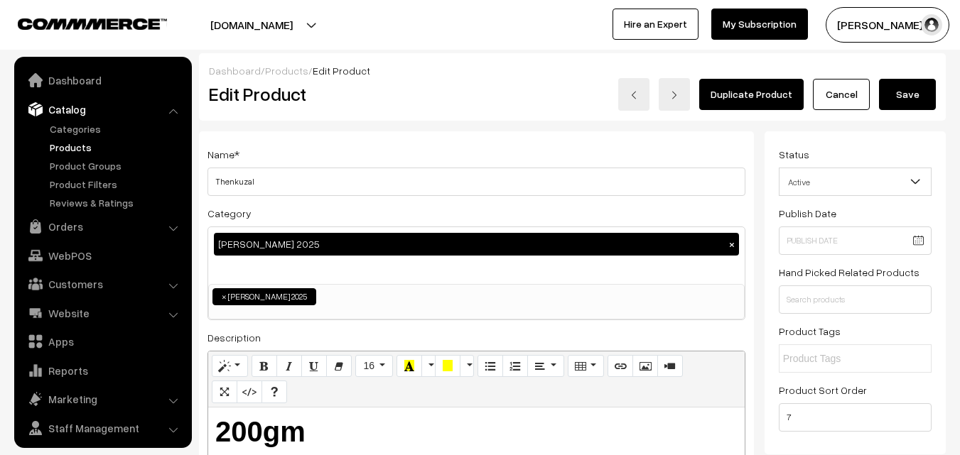
scroll to position [36, 0]
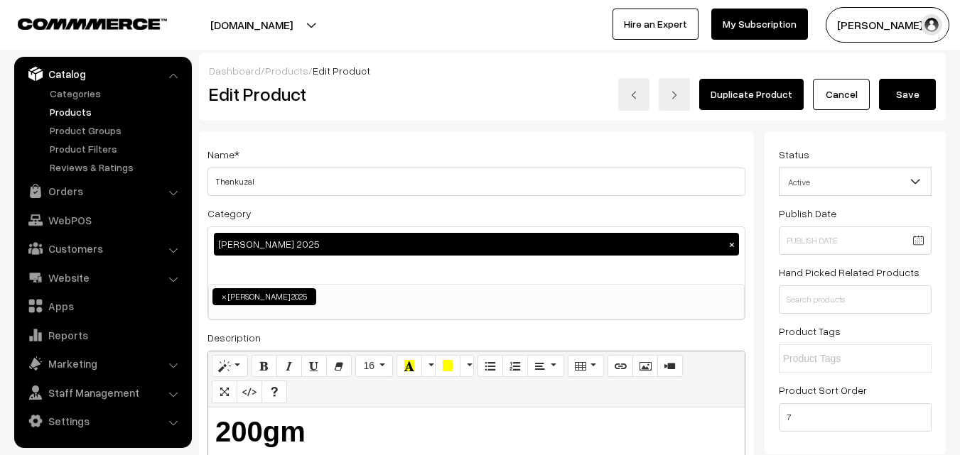
click at [396, 293] on ul "× Krishna Jeyanth 2025" at bounding box center [476, 295] width 535 height 21
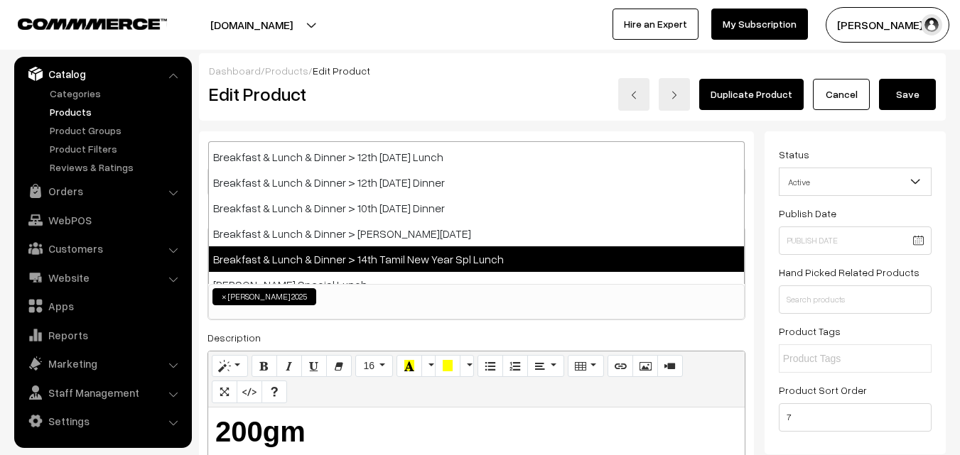
scroll to position [142, 0]
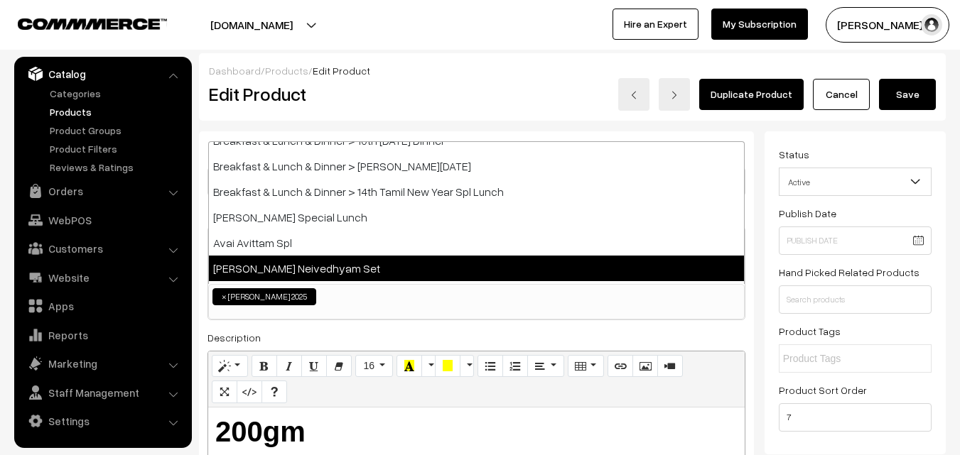
click at [392, 327] on div "Name * Thenkuzal Category Krishna Jeyanth 2025 × Krishna Jeyanth 2025 Breakfast…" at bounding box center [476, 373] width 555 height 484
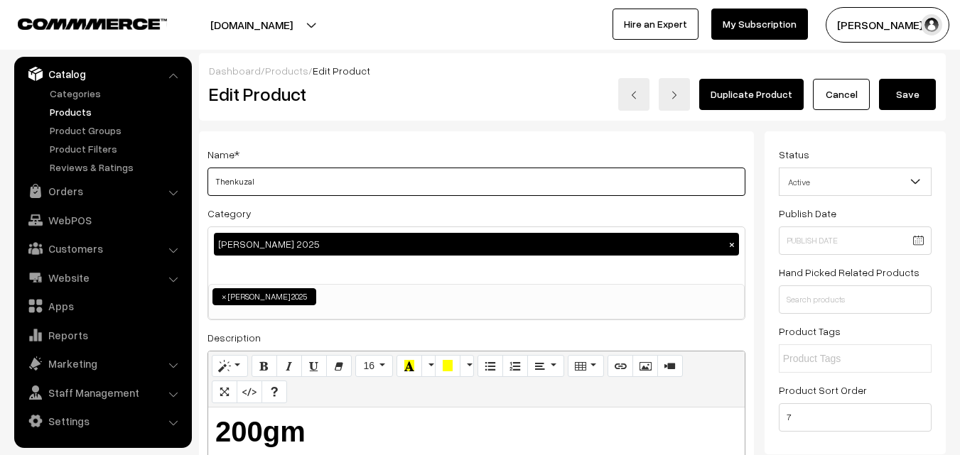
click at [276, 185] on input "Thenkuzal" at bounding box center [476, 182] width 538 height 28
type input "Thenkuzal."
drag, startPoint x: 911, startPoint y: 98, endPoint x: 894, endPoint y: 97, distance: 17.1
click at [911, 97] on button "Save" at bounding box center [907, 94] width 57 height 31
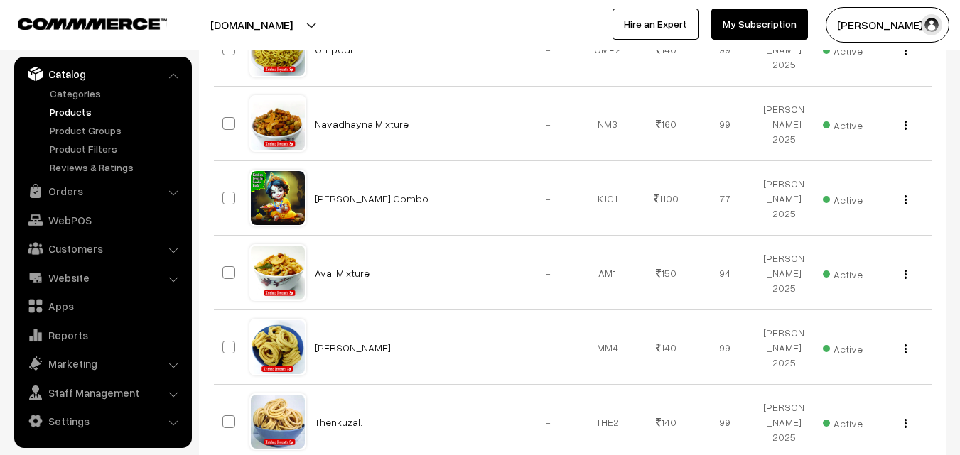
scroll to position [1279, 0]
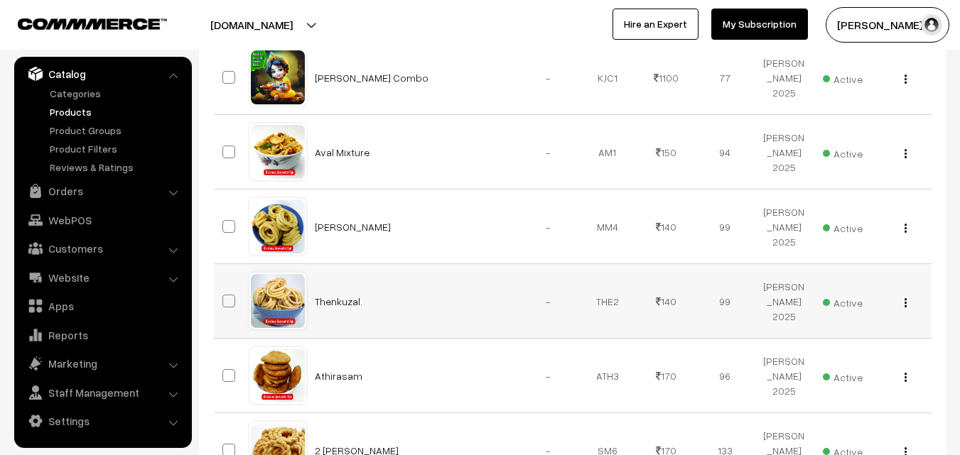
drag, startPoint x: 313, startPoint y: 308, endPoint x: 369, endPoint y: 308, distance: 56.1
click at [369, 308] on td "Thenkuzal." at bounding box center [412, 301] width 213 height 75
copy link "Thenkuzal."
click at [77, 230] on link "WebPOS" at bounding box center [102, 220] width 169 height 26
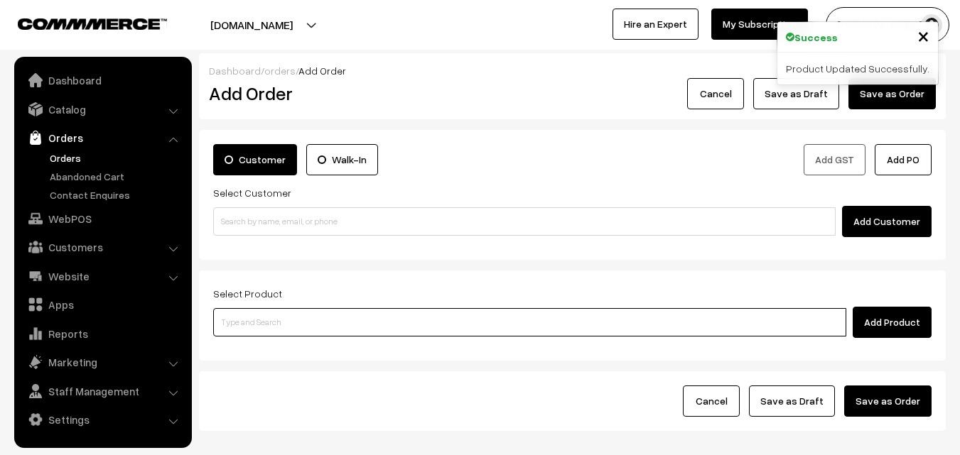
click at [254, 335] on input at bounding box center [529, 322] width 633 height 28
paste input "Thenkuzal."
type input "Thenkuzal."
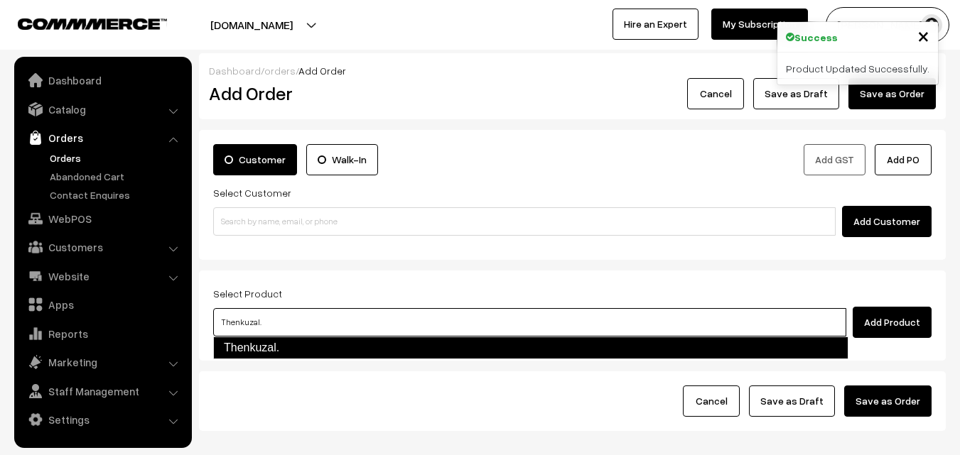
click at [263, 352] on link "Thenkuzal." at bounding box center [530, 348] width 635 height 23
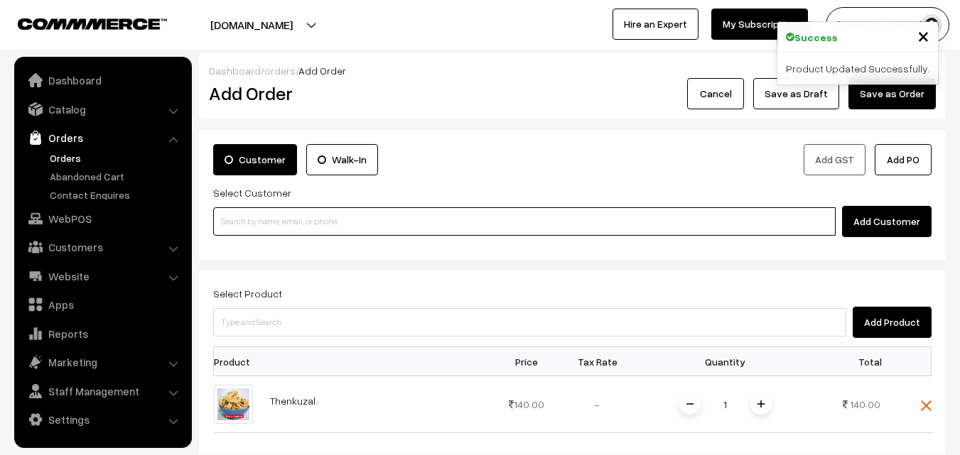
click at [288, 221] on input at bounding box center [524, 221] width 622 height 28
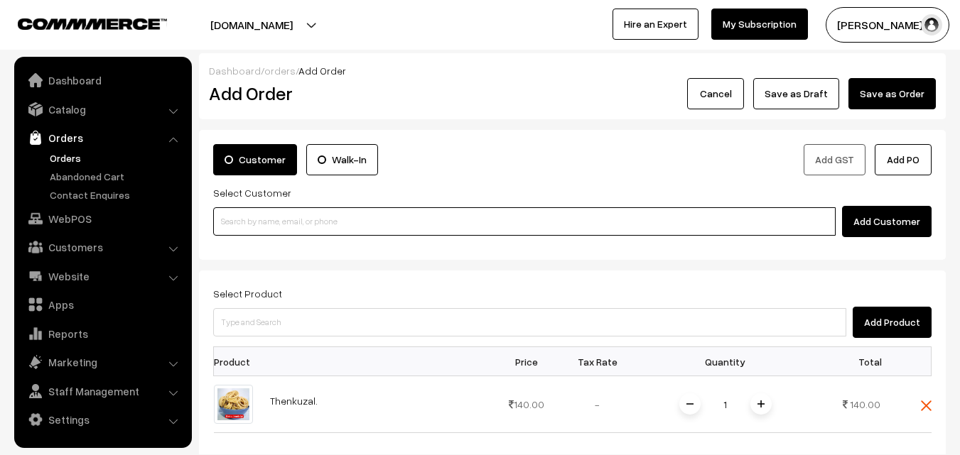
click at [269, 222] on input at bounding box center [524, 221] width 622 height 28
paste input "99307 64724"
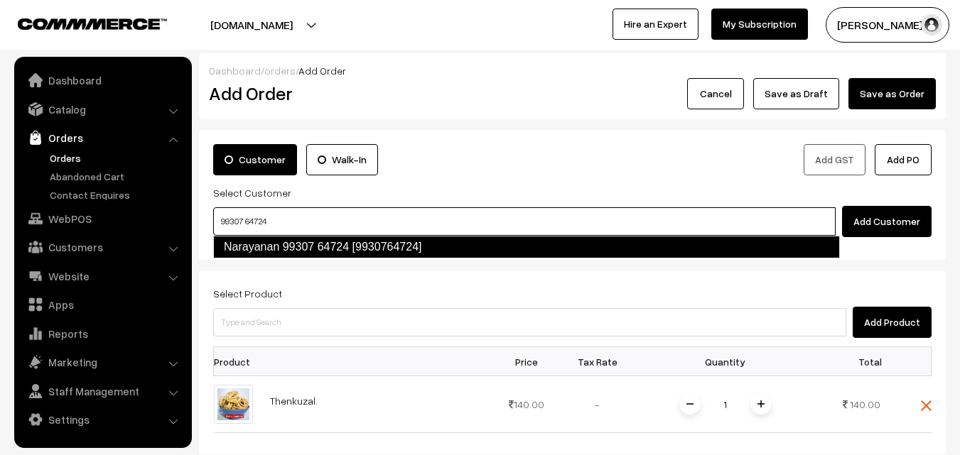
click at [260, 251] on link "Narayanan 99307 64724 [9930764724]" at bounding box center [526, 247] width 627 height 23
type input "99307 64724"
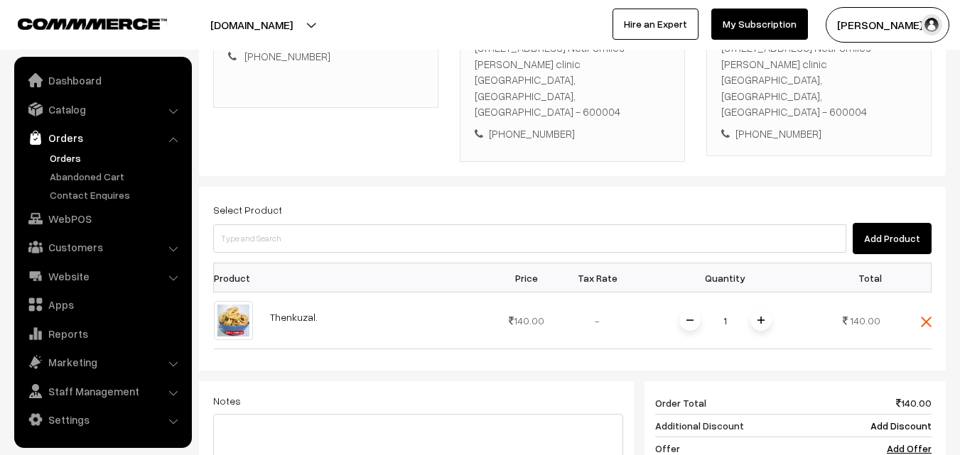
scroll to position [284, 0]
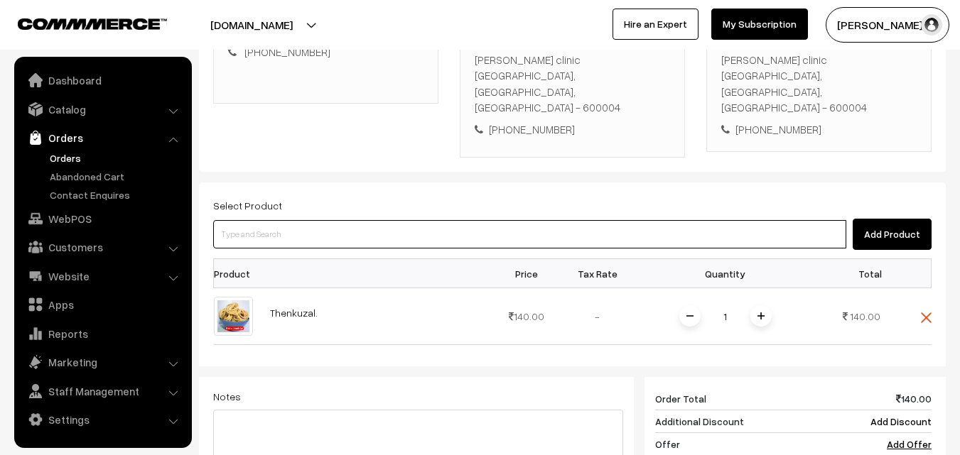
click at [396, 220] on input at bounding box center [529, 234] width 633 height 28
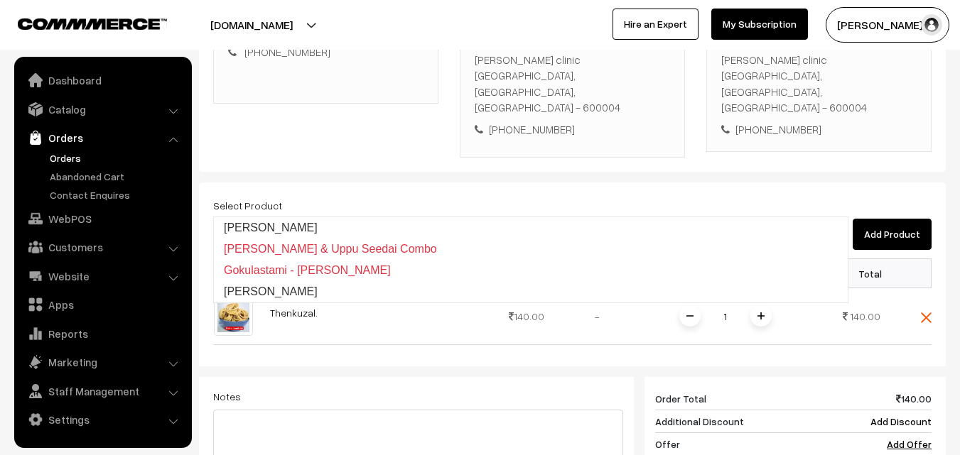
type input "Vella Seedai"
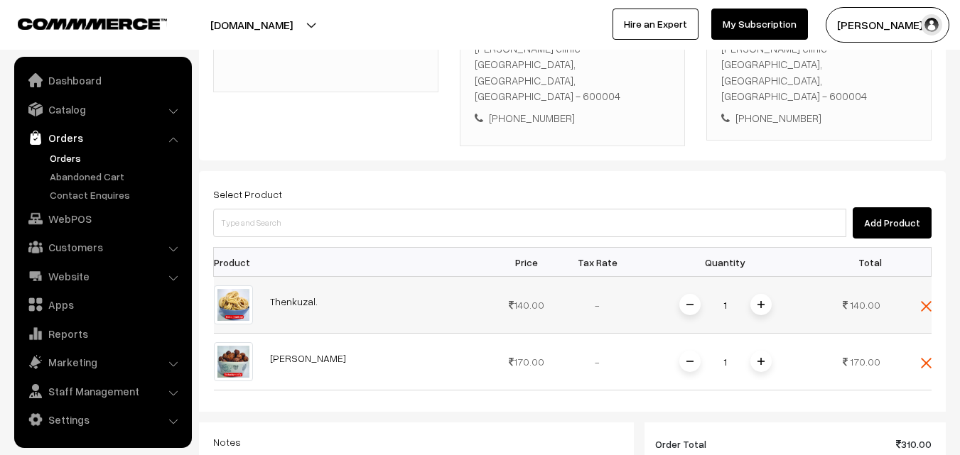
scroll to position [645, 0]
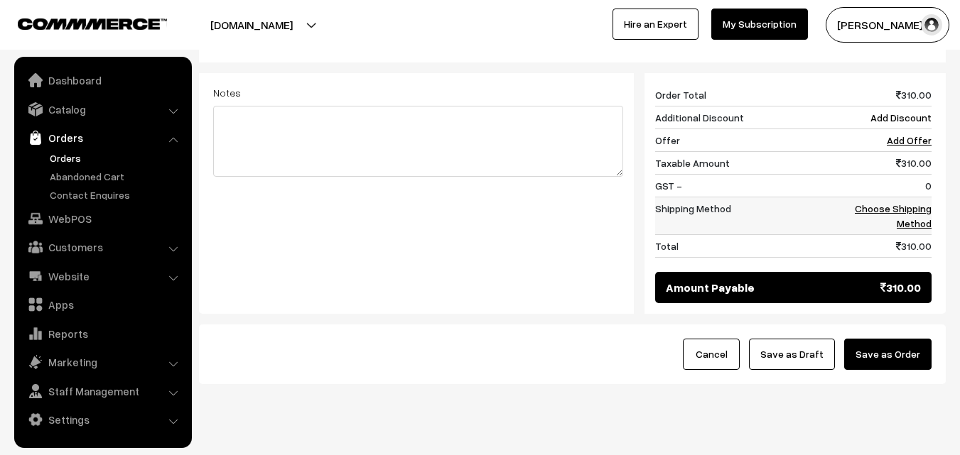
click at [913, 202] on link "Choose Shipping Method" at bounding box center [893, 215] width 77 height 27
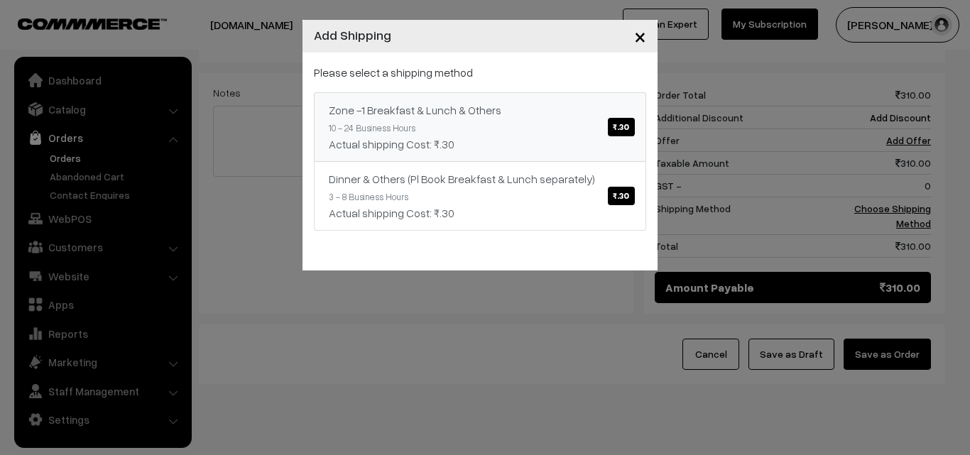
click at [484, 127] on link "Zone -1 Breakfast & Lunch & Others ₹.30 10 - 24 Business Hours Actual shipping …" at bounding box center [480, 127] width 332 height 70
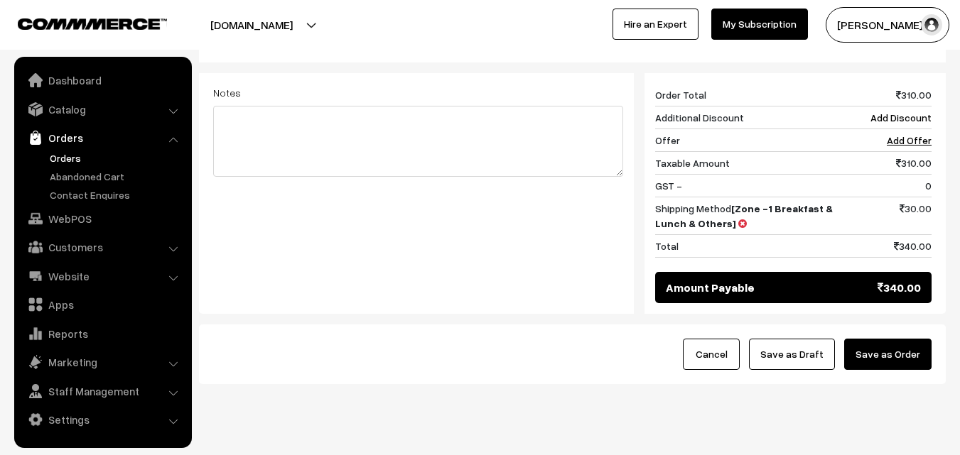
click at [812, 339] on button "Save as Draft" at bounding box center [792, 354] width 86 height 31
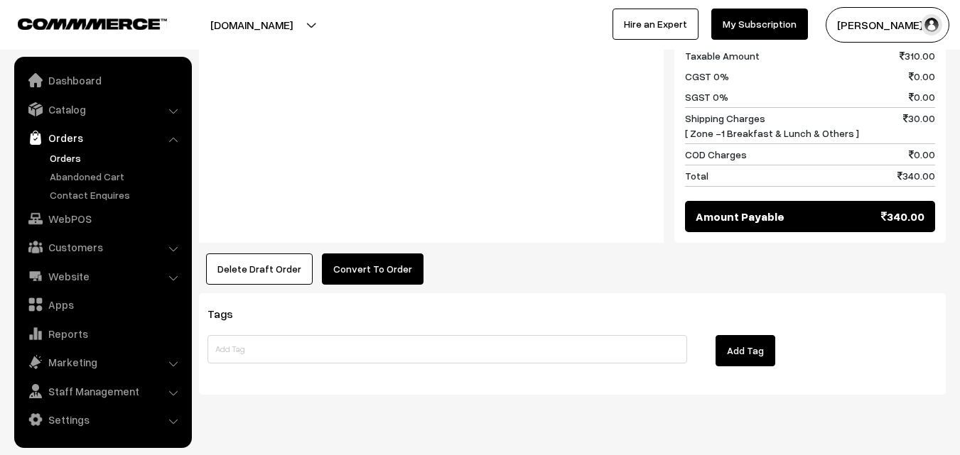
click at [378, 254] on button "Convert To Order" at bounding box center [373, 269] width 102 height 31
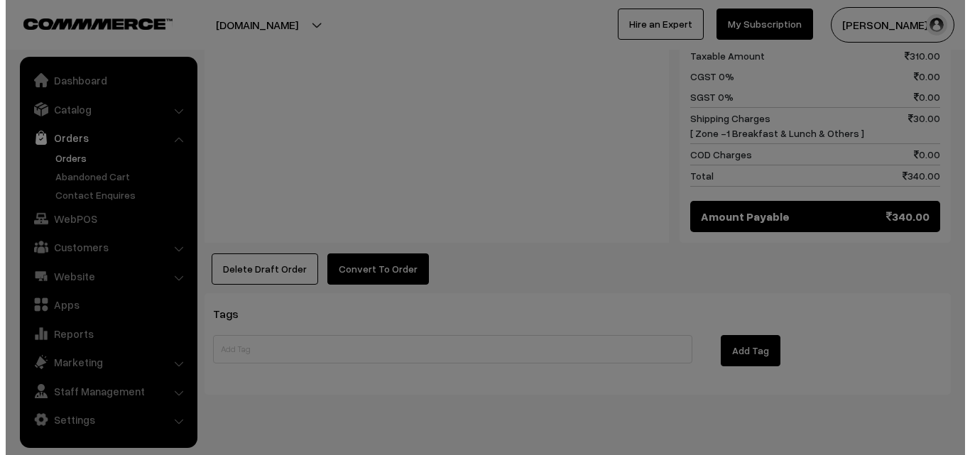
scroll to position [800, 0]
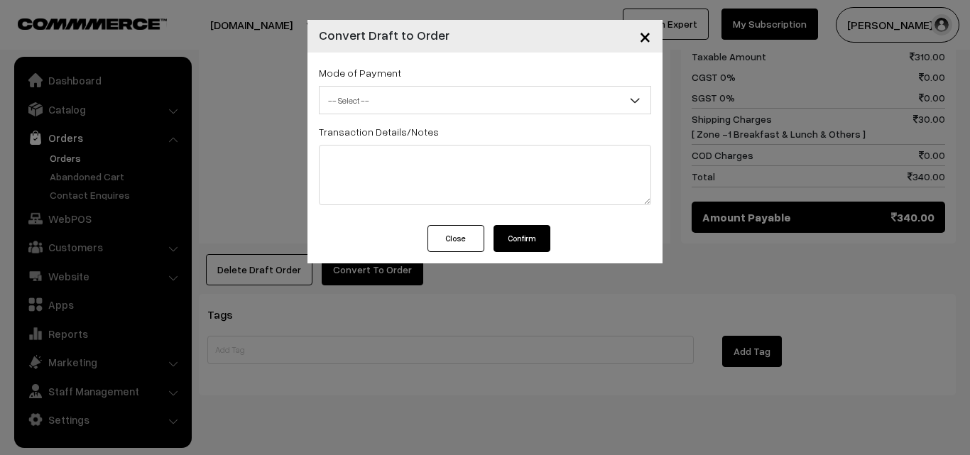
click at [422, 104] on span "-- Select --" at bounding box center [485, 100] width 331 height 25
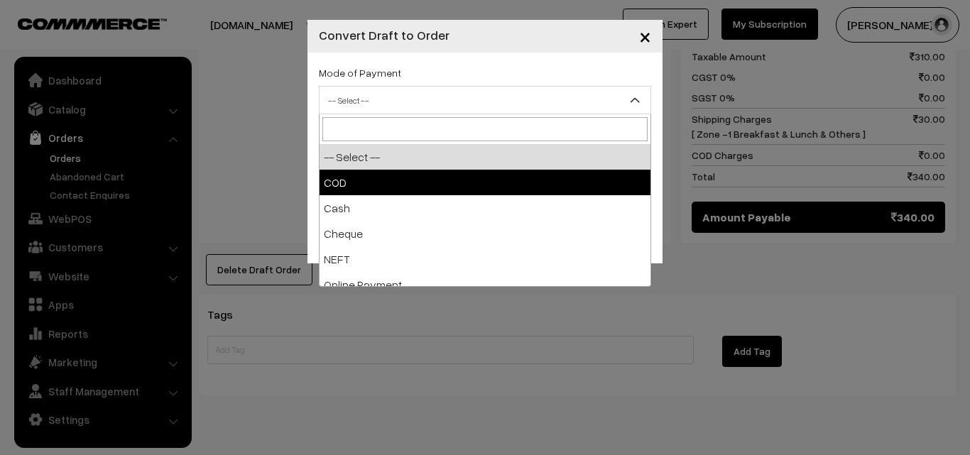
select select "1"
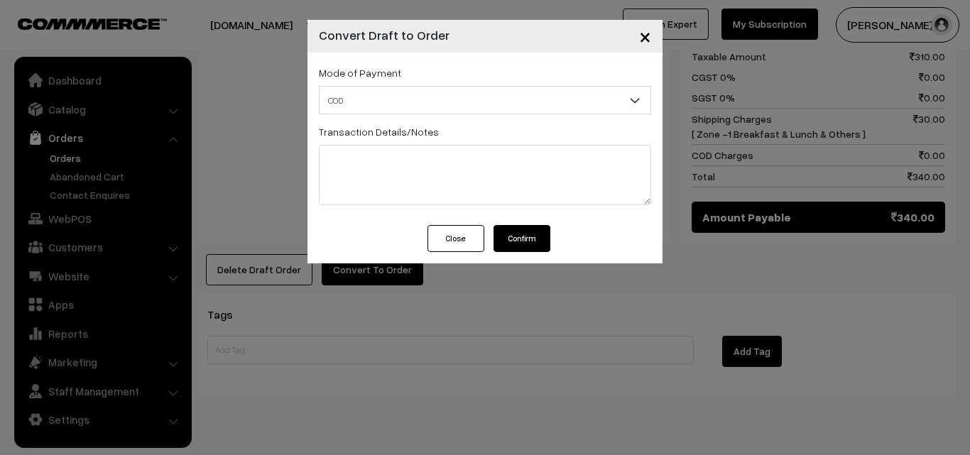
click at [536, 233] on button "Confirm" at bounding box center [522, 238] width 57 height 27
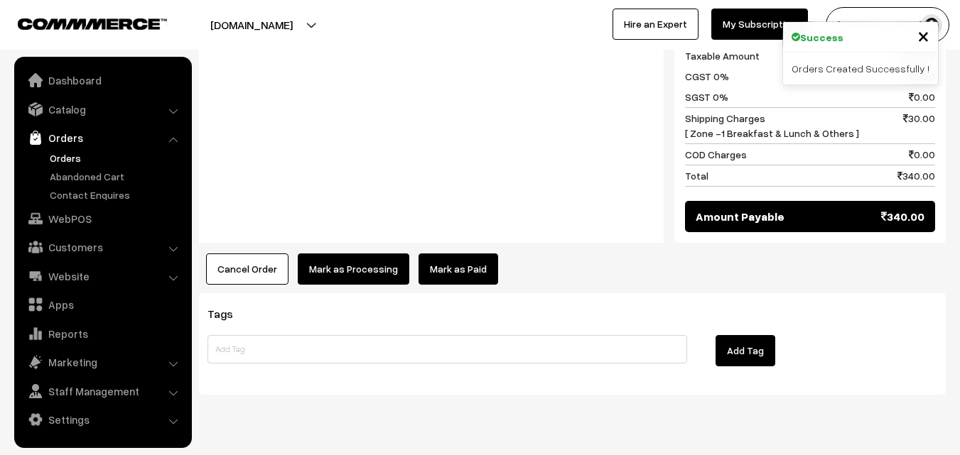
click at [337, 254] on button "Mark as Processing" at bounding box center [354, 269] width 112 height 31
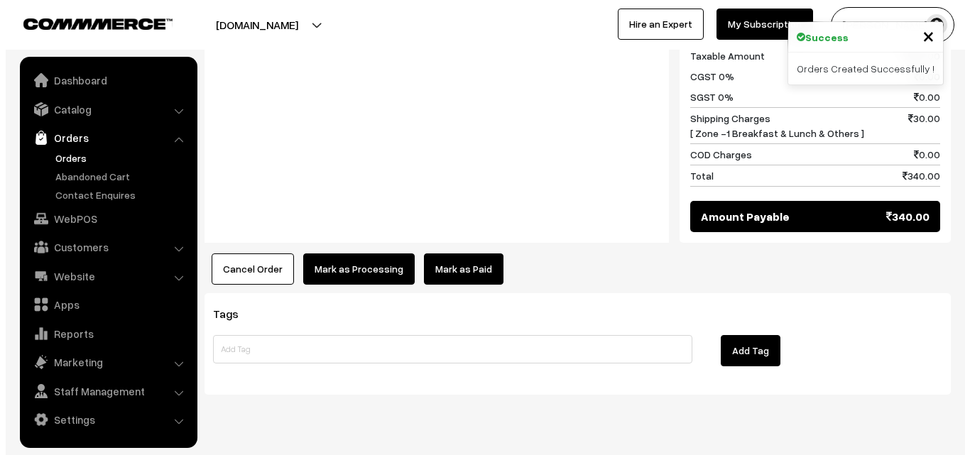
scroll to position [800, 0]
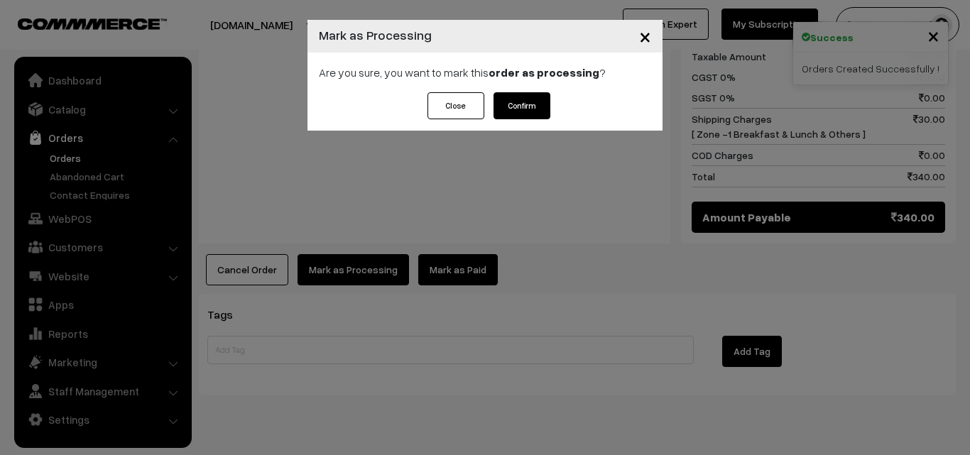
click at [534, 115] on button "Confirm" at bounding box center [522, 105] width 57 height 27
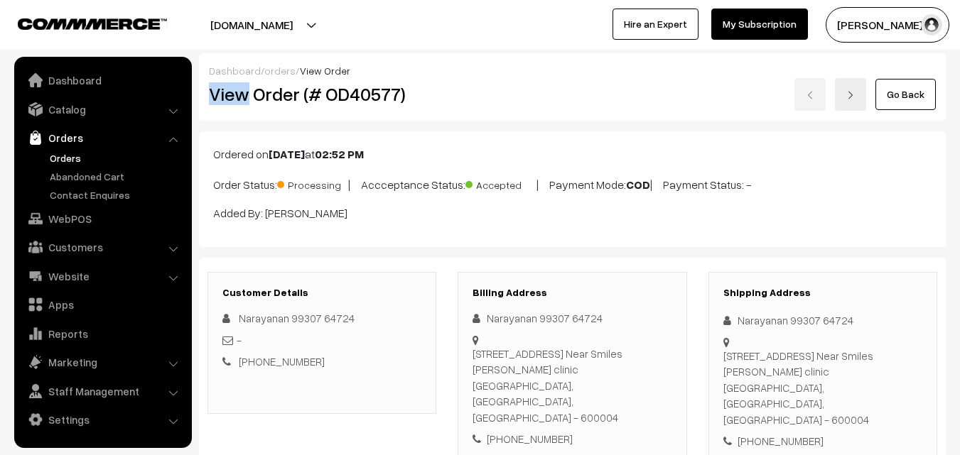
drag, startPoint x: 273, startPoint y: 92, endPoint x: 511, endPoint y: 76, distance: 238.5
click at [511, 76] on div "Dashboard / orders / View Order View Order (# OD40577) Go Back" at bounding box center [572, 86] width 747 height 67
click at [291, 90] on h2 "View Order (# OD40577)" at bounding box center [323, 94] width 228 height 22
drag, startPoint x: 250, startPoint y: 97, endPoint x: 425, endPoint y: 109, distance: 175.9
click at [425, 109] on div "View Order (# OD40577)" at bounding box center [322, 94] width 249 height 33
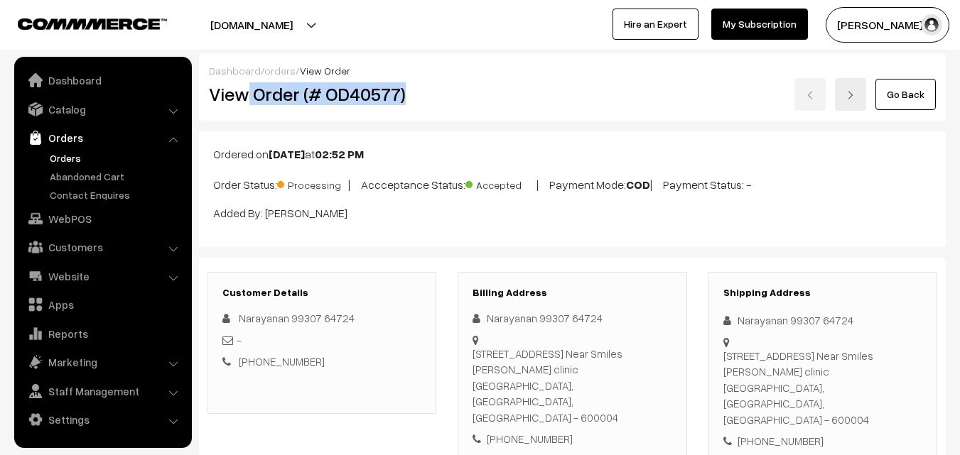
copy h2 "Order (# OD40577)"
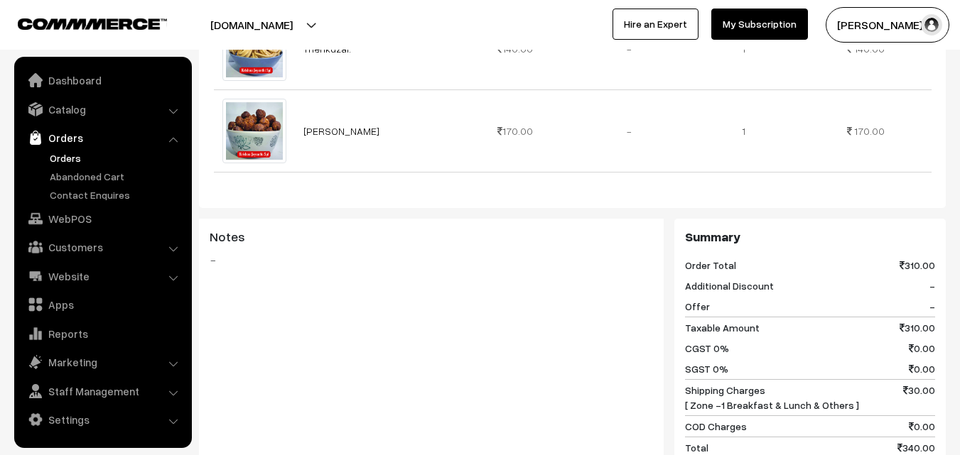
scroll to position [639, 0]
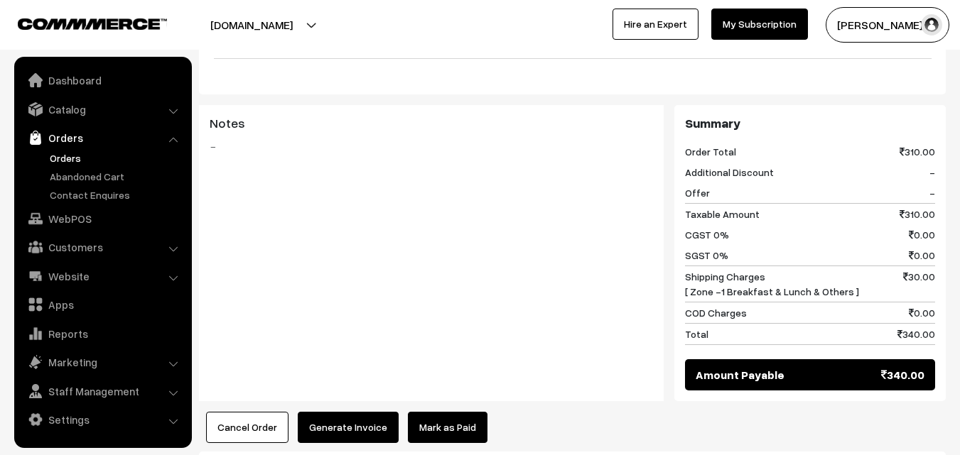
click at [337, 412] on button "Generate Invoice" at bounding box center [348, 427] width 101 height 31
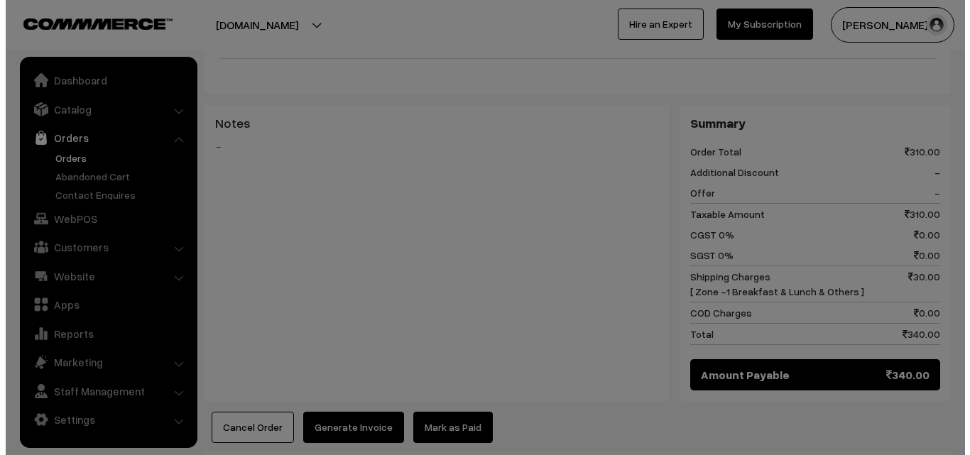
scroll to position [640, 0]
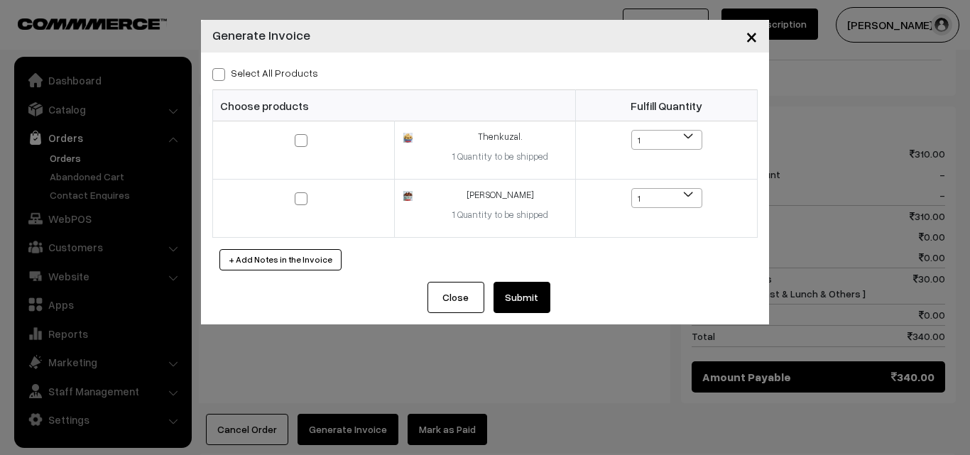
click at [299, 72] on label "Select All Products" at bounding box center [265, 72] width 106 height 15
click at [222, 72] on input "Select All Products" at bounding box center [216, 71] width 9 height 9
checkbox input "true"
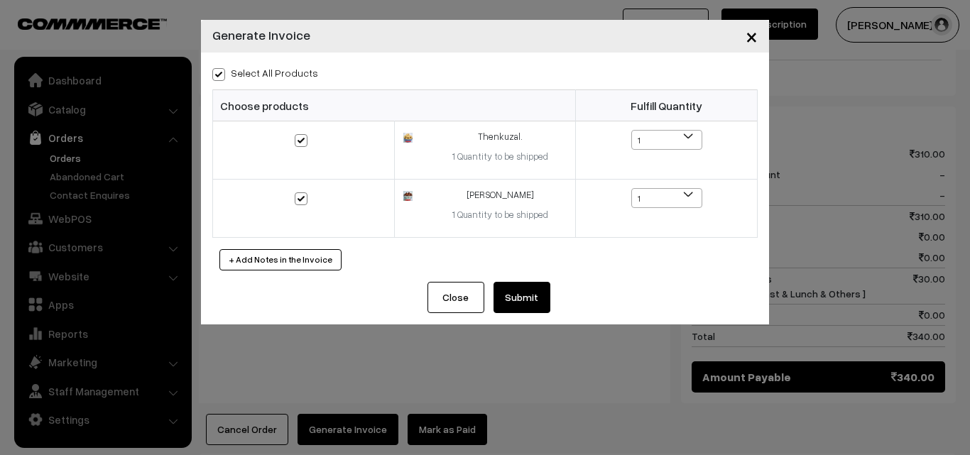
click at [538, 304] on button "Submit" at bounding box center [522, 297] width 57 height 31
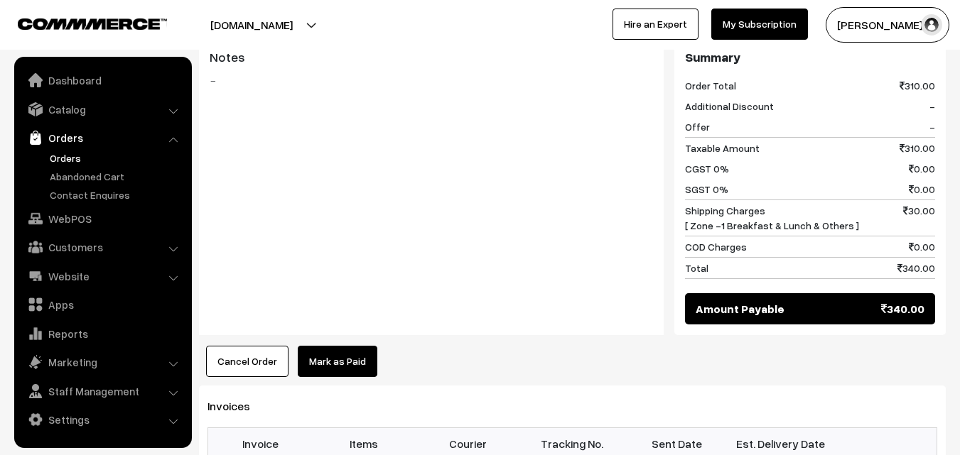
scroll to position [781, 0]
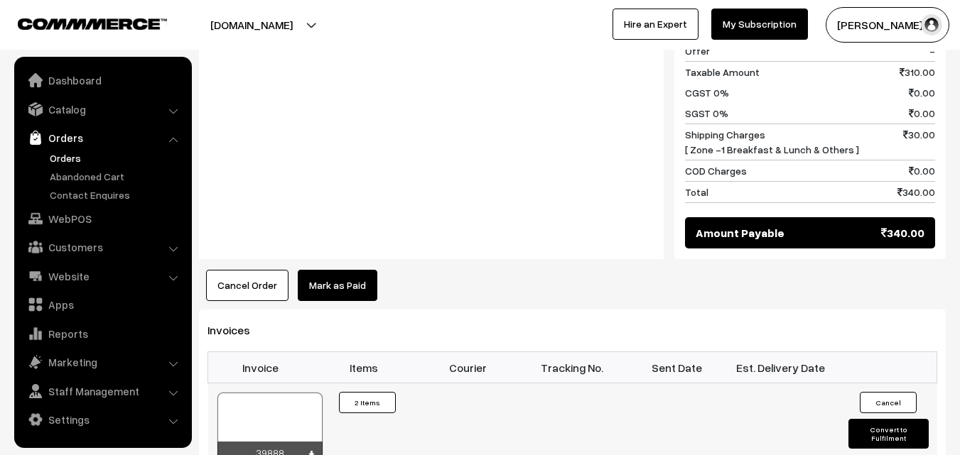
click at [256, 393] on div at bounding box center [269, 428] width 105 height 71
click at [72, 162] on link "Orders" at bounding box center [116, 158] width 141 height 15
